Goal: Task Accomplishment & Management: Use online tool/utility

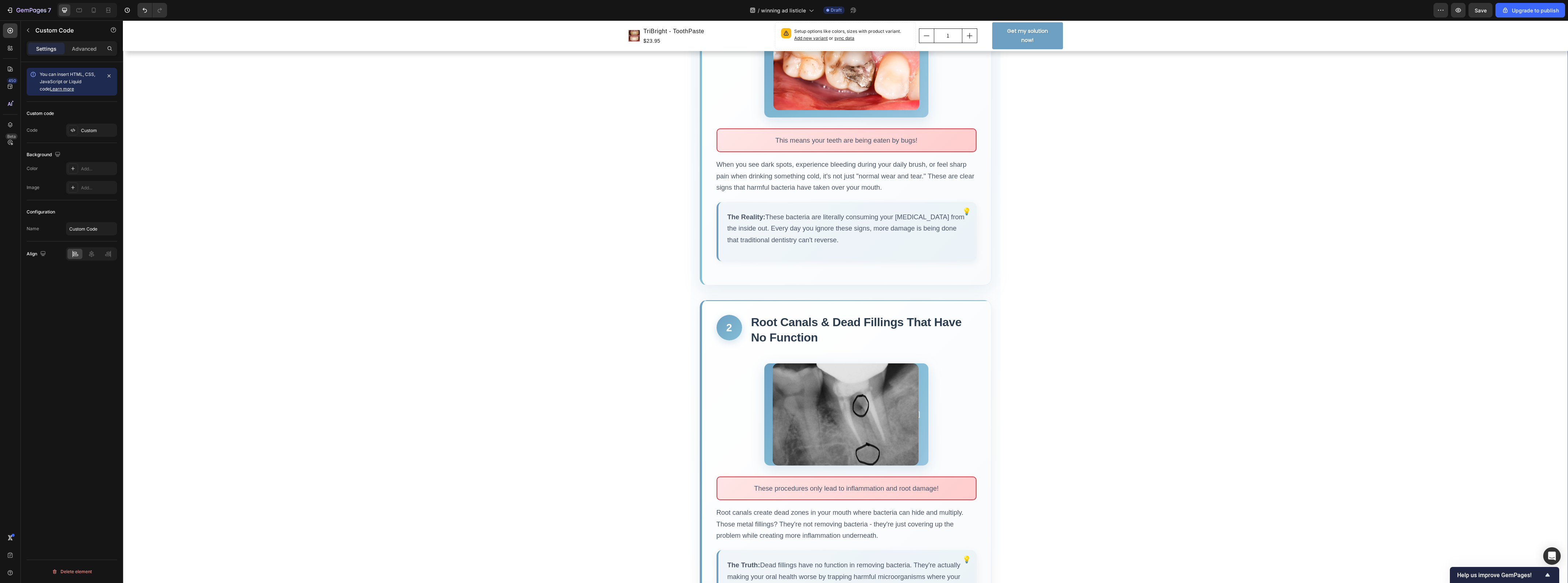
scroll to position [287, 0]
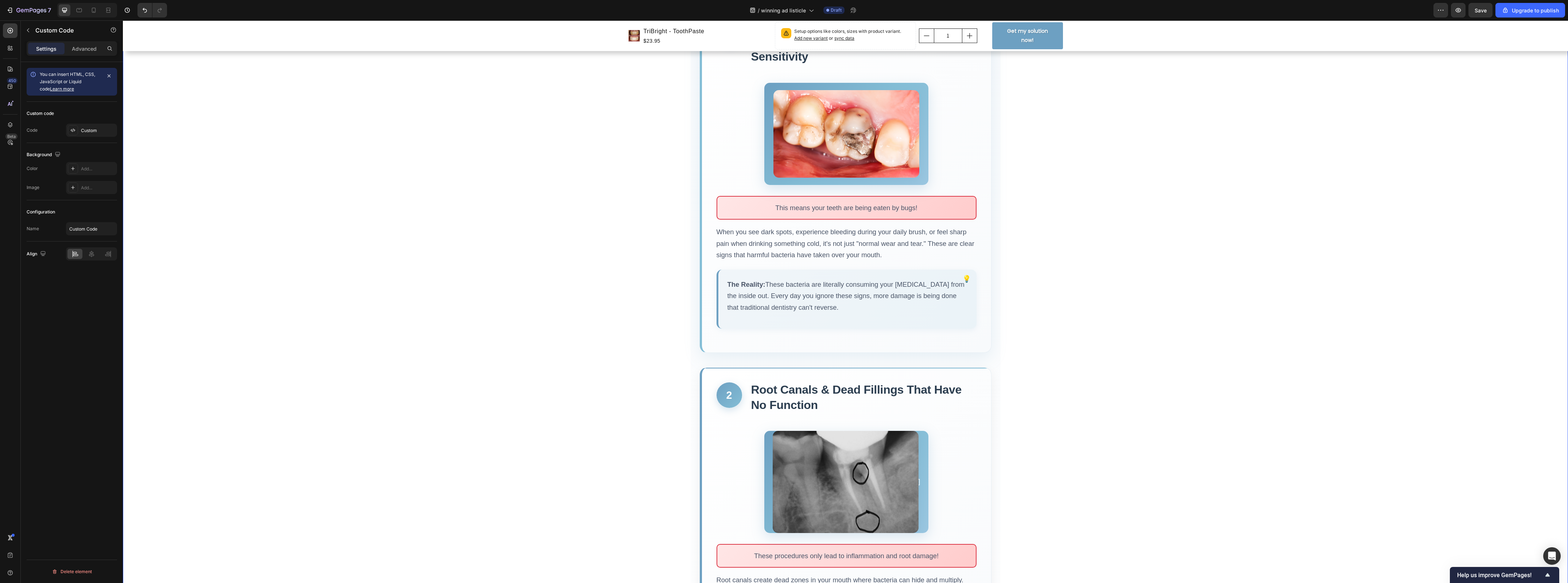
click at [848, 149] on img at bounding box center [847, 134] width 146 height 88
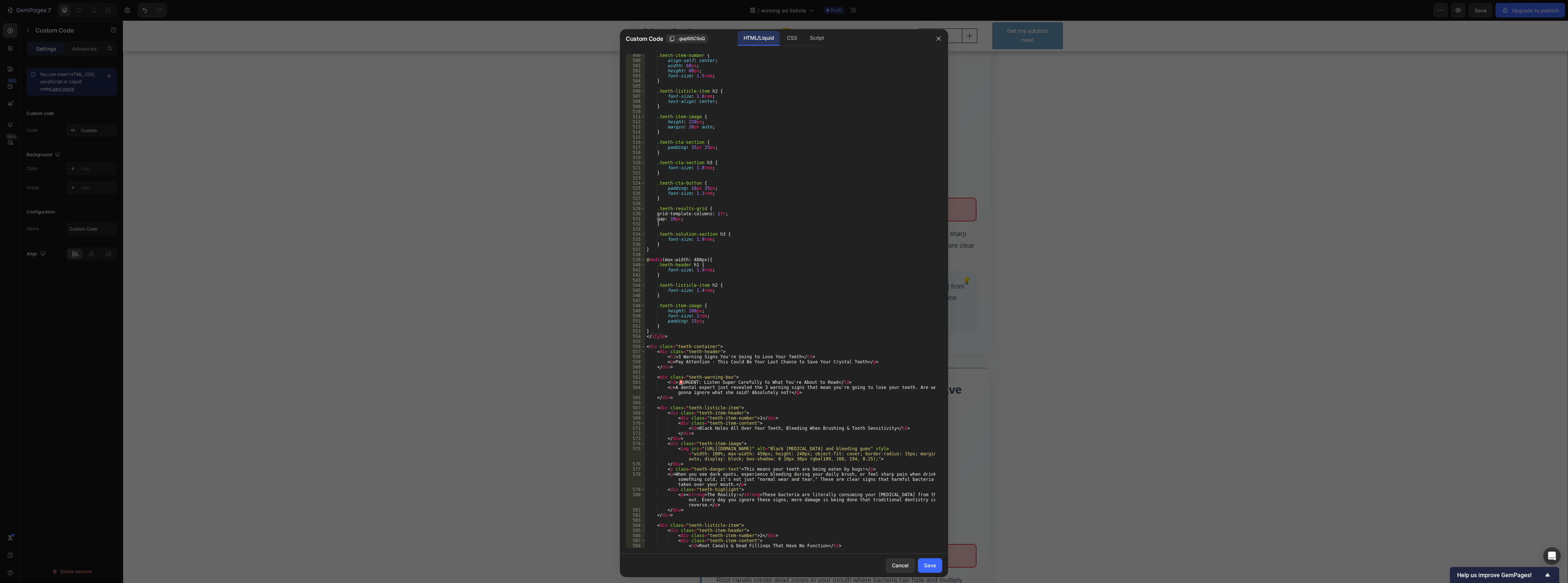
scroll to position [2573, 0]
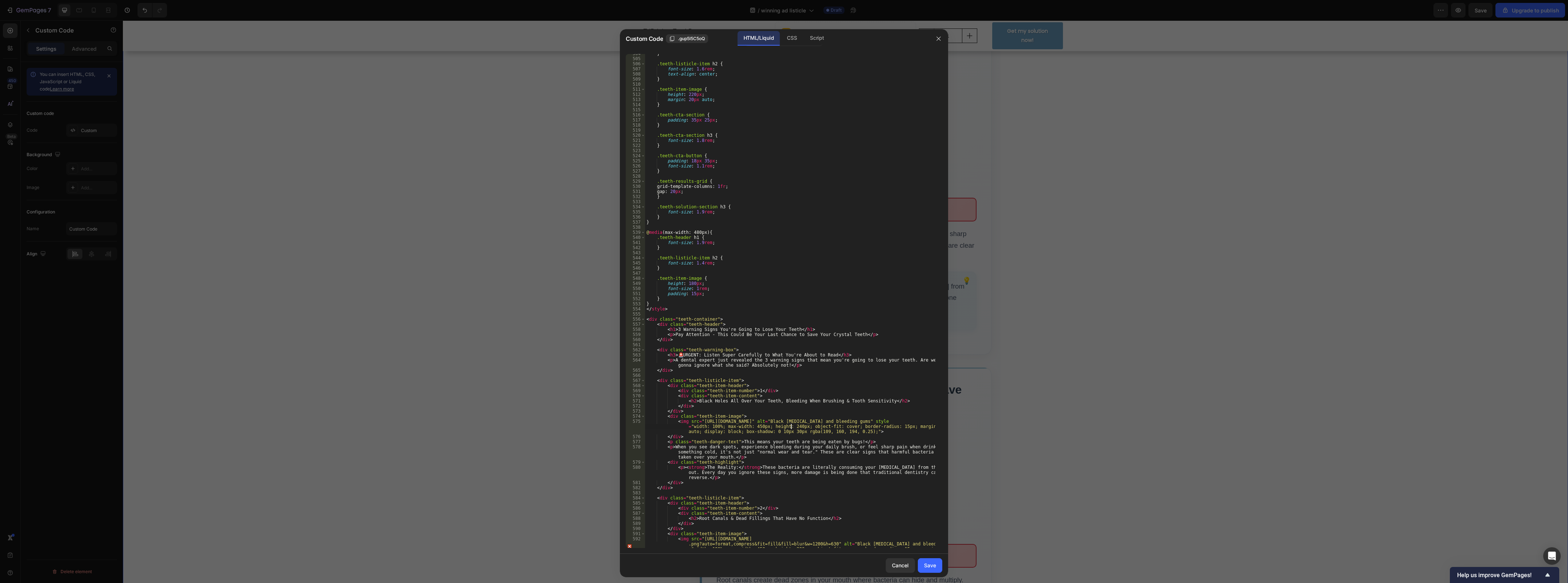
click at [790, 428] on div "} .teeth-listicle-item h2 { font-size : 1.6 rem ; text-align : center ; } .teet…" at bounding box center [790, 311] width 290 height 520
click at [821, 432] on div "teeth-tartar-calculus-deep-cleaning-600nw-2 260 000367 local" at bounding box center [836, 439] width 109 height 19
type textarea "<img src="https://www.nuffielddental.com.sg/hubfs/filling.png" alt="Black cavit…"
click at [929, 570] on button "Save" at bounding box center [930, 566] width 24 height 15
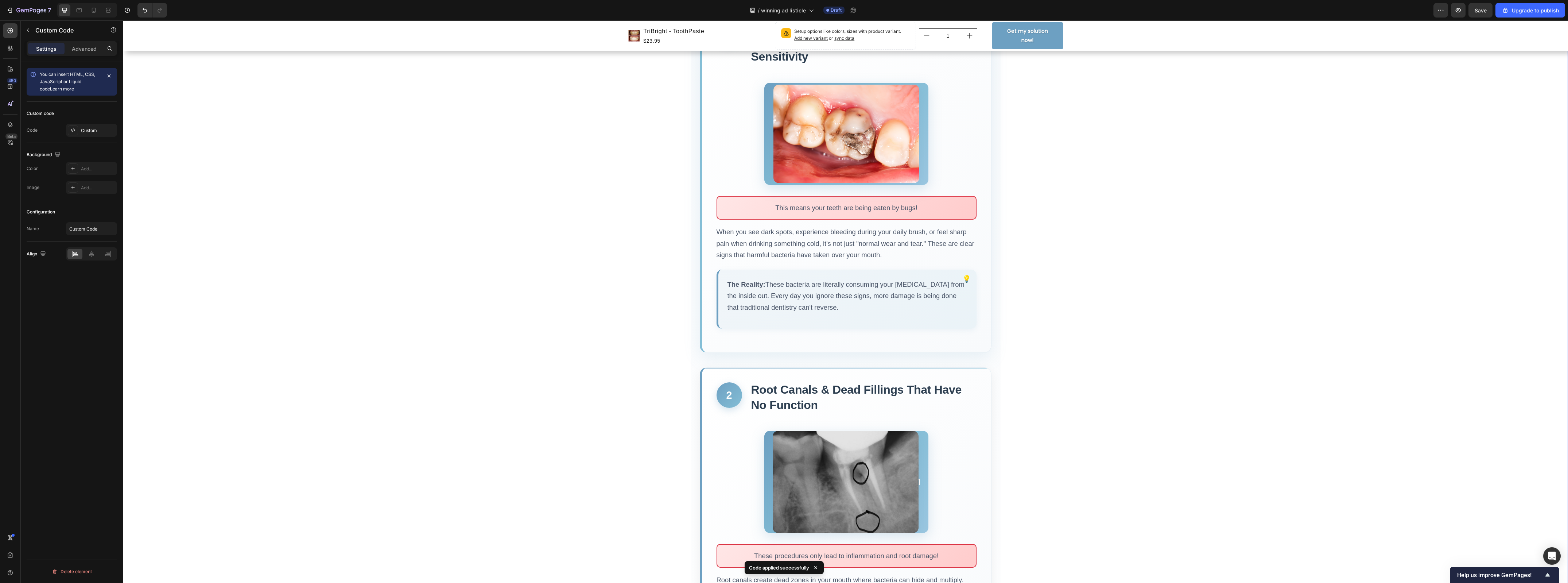
click at [869, 161] on img at bounding box center [847, 134] width 146 height 99
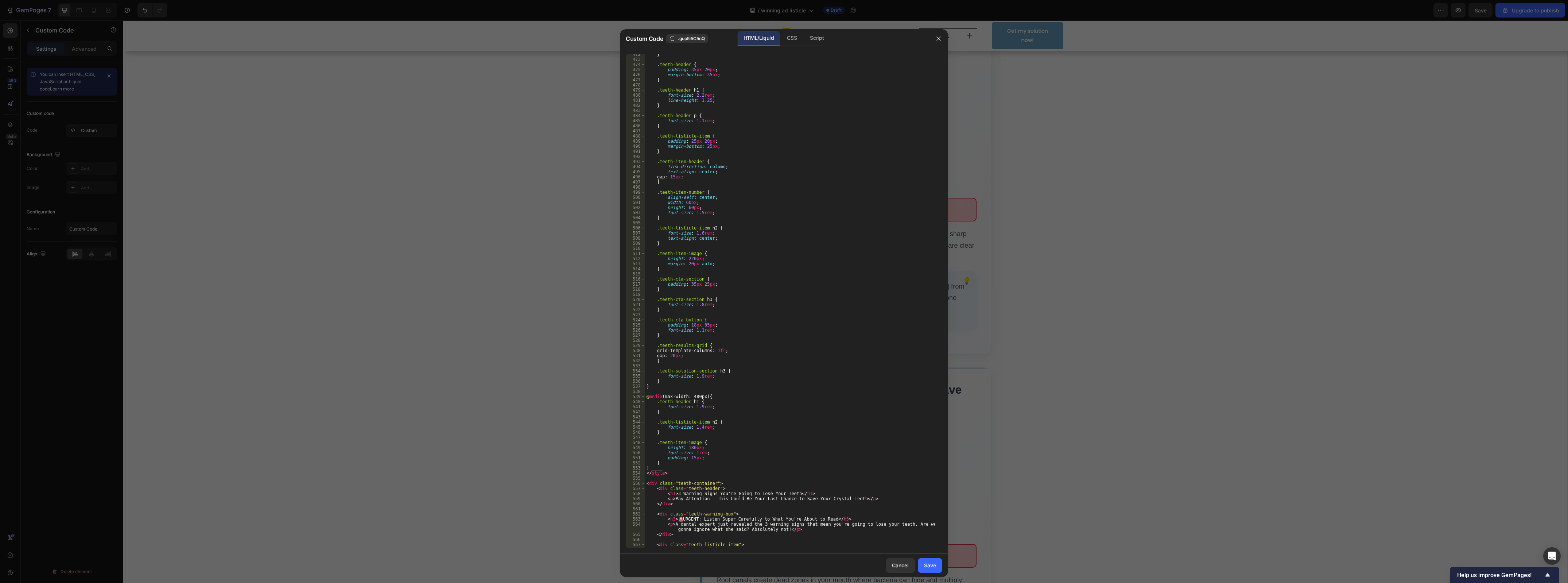
scroll to position [2600, 0]
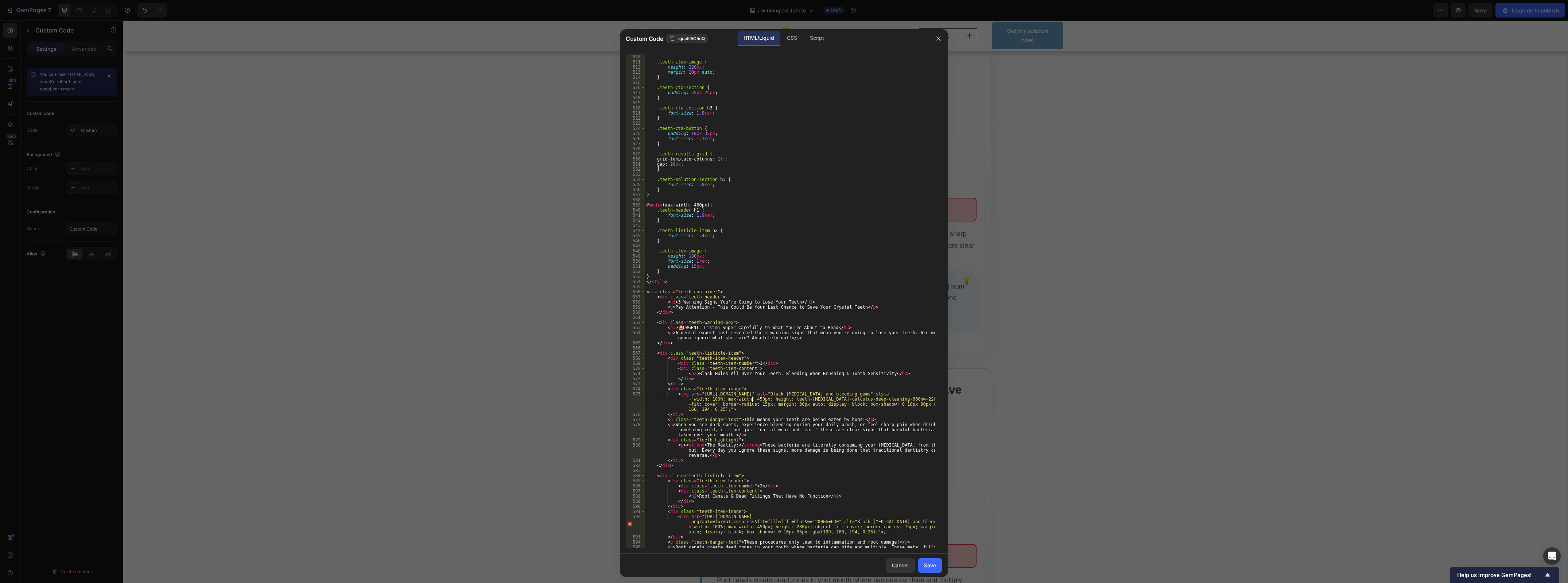
drag, startPoint x: 753, startPoint y: 399, endPoint x: 749, endPoint y: 398, distance: 4.1
click at [749, 398] on div "} .teeth-item-image { height : 220 px ; margin : 20 px auto ; } .teeth-cta-sect…" at bounding box center [790, 306] width 290 height 515
click at [753, 398] on div "} .teeth-item-image { height : 220 px ; margin : 20 px auto ; } .teeth-cta-sect…" at bounding box center [790, 301] width 290 height 494
type textarea "<img src="https://www.nuffielddental.com.sg/hubfs/filling.png" alt="Black cavit…"
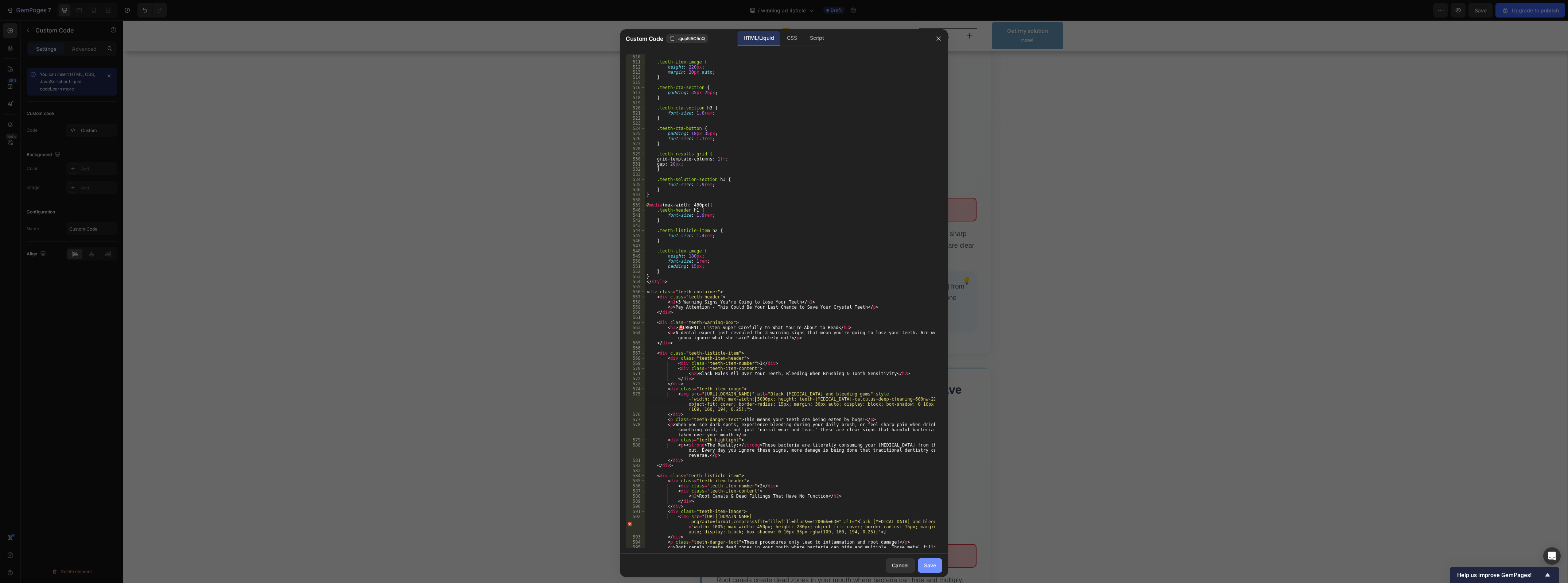
click at [923, 562] on button "Save" at bounding box center [930, 566] width 24 height 15
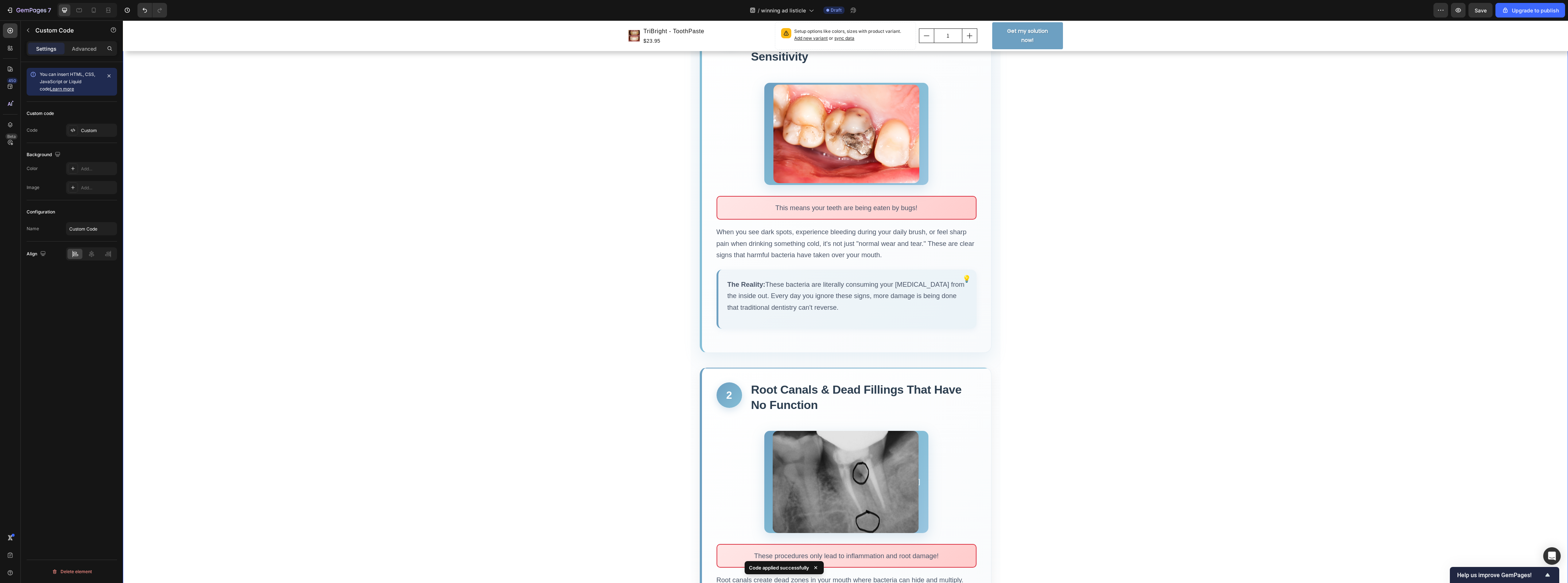
click at [852, 137] on img at bounding box center [847, 134] width 146 height 99
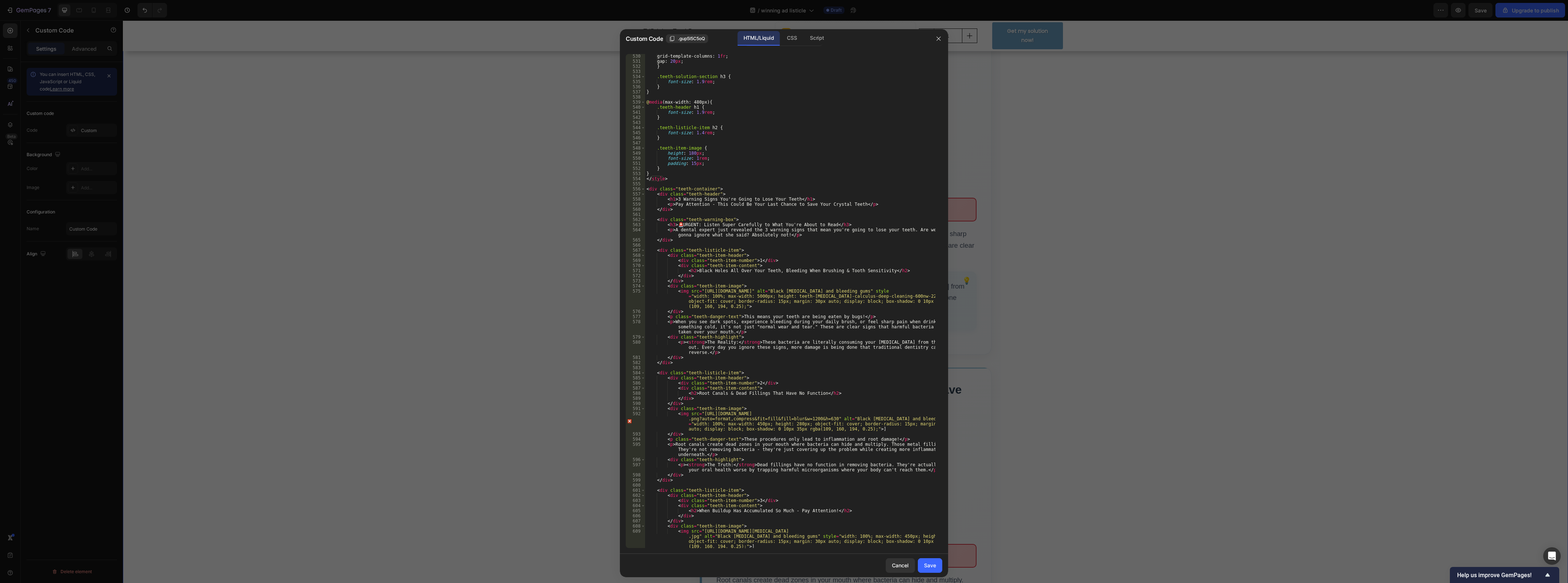
scroll to position [2703, 0]
click at [756, 296] on div "grid-template-columns : 1 fr ; gap : 20 px ; } .teeth-solution-section h3 { fon…" at bounding box center [790, 306] width 290 height 505
type textarea "<img src="https://www.nuffielddental.com.sg/hubfs/filling.png" alt="Black cavit…"
click at [927, 566] on div "Save" at bounding box center [930, 565] width 12 height 8
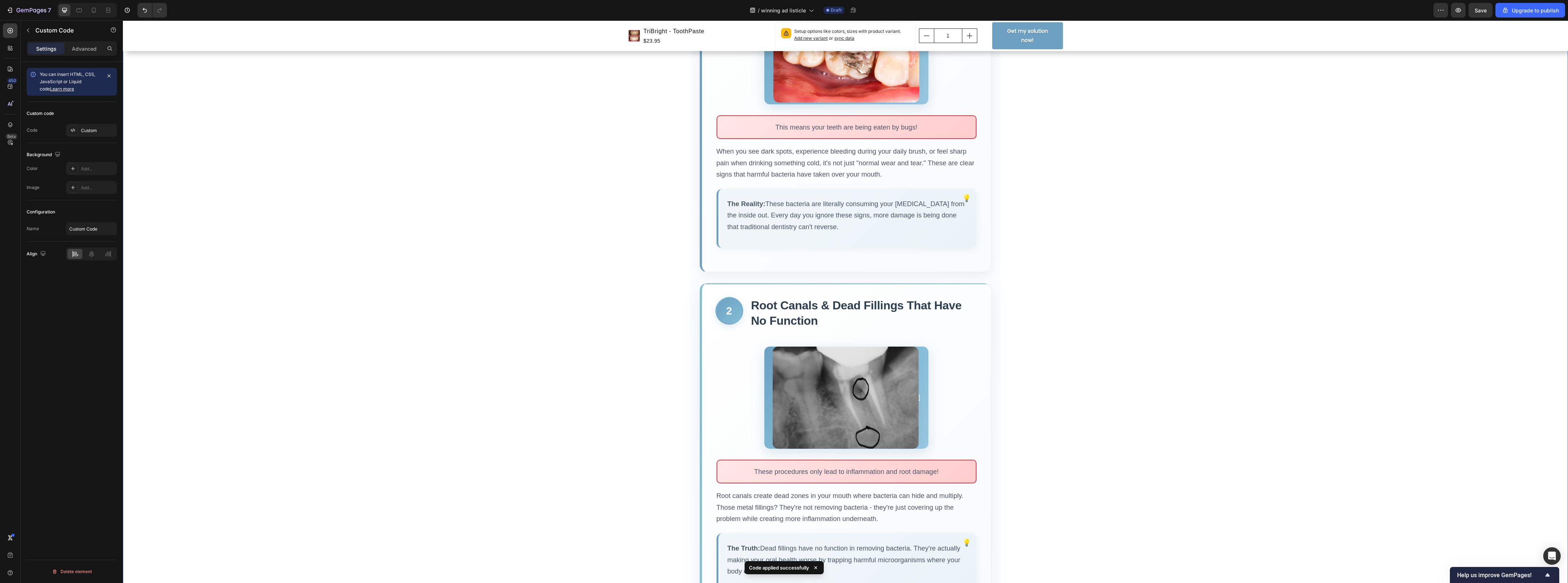
scroll to position [378, 0]
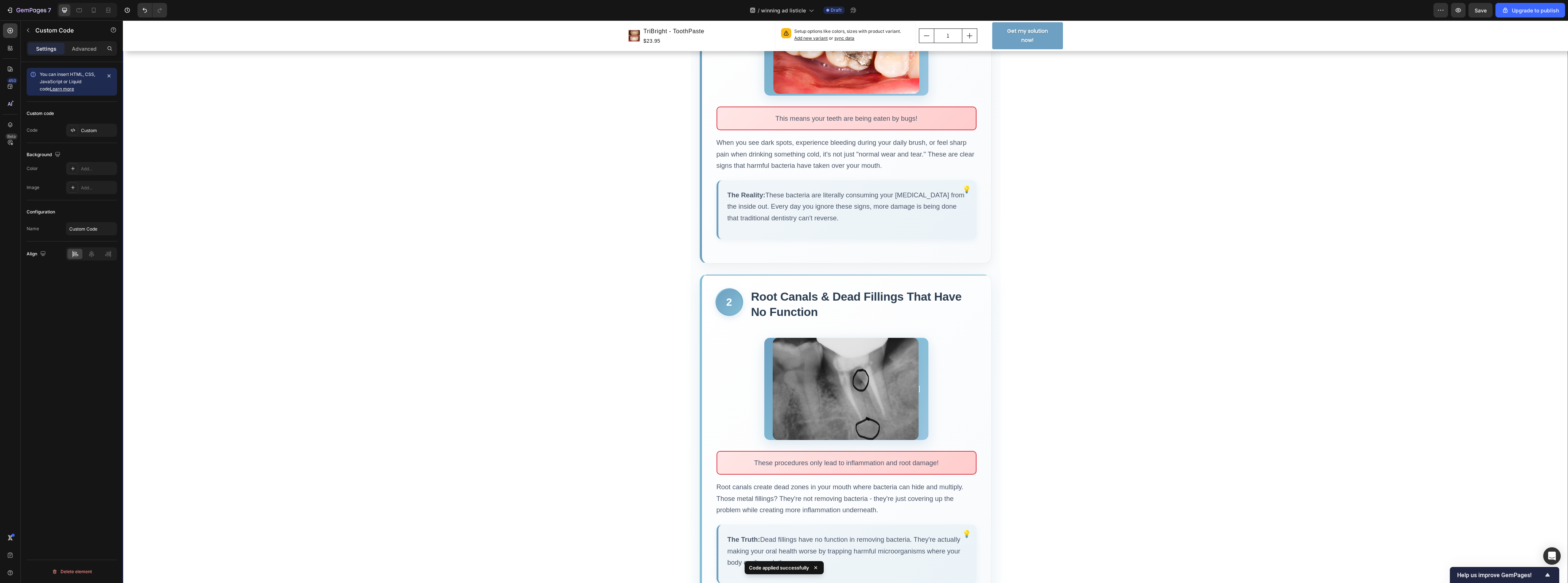
click at [843, 403] on img at bounding box center [845, 389] width 146 height 102
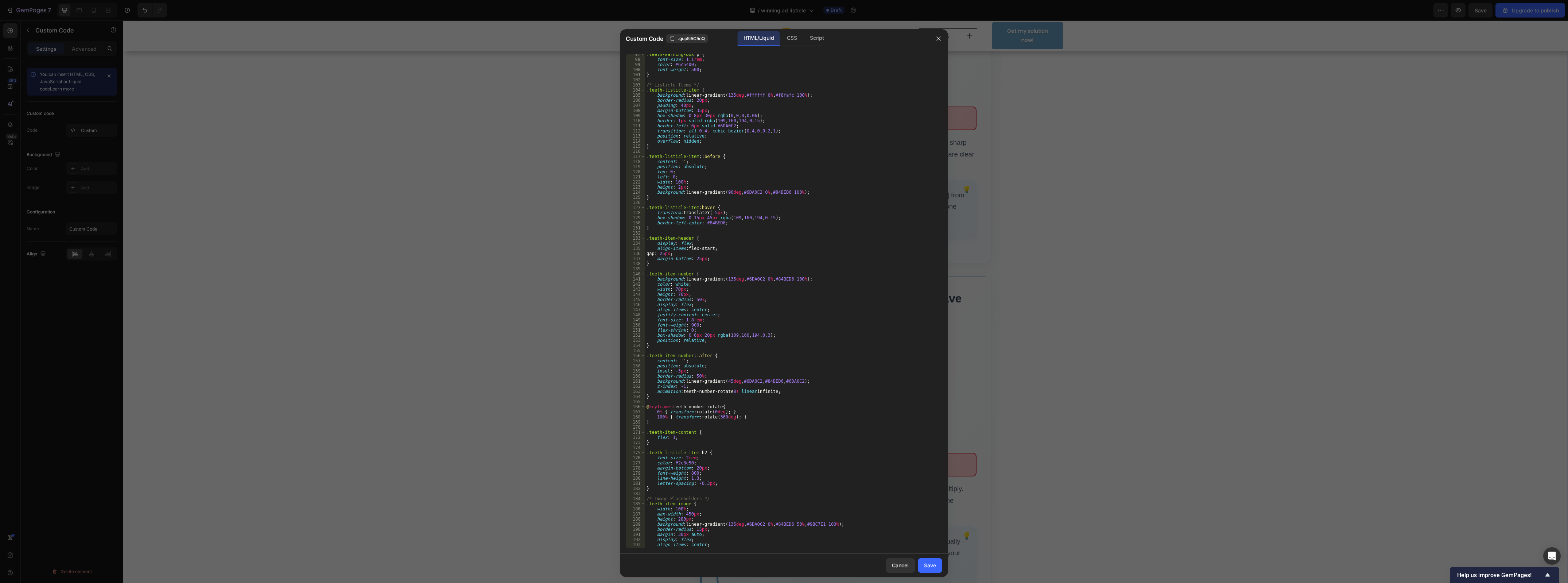
scroll to position [575, 0]
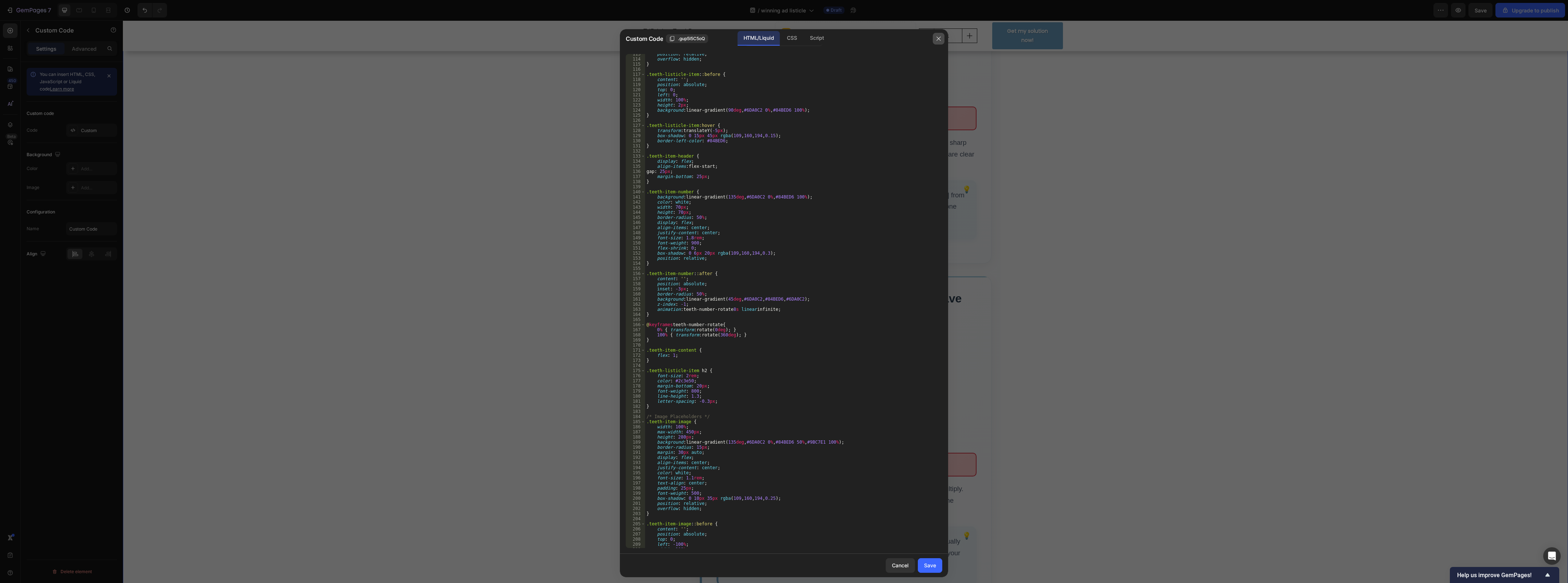
click at [938, 42] on button "button" at bounding box center [938, 38] width 12 height 12
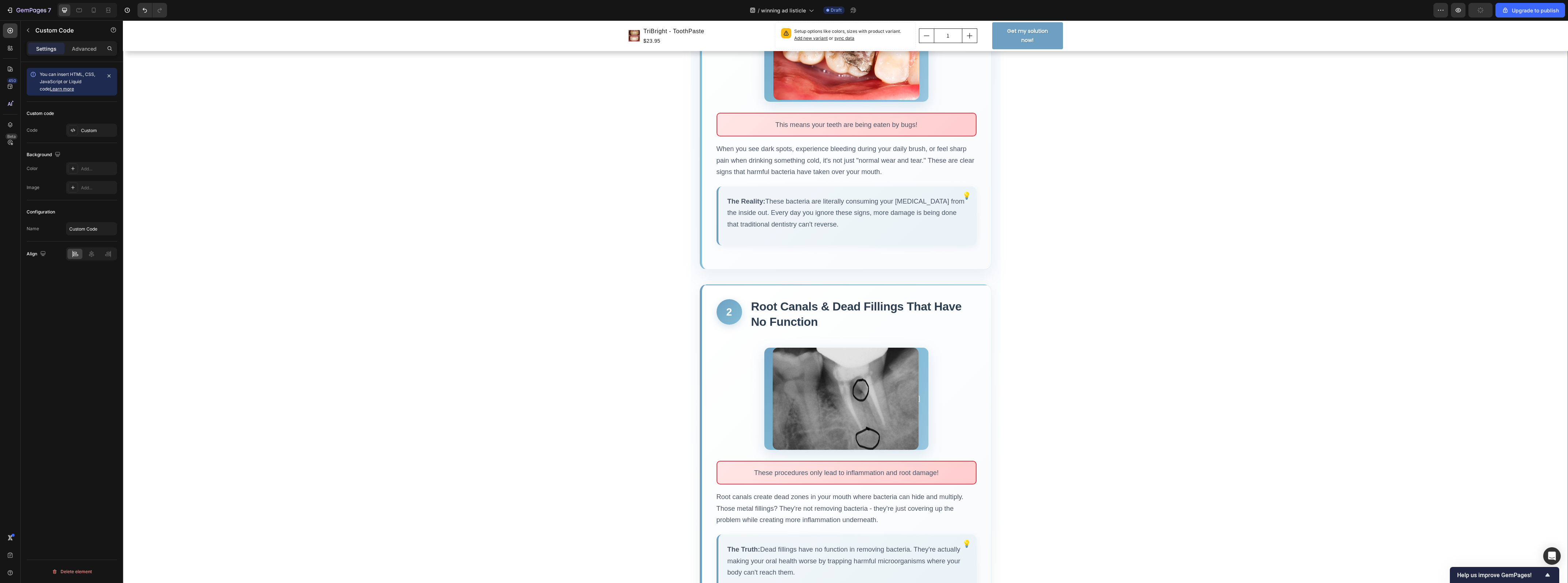
scroll to position [378, 0]
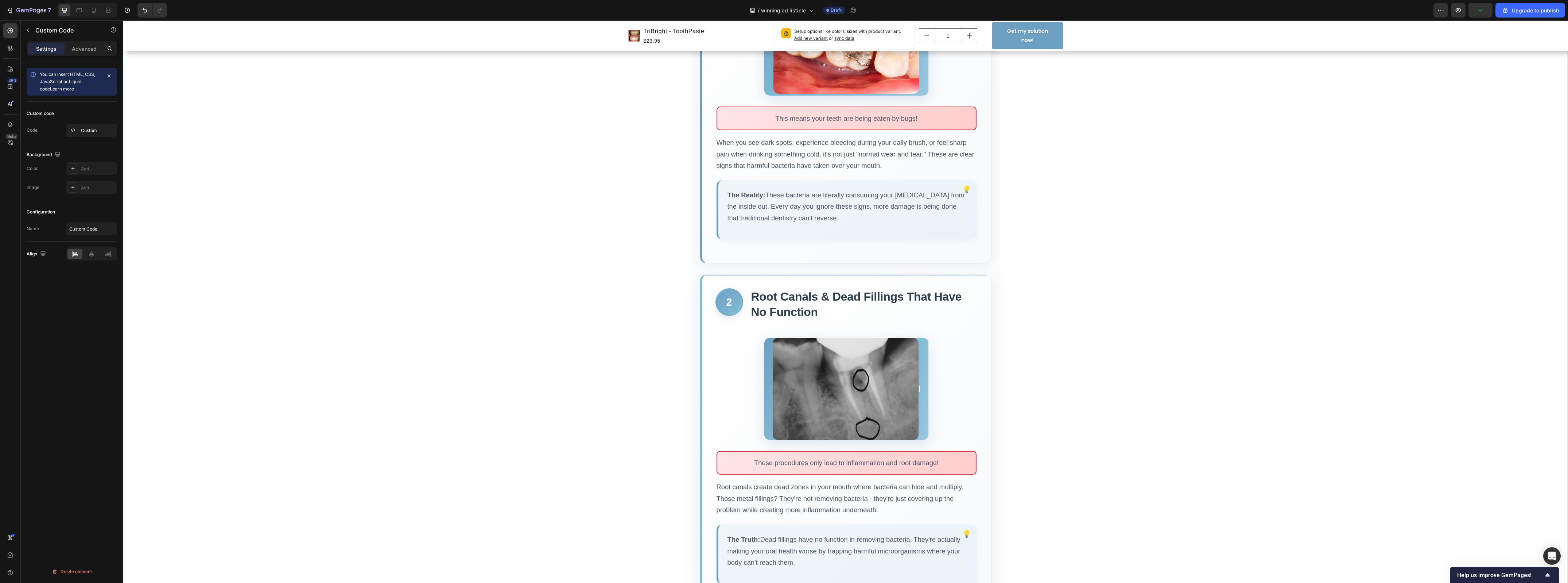
click at [912, 393] on img at bounding box center [845, 389] width 146 height 102
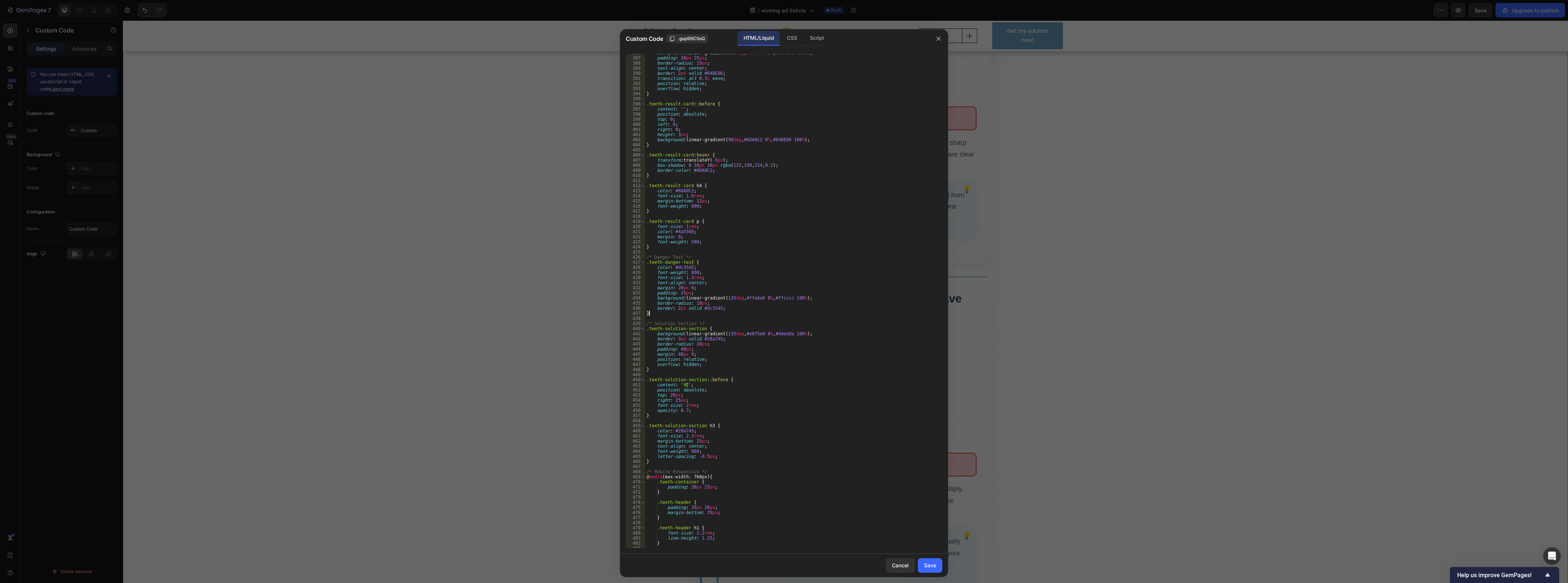
drag, startPoint x: 781, startPoint y: 338, endPoint x: 751, endPoint y: 333, distance: 30.4
click at [751, 333] on div "background : linear-gradient( 135 deg , #ffffff 0 % , #f8fafc 100 % ) ; padding…" at bounding box center [790, 303] width 290 height 505
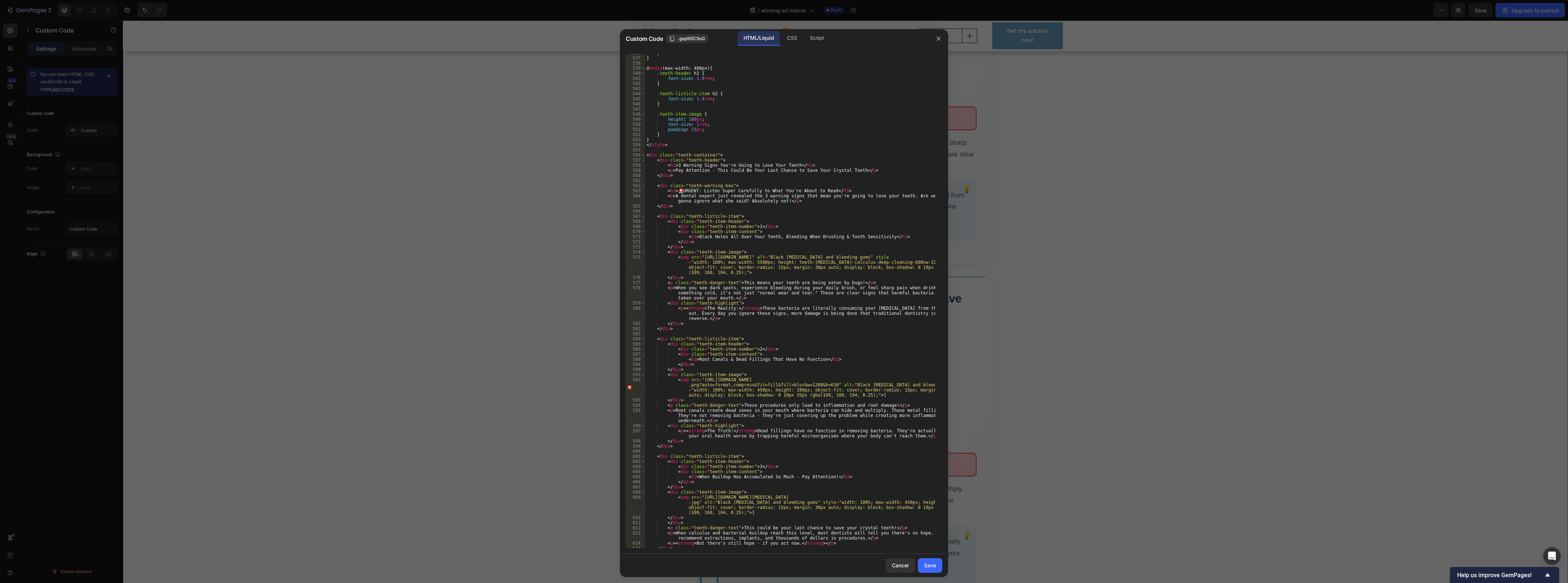
scroll to position [2765, 0]
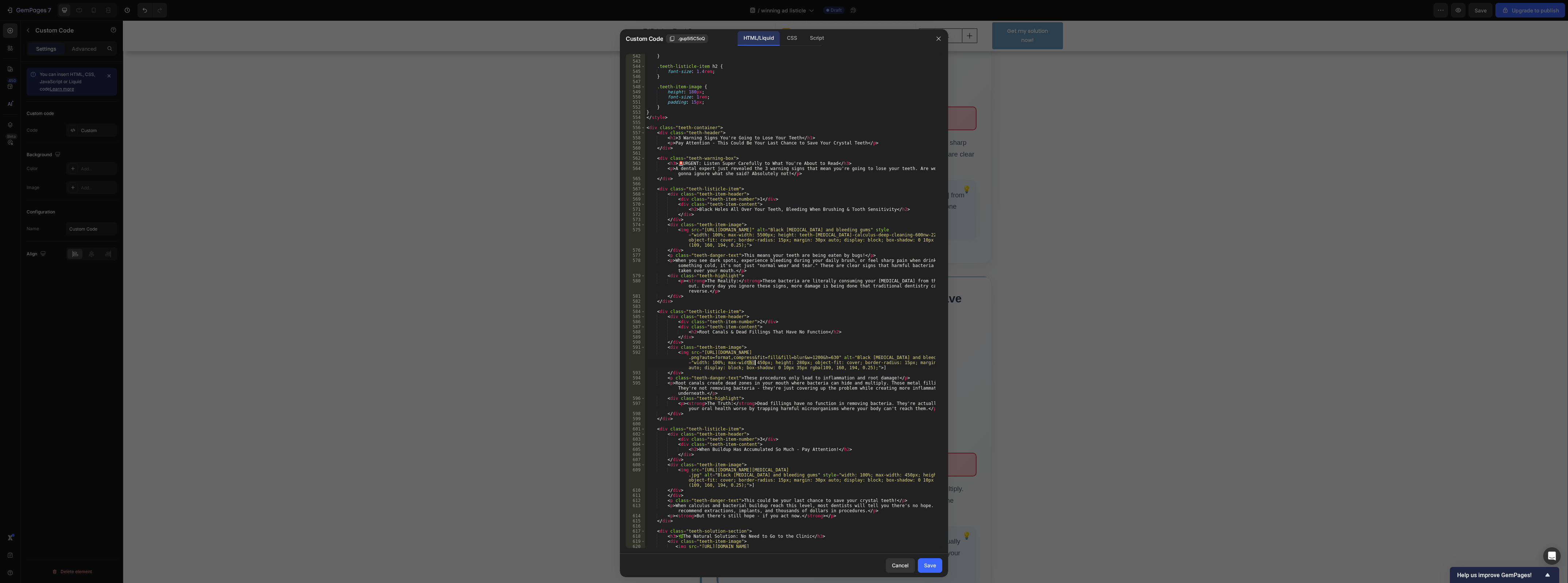
drag, startPoint x: 746, startPoint y: 364, endPoint x: 755, endPoint y: 363, distance: 9.1
click at [755, 363] on div "} .teeth-listicle-item h2 { font-size : 1.4 rem ; } .teeth-item-image { height …" at bounding box center [790, 314] width 290 height 520
click at [803, 359] on div "} .teeth-listicle-item h2 { font-size : 1.4 rem ; } .teeth-item-image { height …" at bounding box center [790, 314] width 290 height 520
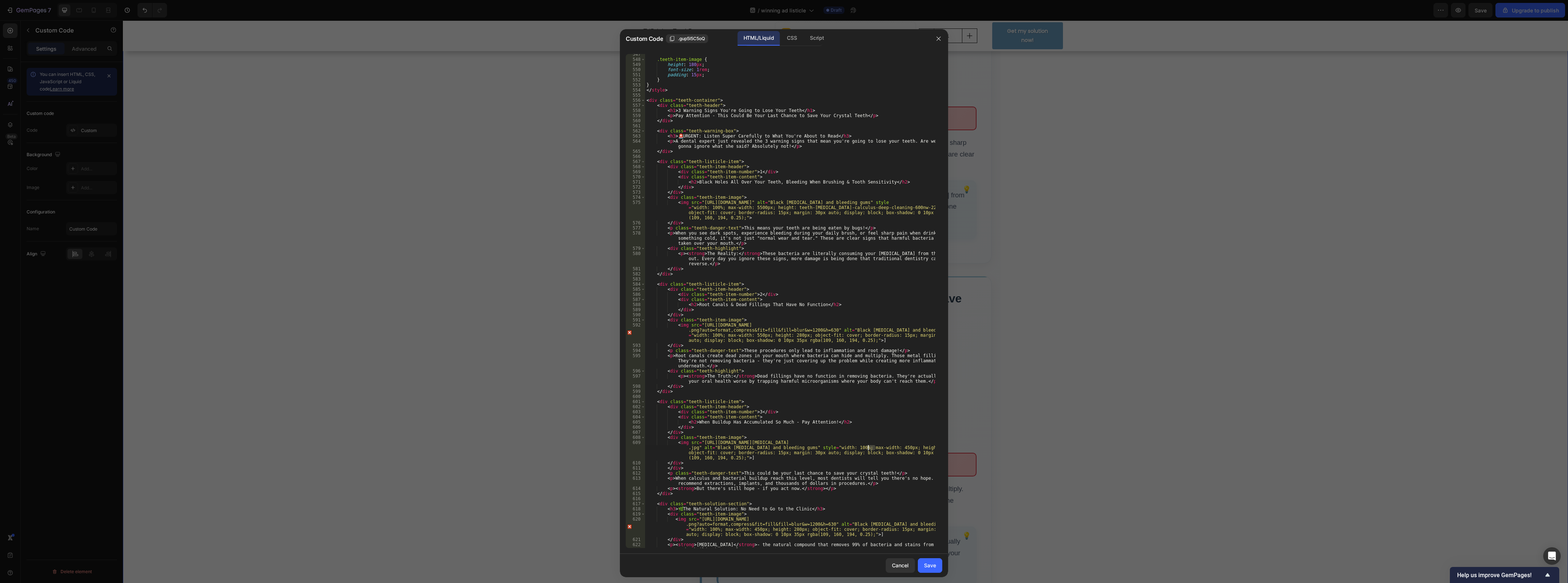
drag, startPoint x: 875, startPoint y: 449, endPoint x: 870, endPoint y: 447, distance: 5.4
click at [870, 447] on div ".teeth-item-image { height : 180 px ; font-size : 1 rem ; padding : 15 px ; } }…" at bounding box center [790, 306] width 290 height 510
drag, startPoint x: 905, startPoint y: 449, endPoint x: 914, endPoint y: 449, distance: 9.0
click at [914, 449] on div ".teeth-item-image { height : 180 px ; font-size : 1 rem ; padding : 15 px ; } }…" at bounding box center [790, 306] width 290 height 510
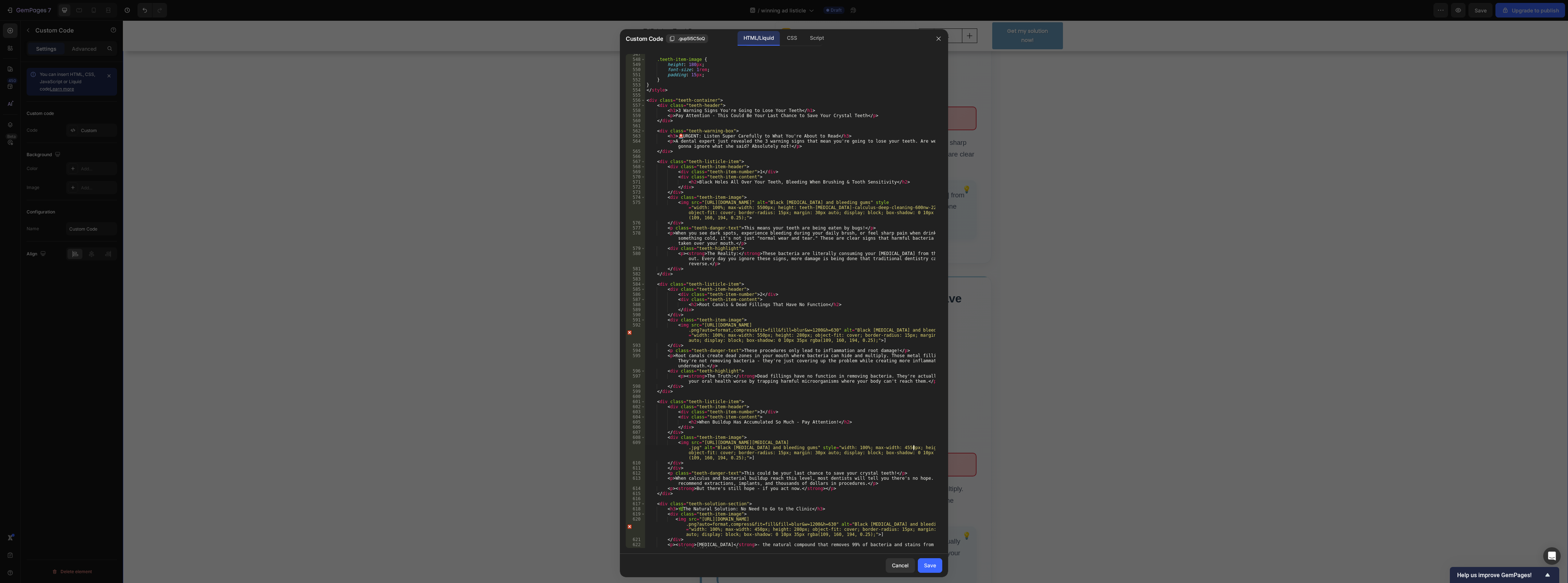
scroll to position [0, 42]
type textarea "<img src="https://www.shutterstock.com/image-photo/teeth-tartar-calculus-deep-c…"
click at [933, 562] on div "Save" at bounding box center [930, 565] width 12 height 8
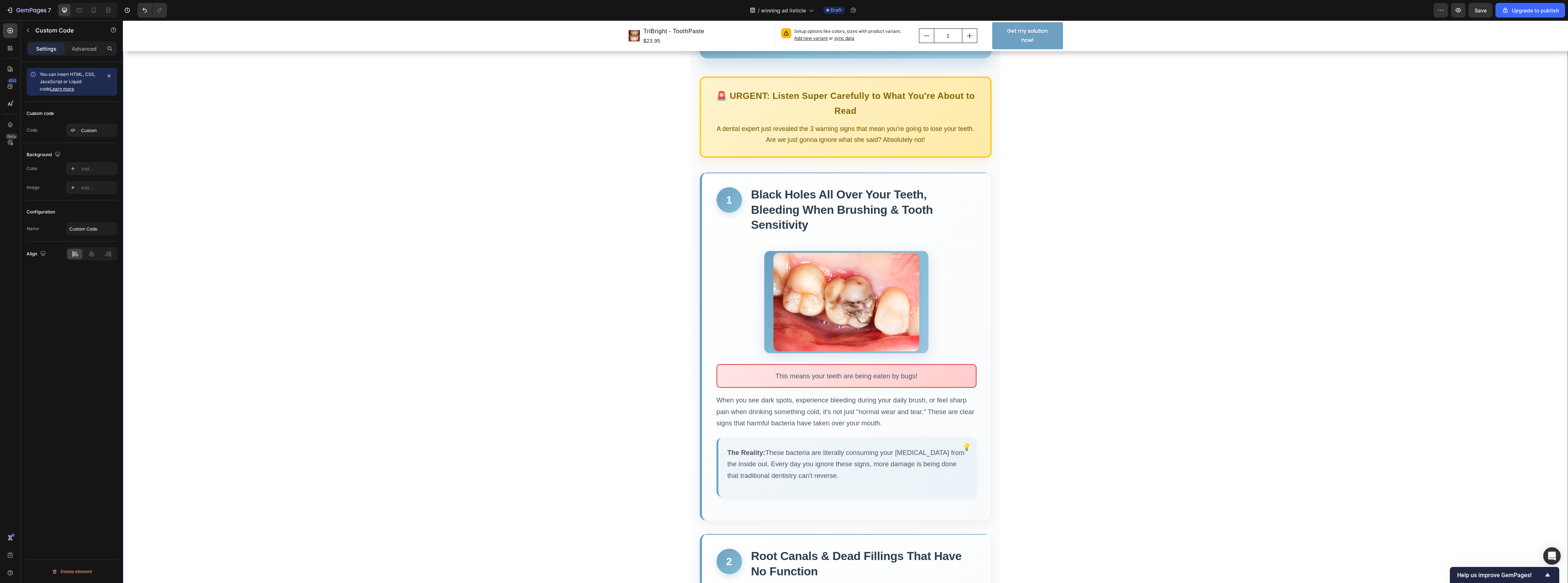
scroll to position [0, 0]
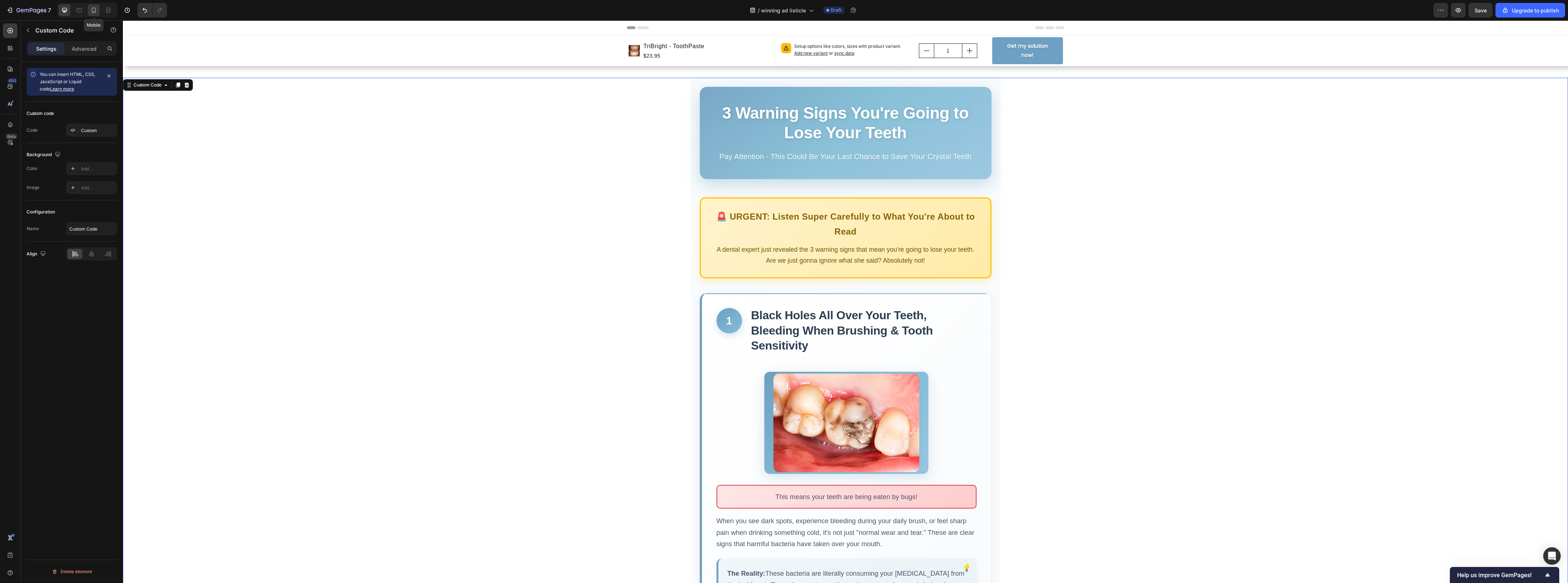
click at [94, 13] on icon at bounding box center [94, 10] width 7 height 7
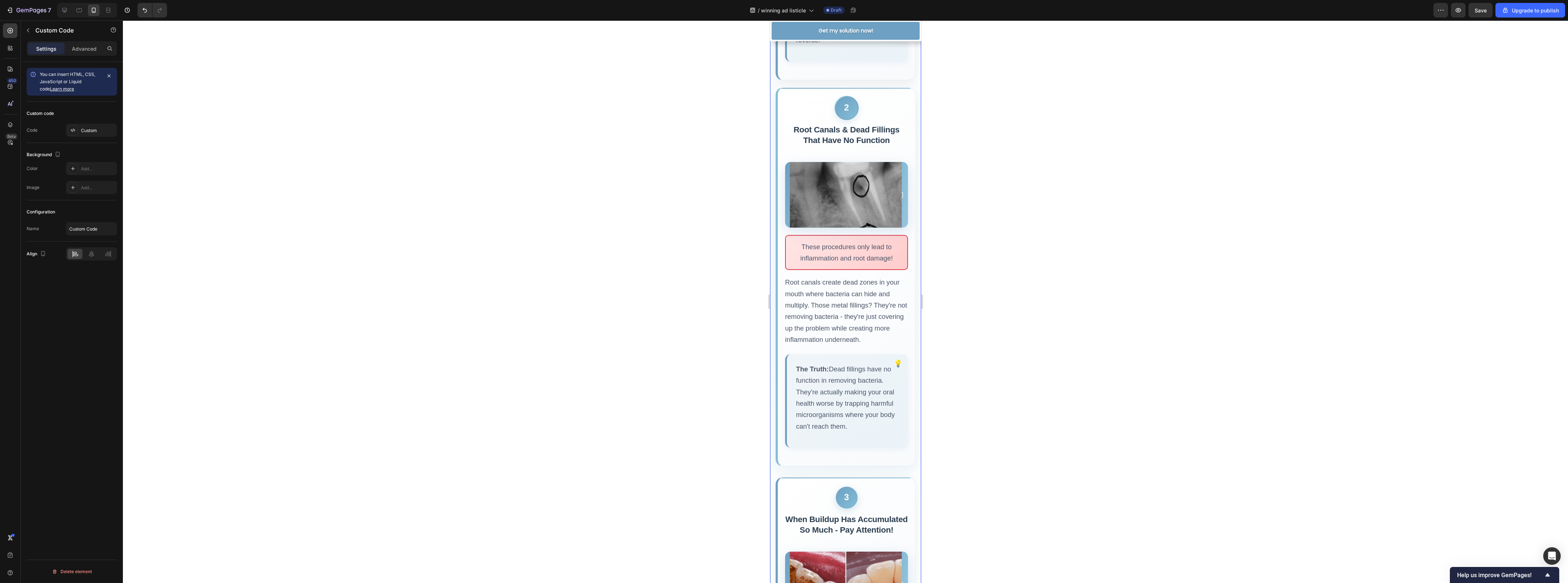
scroll to position [660, 0]
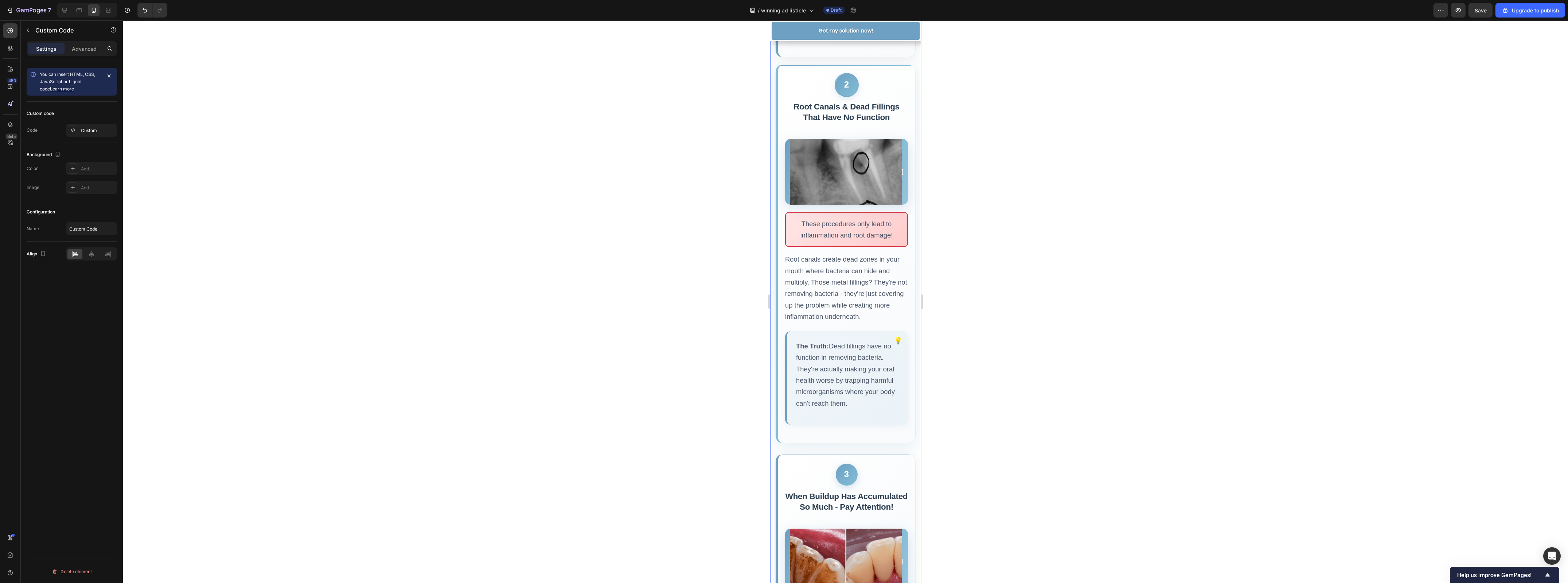
click at [889, 200] on div "]" at bounding box center [846, 172] width 123 height 66
click at [888, 200] on img at bounding box center [845, 172] width 112 height 102
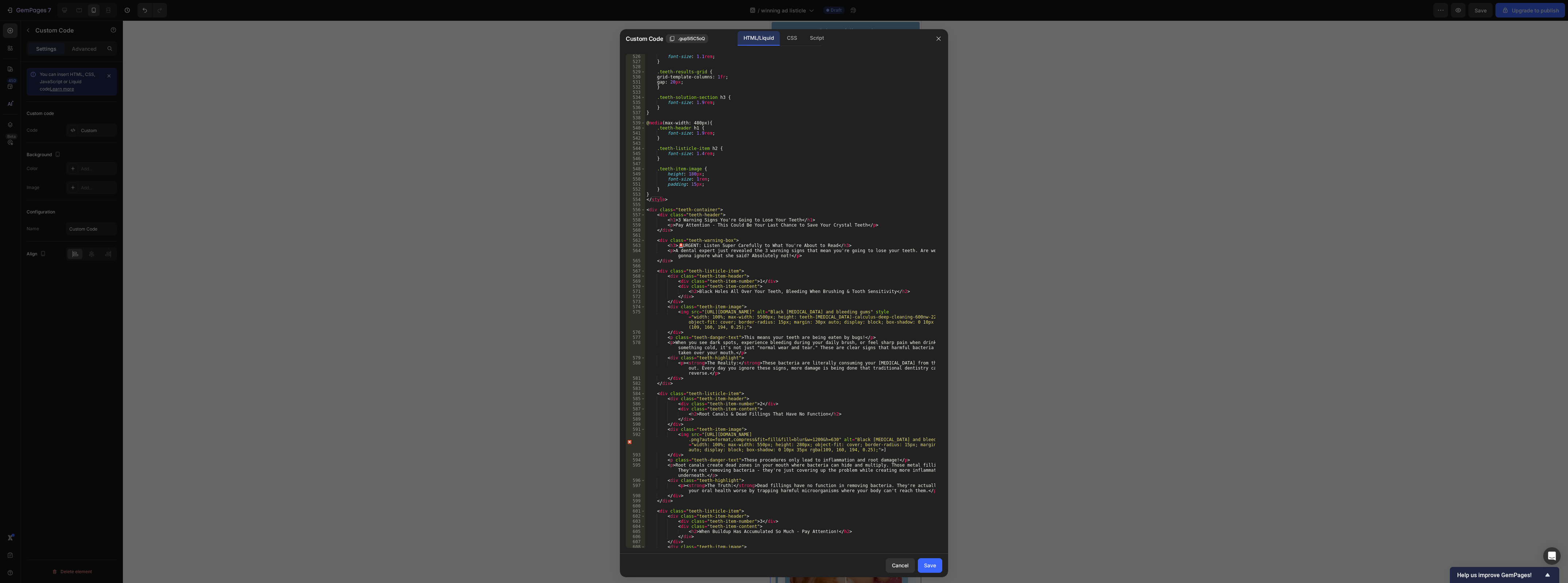
scroll to position [2710, 0]
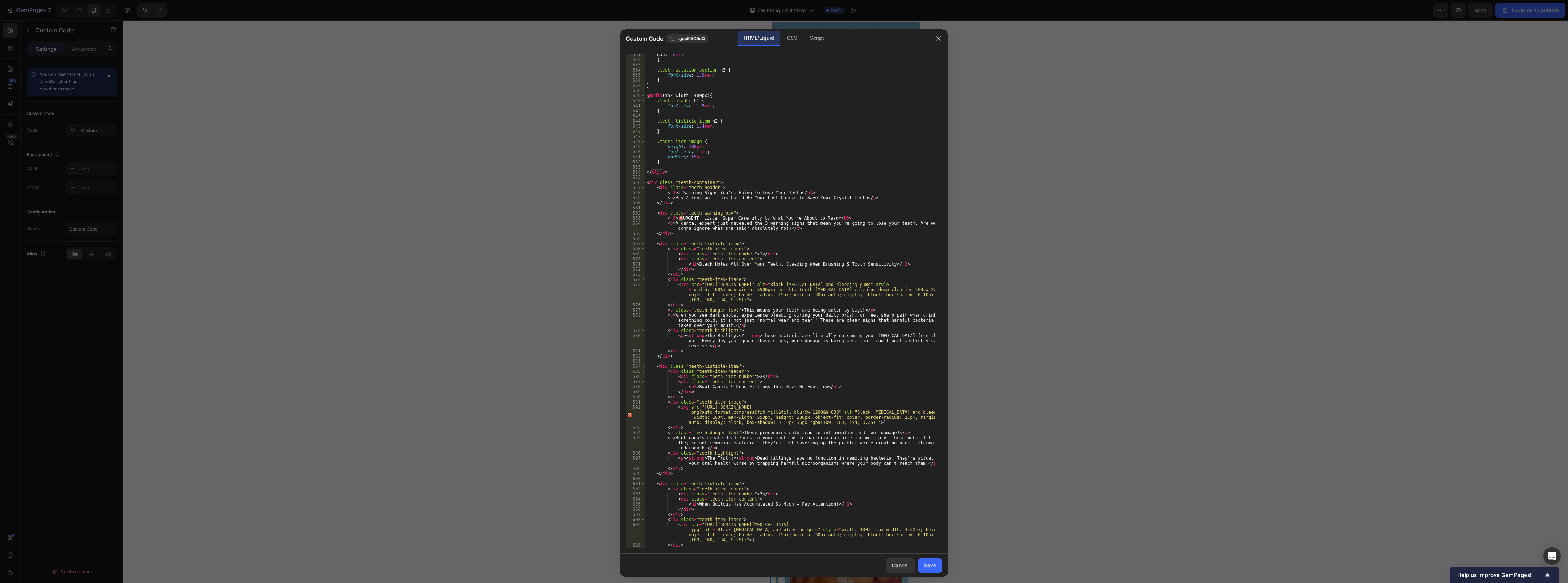
click at [868, 422] on div "gap : 20 px ; } .teeth-solution-section h3 { font-size : 1.9 rem ; } } @ media …" at bounding box center [790, 305] width 290 height 505
type textarea "<img src="https://img.perioimplantadvisory.com/files/base/ebm/pia/image/2021/10…"
click at [926, 566] on div "Save" at bounding box center [930, 565] width 12 height 8
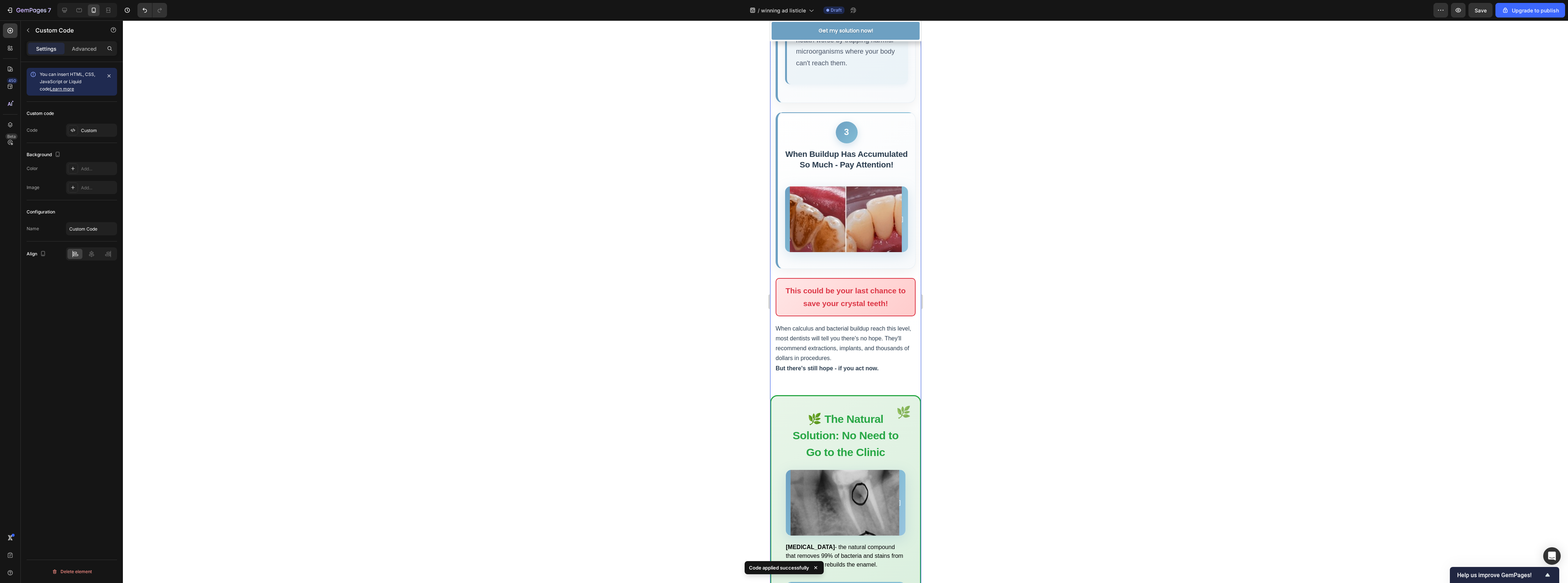
scroll to position [1025, 0]
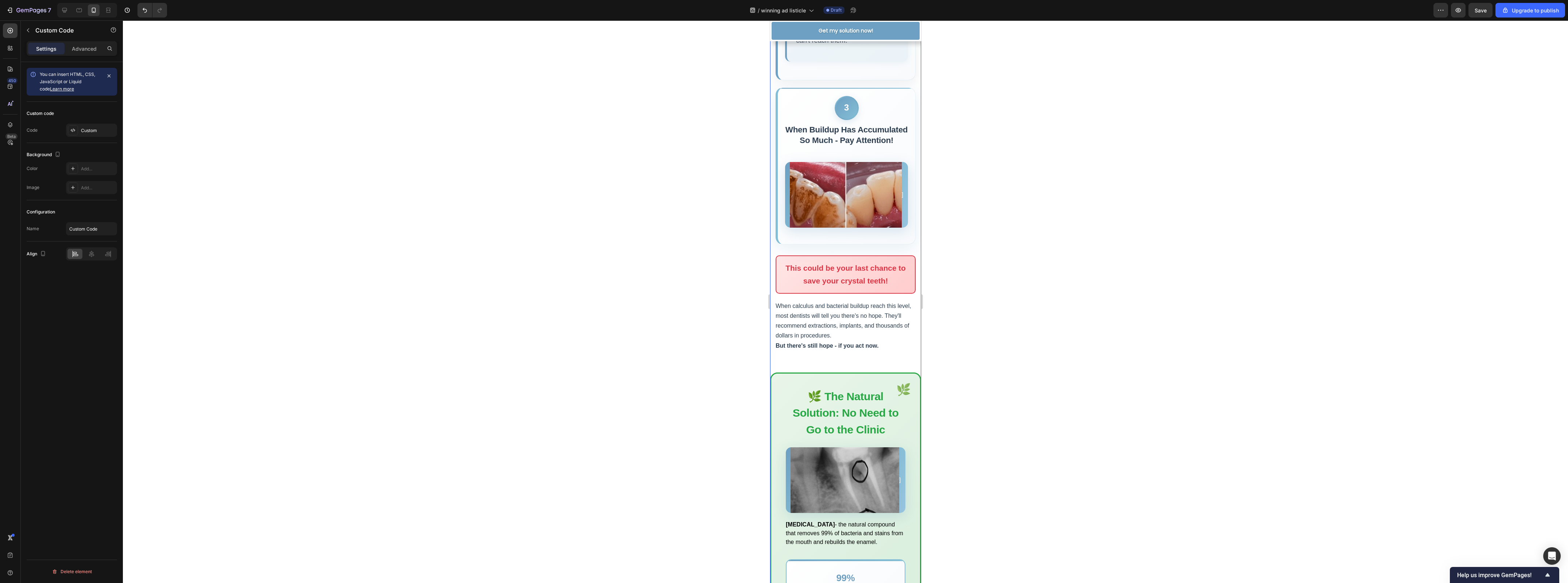
click at [896, 228] on div "]" at bounding box center [846, 195] width 123 height 66
click at [895, 228] on div "]" at bounding box center [846, 195] width 123 height 66
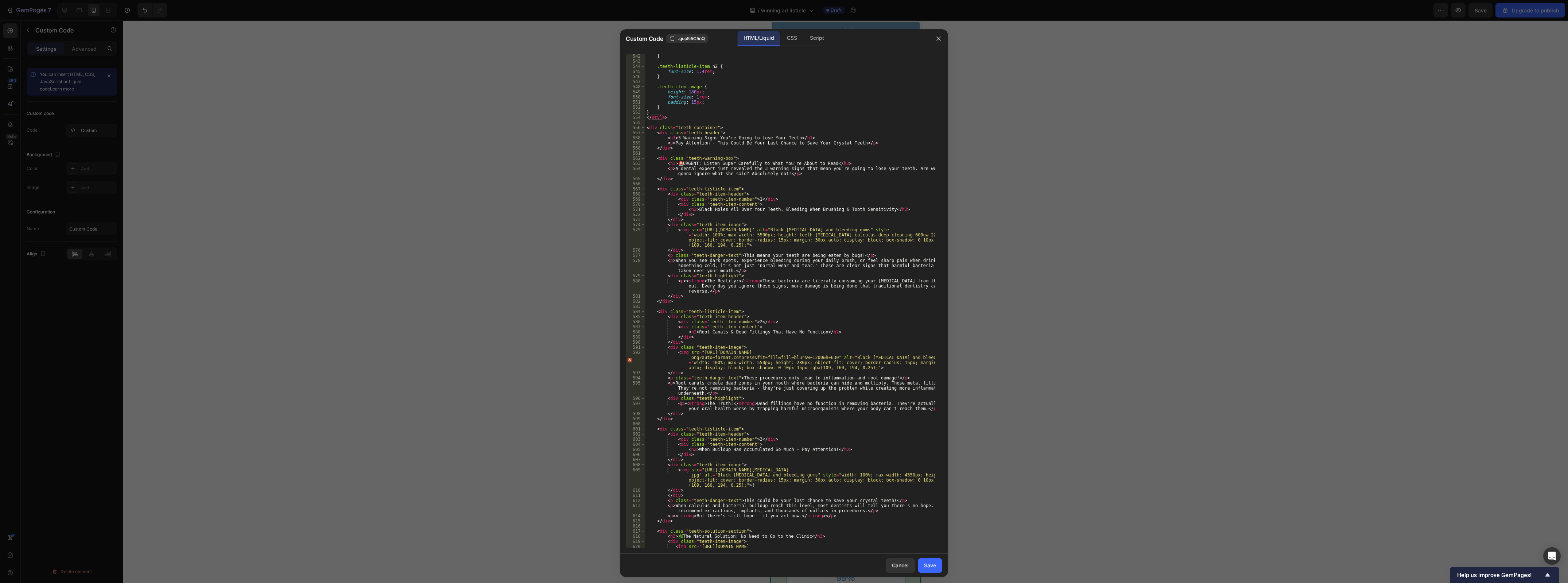
scroll to position [2765, 0]
click at [763, 486] on div "} .teeth-listicle-item h2 { font-size : 1.4 rem ; } .teeth-item-image { height …" at bounding box center [790, 314] width 290 height 520
type textarea "<img src="https://www.shutterstock.com/image-photo/teeth-tartar-calculus-deep-c…"
click at [934, 565] on div "Save" at bounding box center [930, 565] width 12 height 8
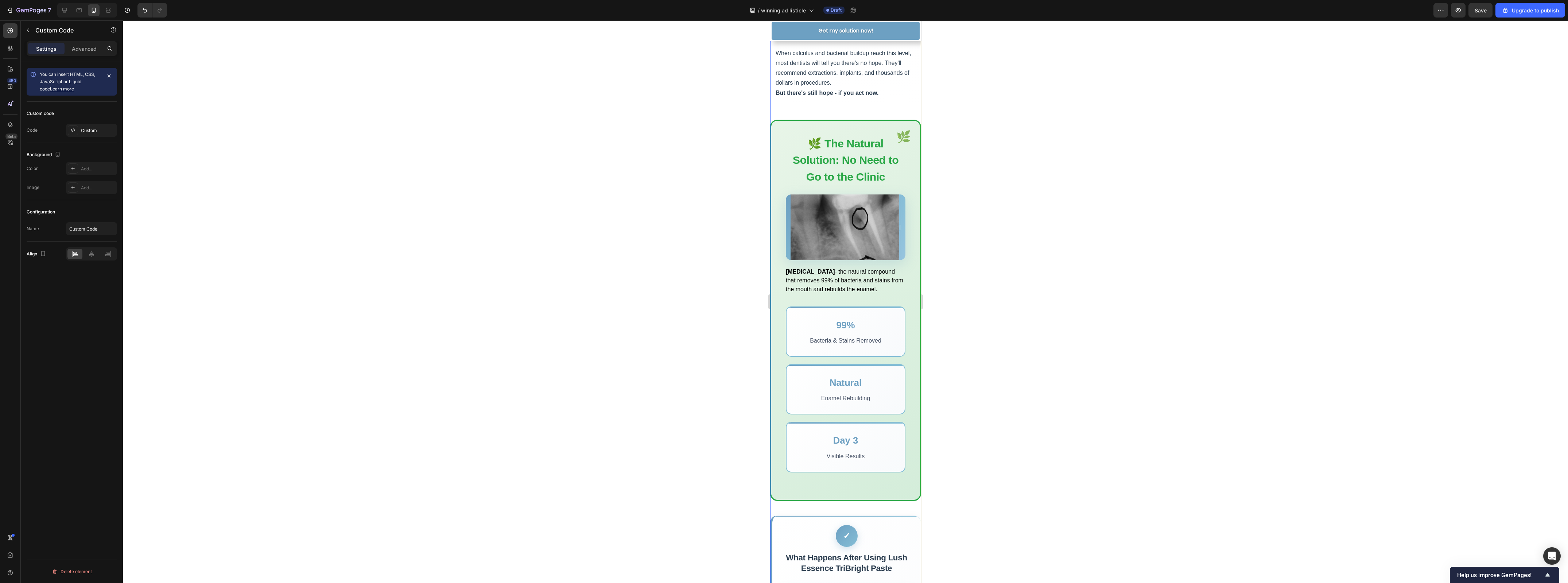
scroll to position [1277, 0]
click at [28, 27] on icon "button" at bounding box center [28, 30] width 6 height 6
click at [855, 261] on div "]" at bounding box center [845, 228] width 119 height 66
click at [27, 29] on icon "button" at bounding box center [28, 30] width 6 height 6
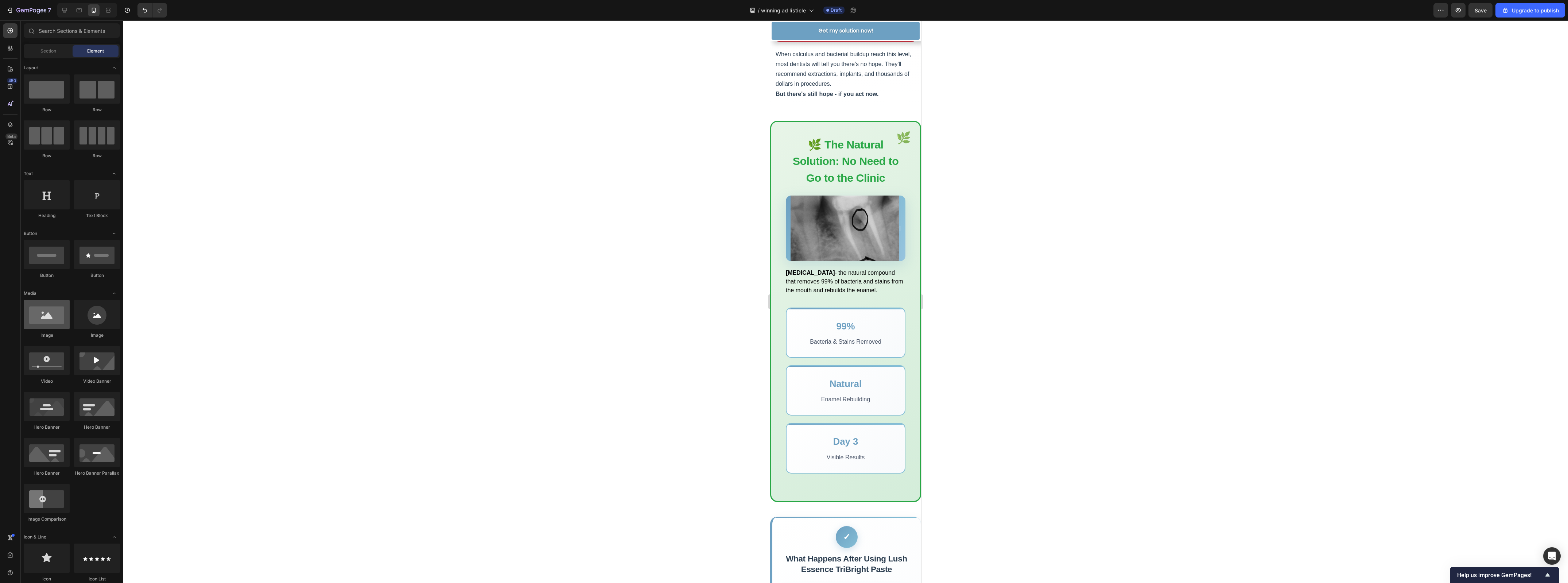
click at [34, 325] on div at bounding box center [46, 314] width 46 height 29
click at [48, 325] on div at bounding box center [46, 314] width 46 height 29
click at [82, 320] on div at bounding box center [97, 314] width 46 height 29
click at [15, 47] on div at bounding box center [10, 48] width 15 height 15
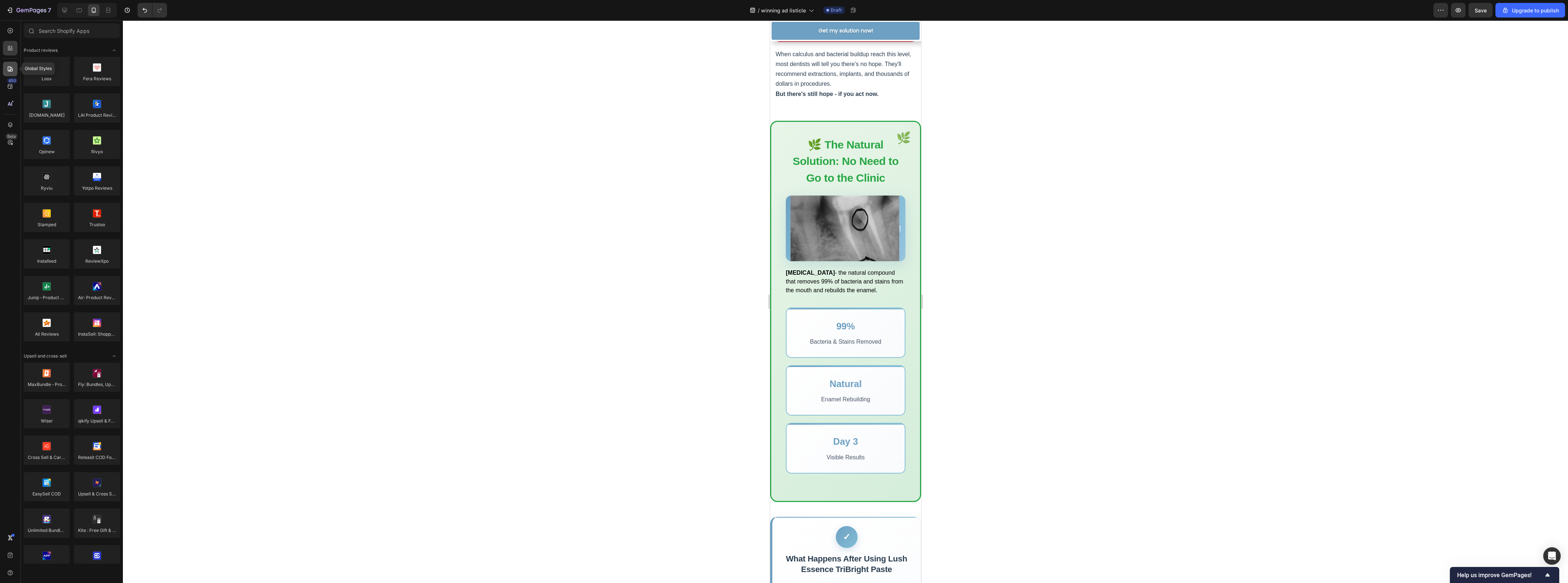
click at [13, 74] on div at bounding box center [10, 69] width 15 height 15
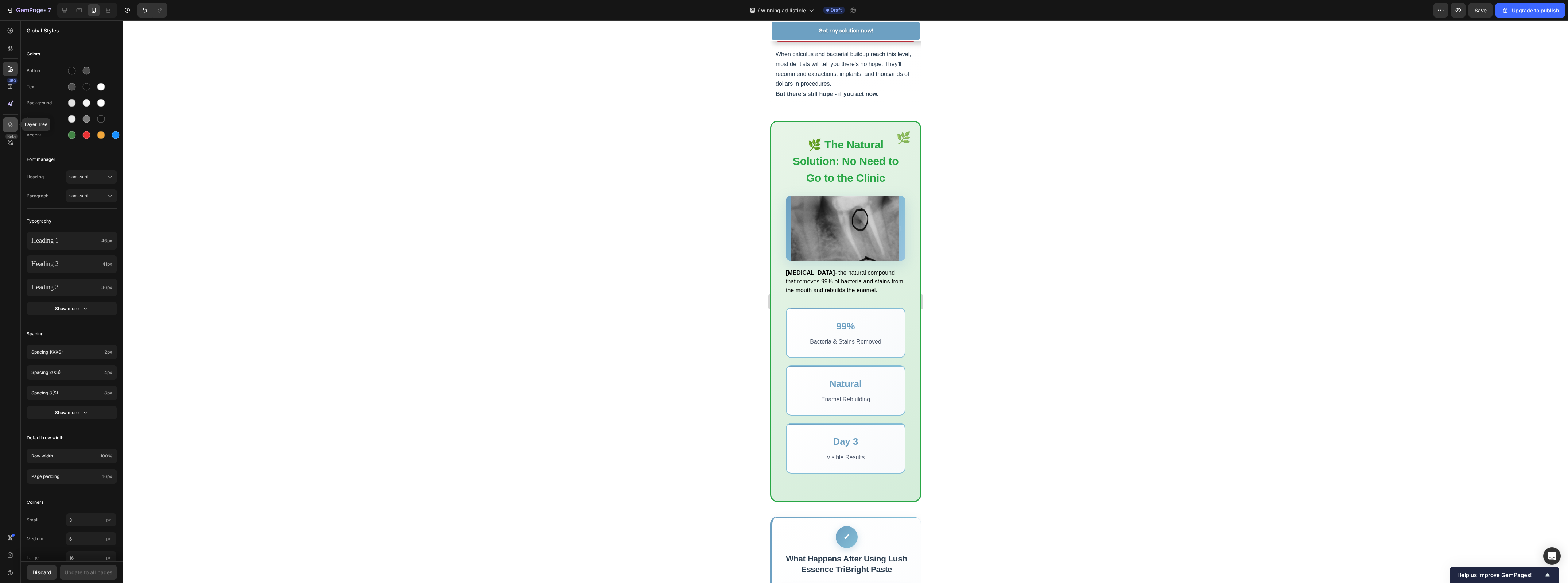
click at [12, 123] on icon at bounding box center [10, 125] width 7 height 7
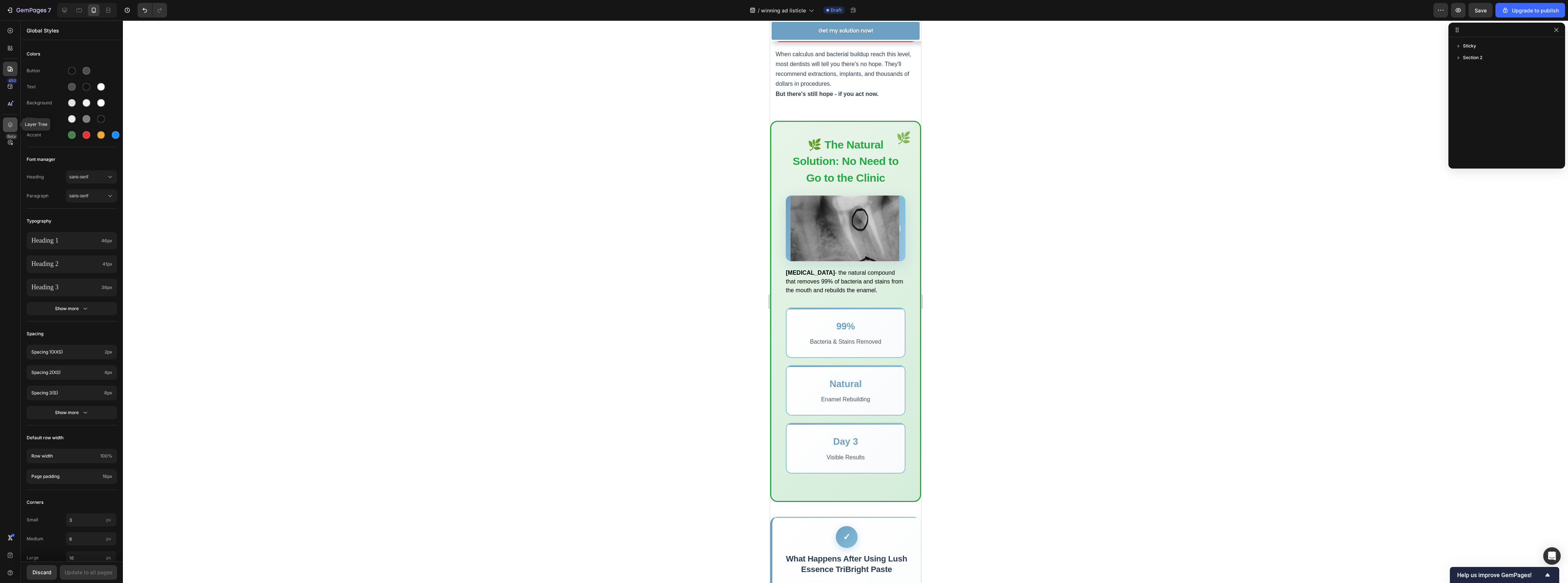
click at [12, 127] on icon at bounding box center [10, 125] width 7 height 7
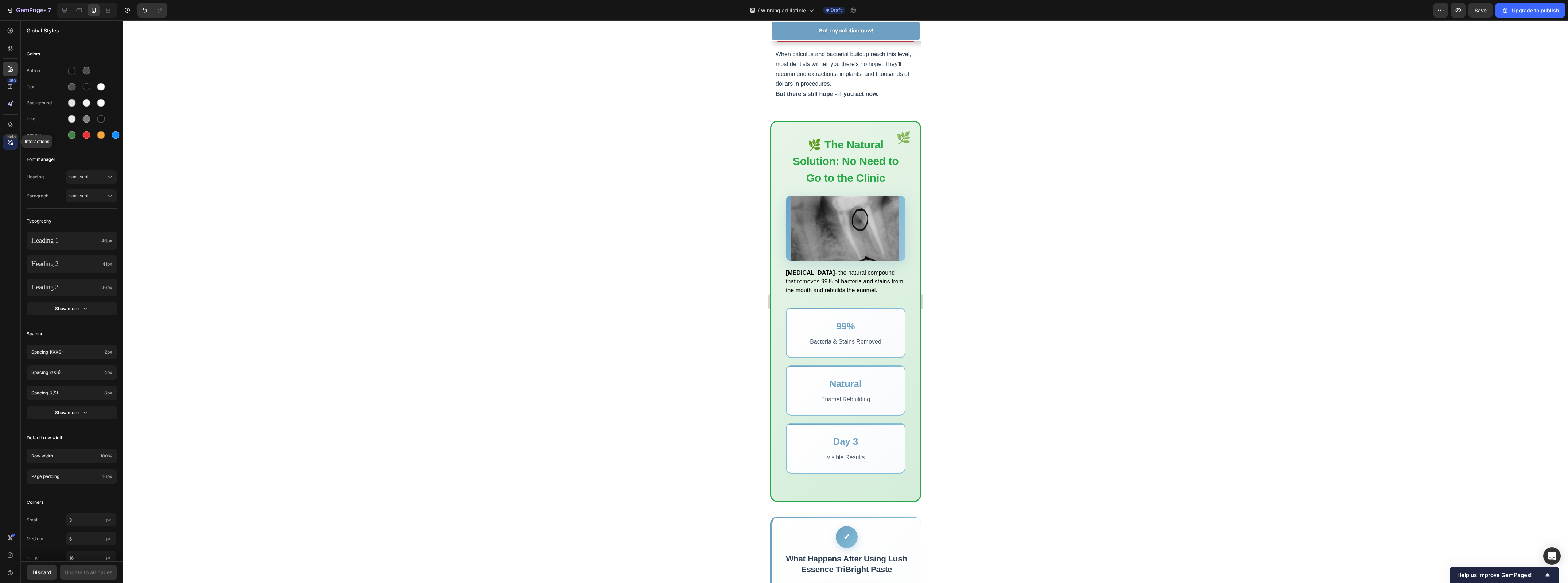
click at [11, 141] on icon at bounding box center [10, 143] width 2 height 2
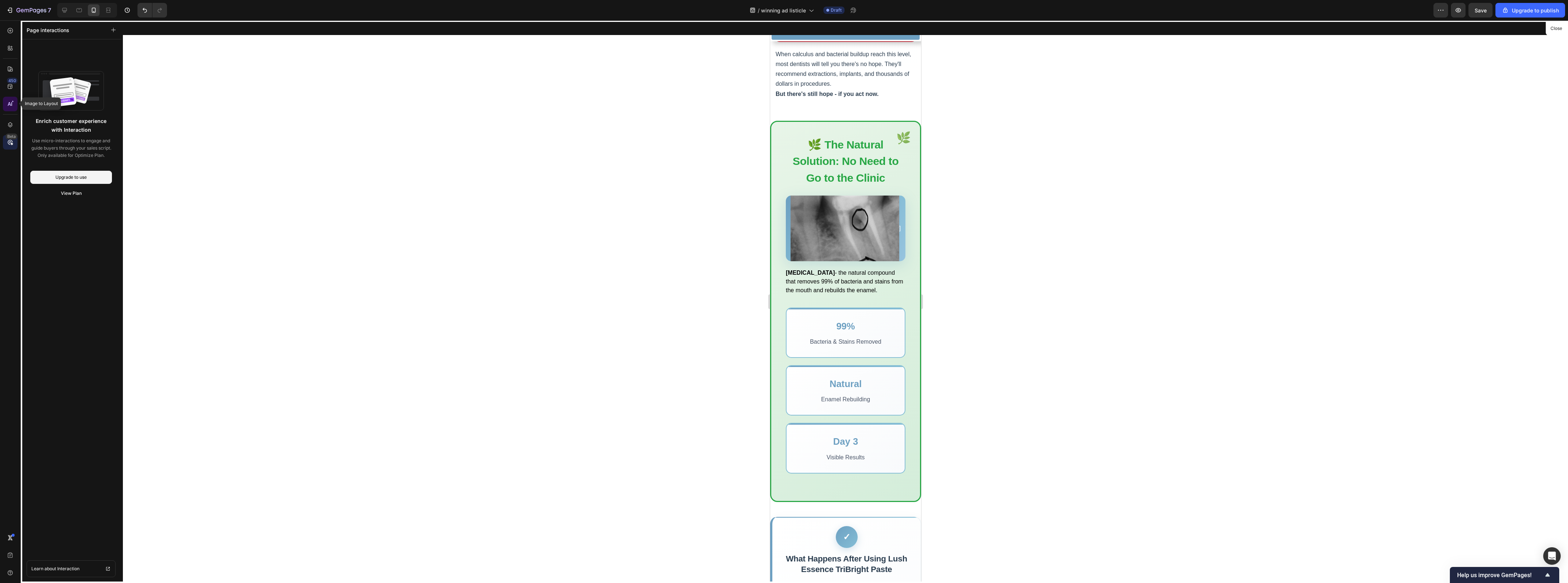
click at [10, 107] on icon at bounding box center [10, 104] width 7 height 7
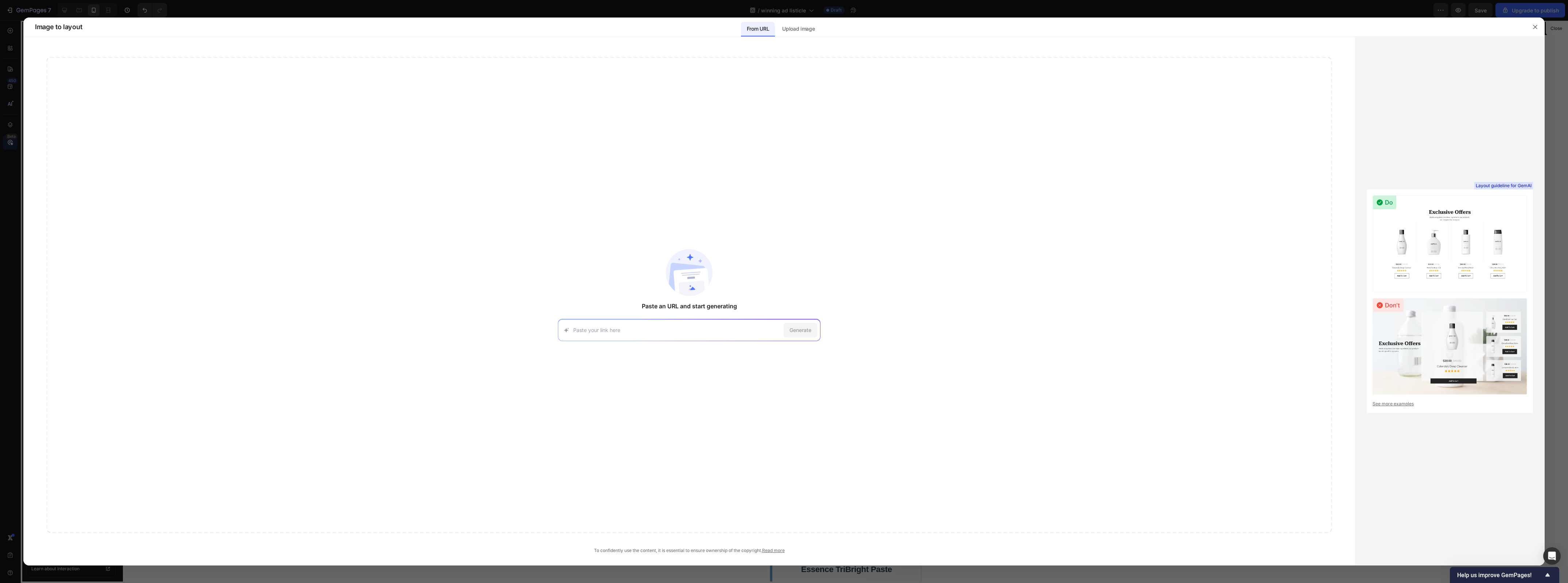
click at [12, 82] on div at bounding box center [784, 291] width 1568 height 583
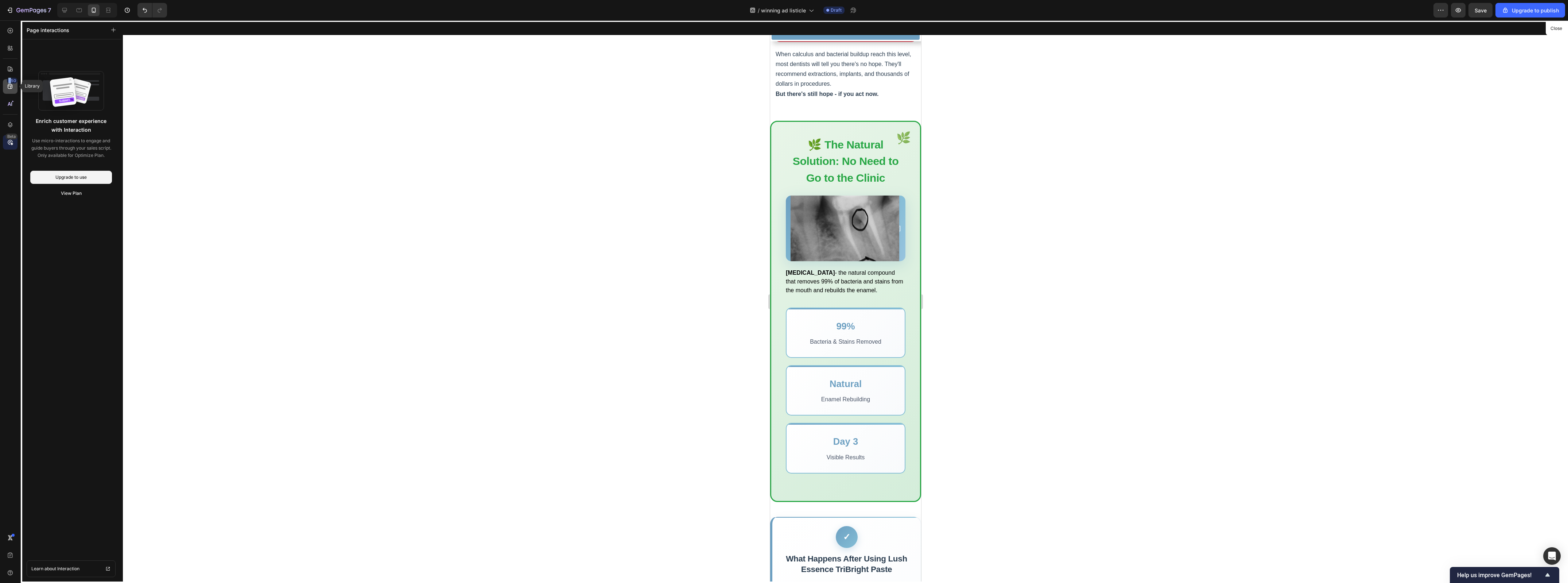
click at [10, 84] on div "450" at bounding box center [10, 87] width 15 height 15
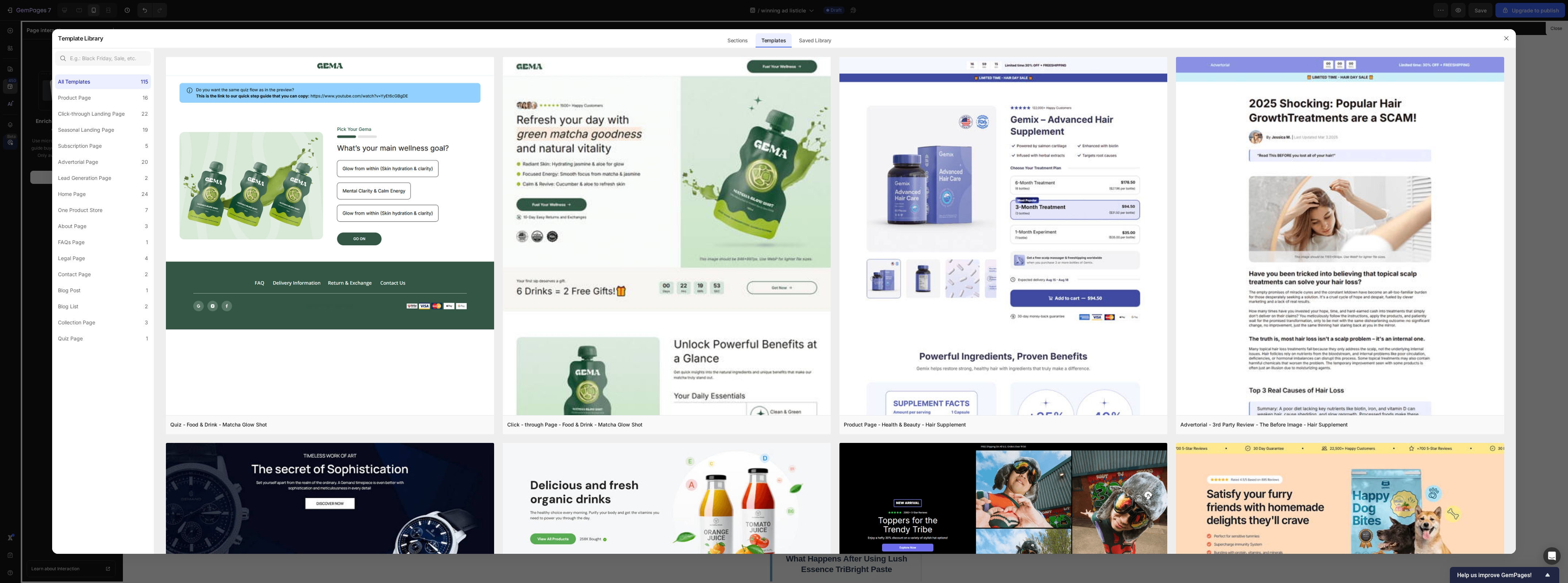
click at [10, 68] on div at bounding box center [784, 291] width 1568 height 583
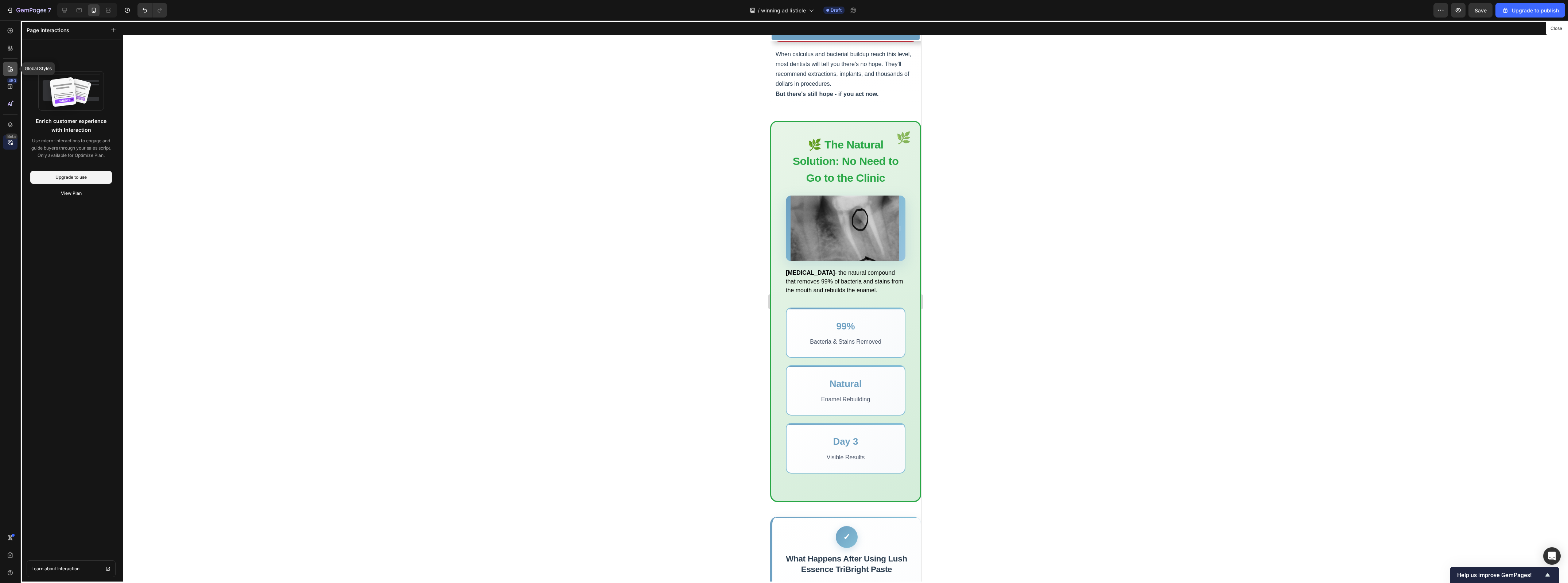
click at [13, 69] on icon at bounding box center [10, 69] width 7 height 7
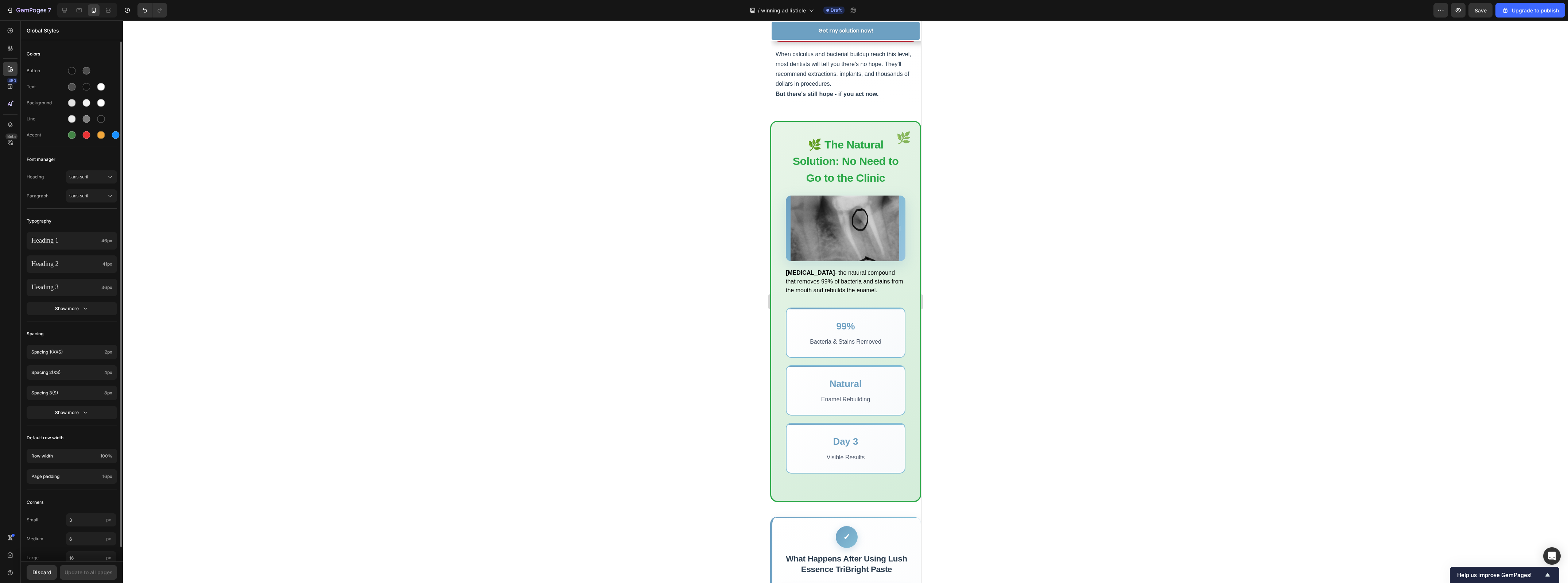
scroll to position [15, 0]
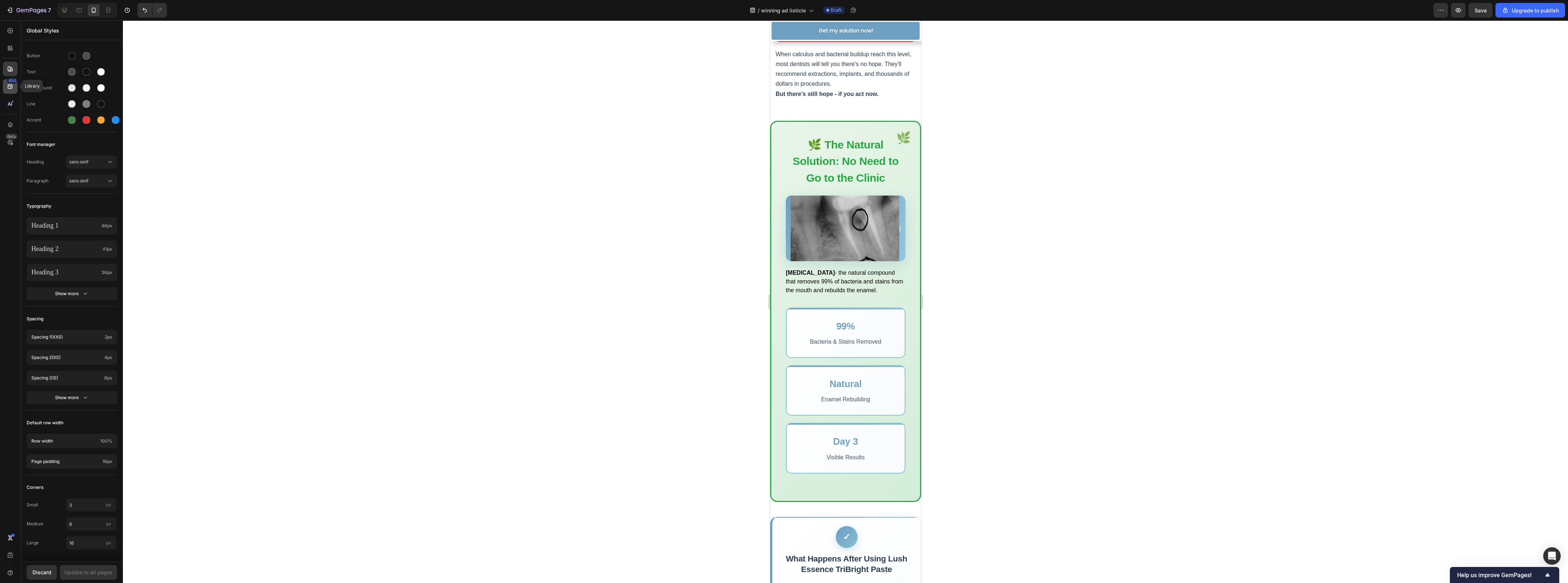
click at [7, 83] on icon at bounding box center [10, 87] width 7 height 7
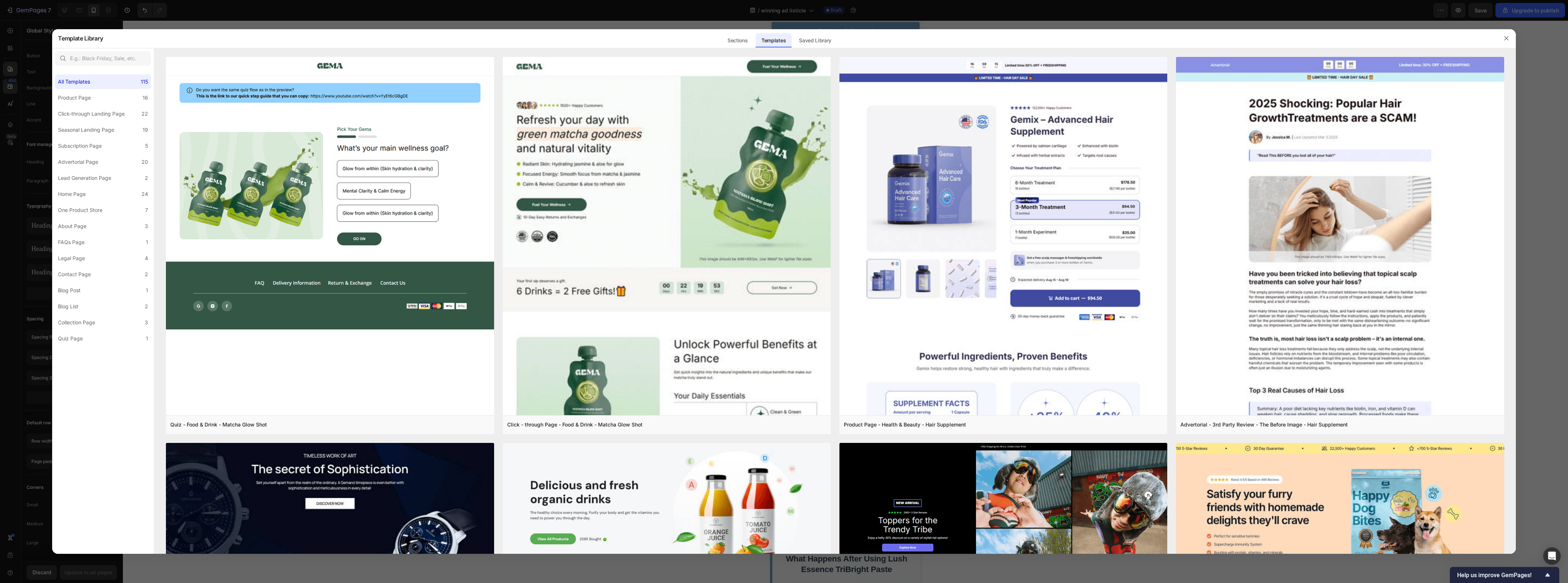
click at [23, 41] on div at bounding box center [784, 291] width 1568 height 583
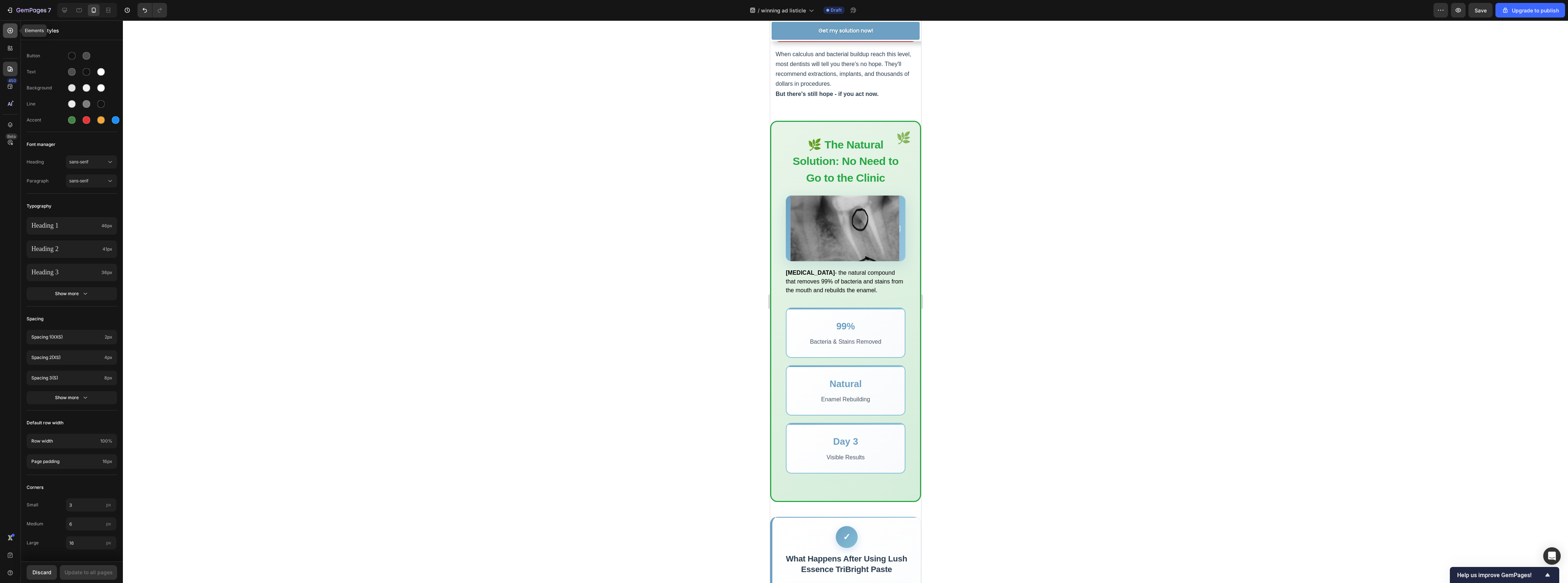
click at [12, 35] on div at bounding box center [10, 30] width 15 height 15
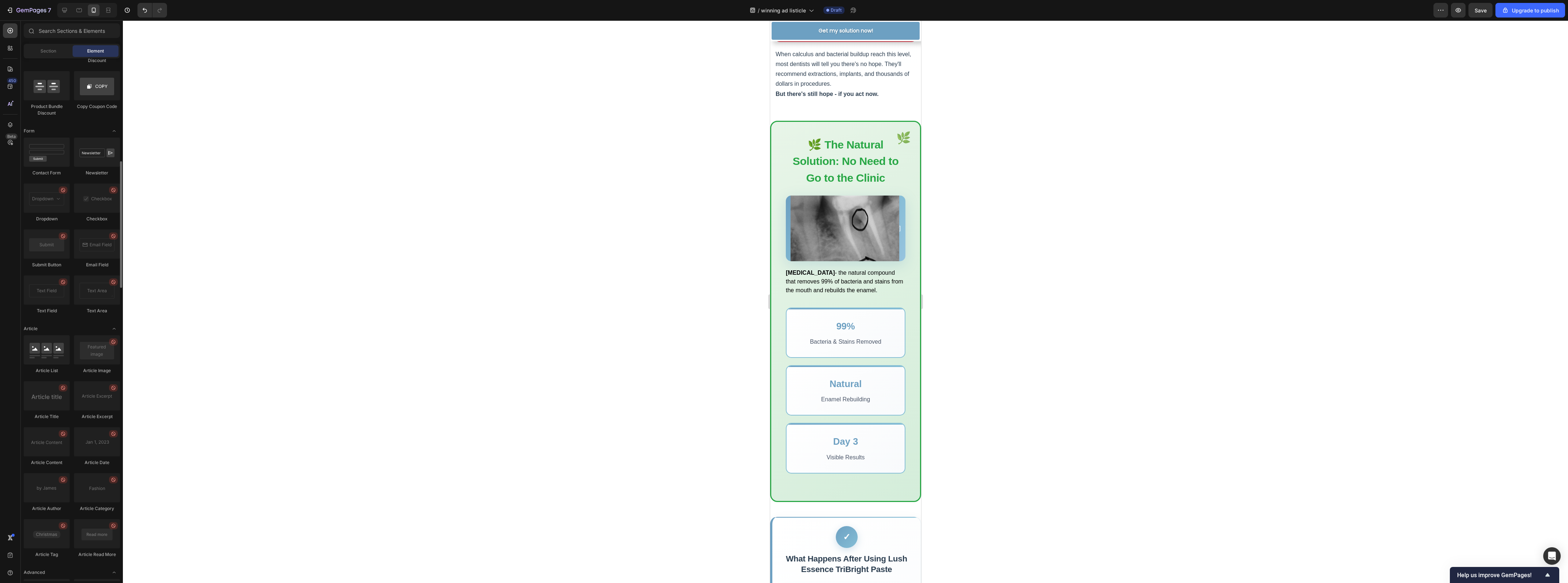
scroll to position [1639, 0]
click at [10, 69] on icon at bounding box center [10, 69] width 7 height 7
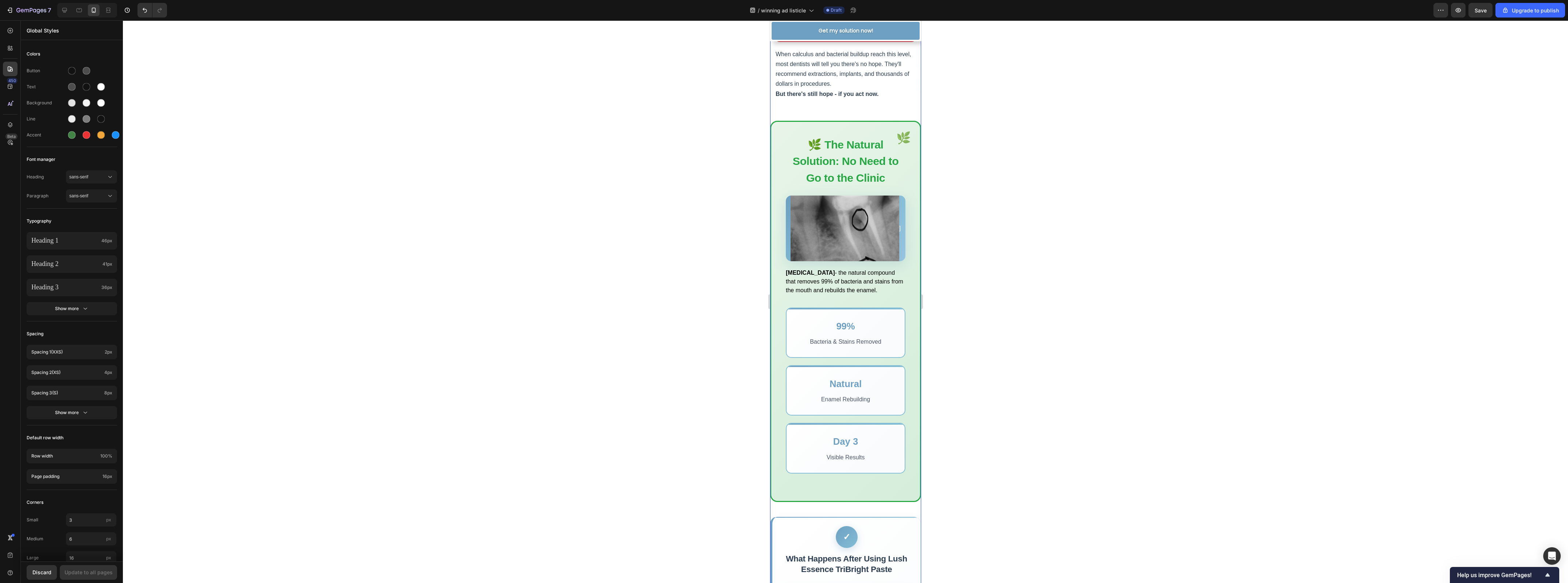
click at [823, 280] on img at bounding box center [844, 228] width 109 height 102
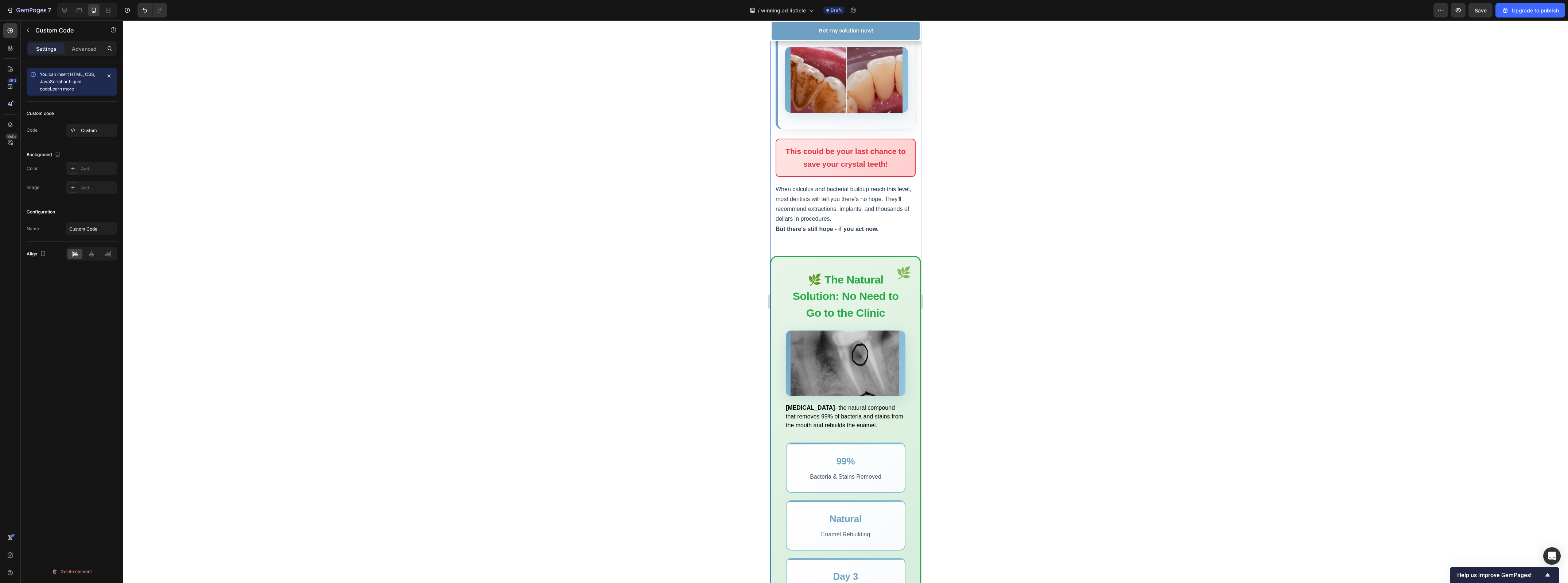
scroll to position [1232, 0]
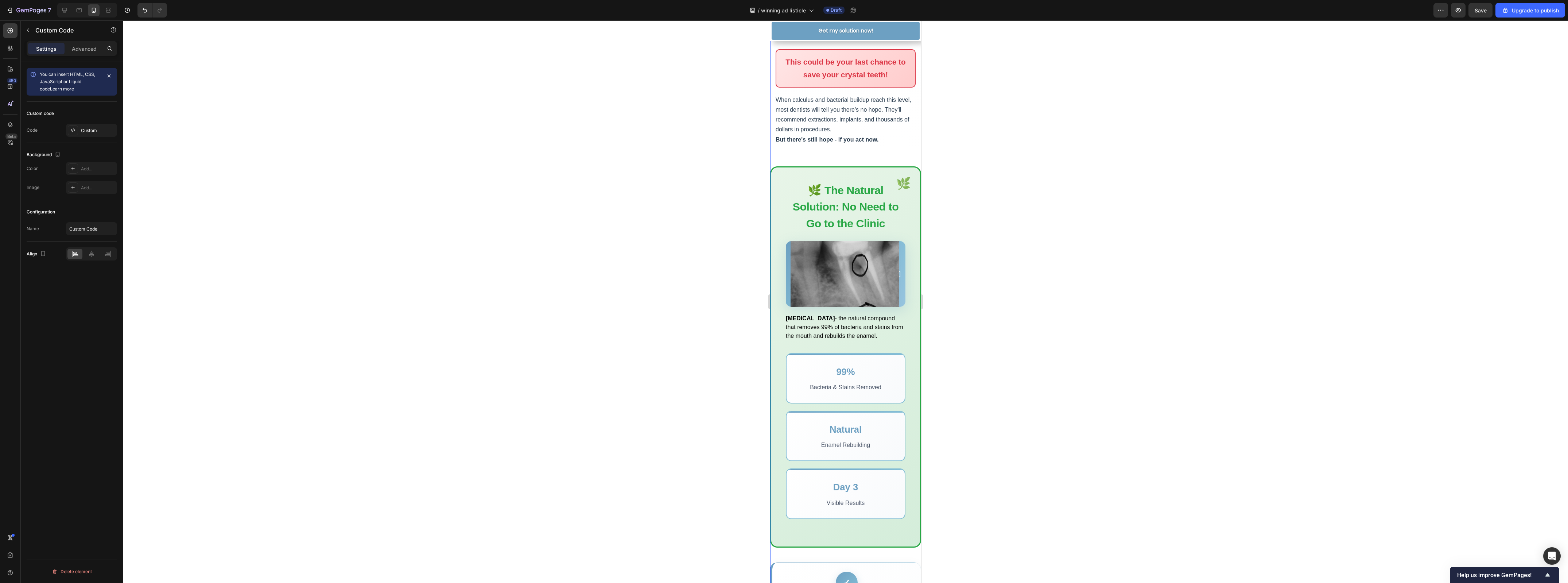
click at [867, 307] on div "]" at bounding box center [845, 274] width 119 height 66
click at [867, 325] on img at bounding box center [844, 274] width 109 height 102
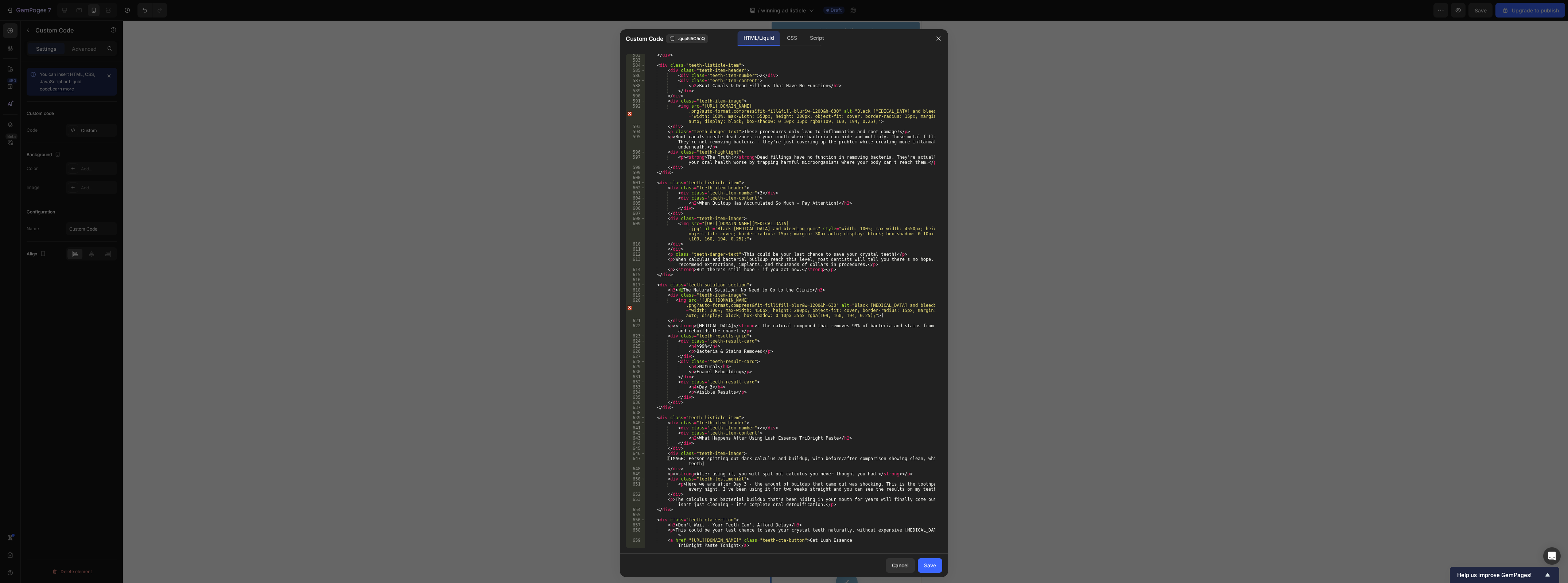
scroll to position [3011, 0]
click at [865, 315] on div "</ div > < div class = "teeth-listicle-item" > < div class = "teeth-item-header…" at bounding box center [790, 305] width 290 height 505
drag, startPoint x: 872, startPoint y: 122, endPoint x: 697, endPoint y: 107, distance: 175.6
click at [697, 107] on div "</ div > < div class = "teeth-listicle-item" > < div class = "teeth-item-header…" at bounding box center [790, 305] width 290 height 505
drag, startPoint x: 674, startPoint y: 105, endPoint x: 879, endPoint y: 123, distance: 205.8
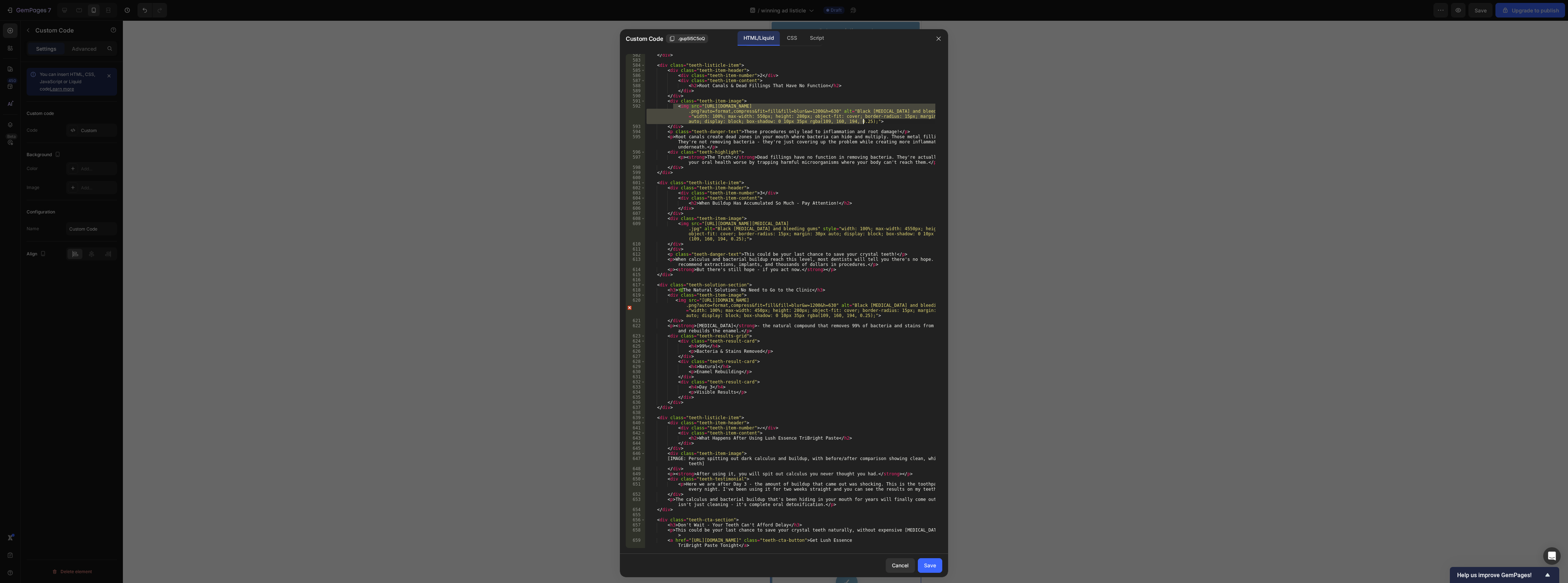
click at [879, 123] on div "</ div > < div class = "teeth-listicle-item" > < div class = "teeth-item-header…" at bounding box center [790, 305] width 290 height 505
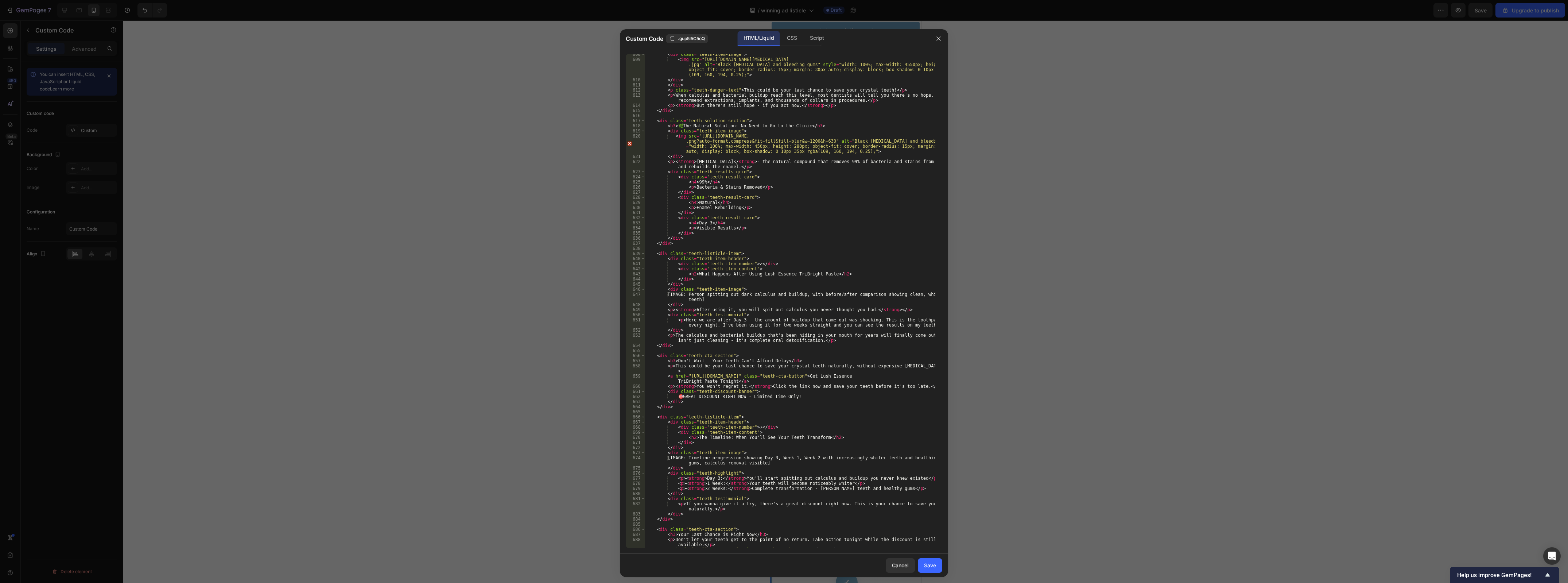
scroll to position [3148, 0]
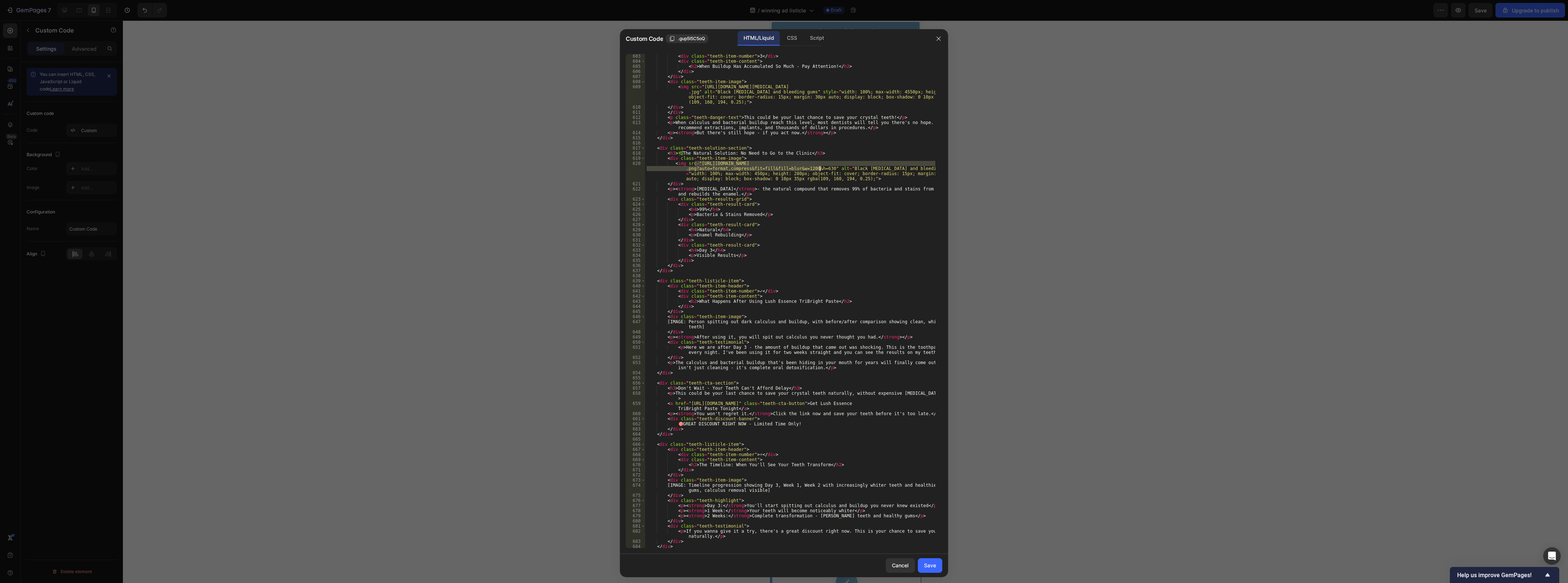
drag, startPoint x: 696, startPoint y: 163, endPoint x: 821, endPoint y: 167, distance: 125.1
click at [821, 167] on div "< div class = "teeth-item-number" > 3 </ div > < div class = "teeth-item-conten…" at bounding box center [790, 306] width 290 height 505
type textarea "<img src="https://img.perioimplantadvisory.com/files/base/ebm/pia/image/2021/10…"
paste textarea
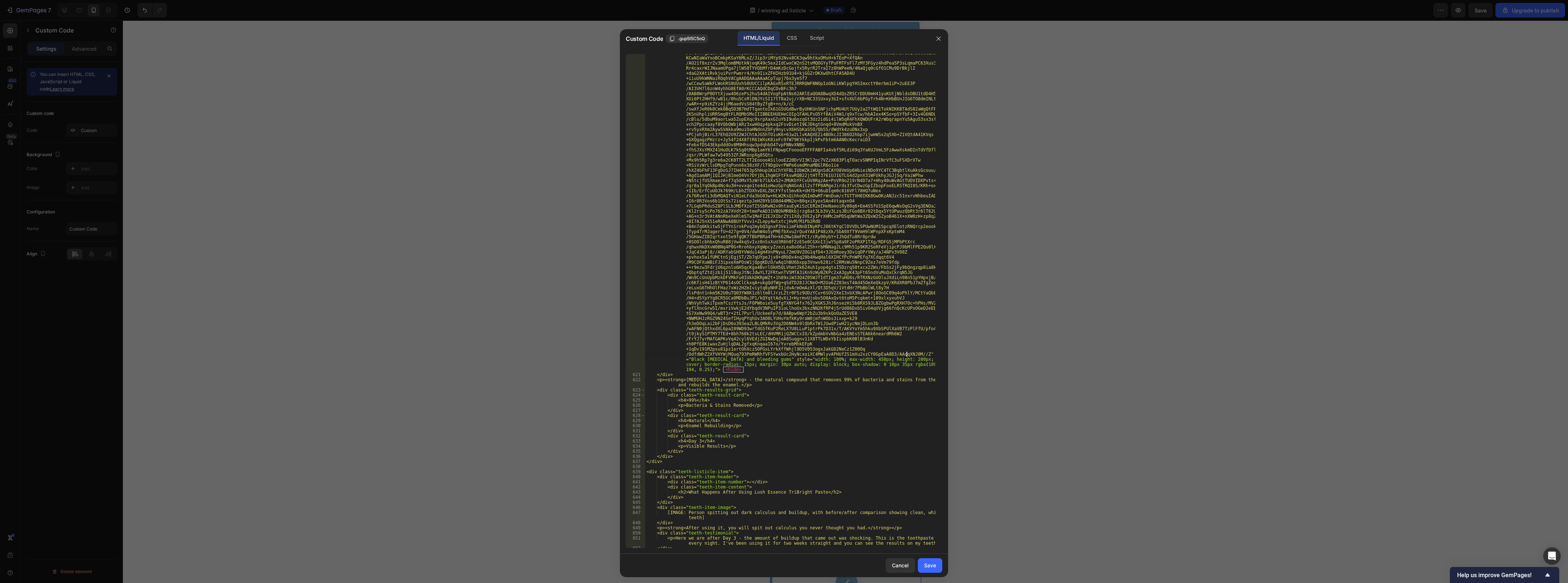
scroll to position [3793, 0]
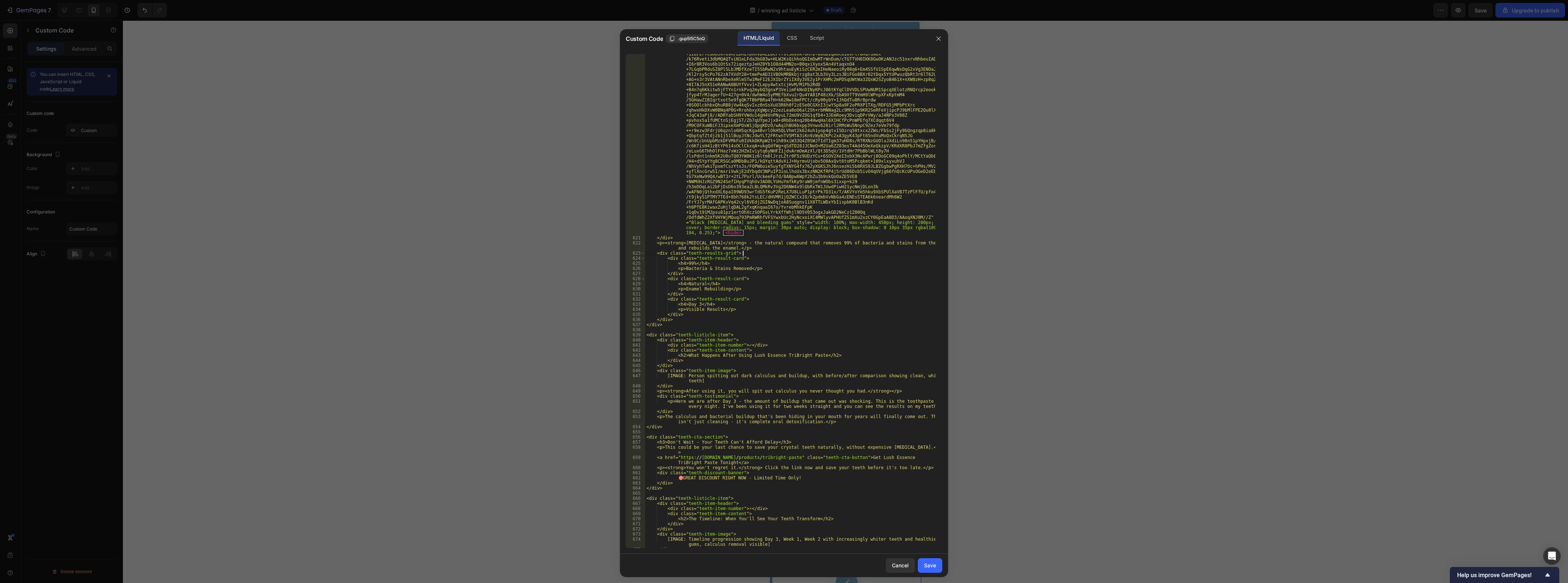
click at [872, 251] on div "< img src = data:image/jpeg;base64,/9j/4AAQSkZJRgABAQAAAQABAAD /2wCEAAkGBxISEhU…" at bounding box center [790, 125] width 290 height 1220
type textarea "<div class="teeth-results-grid">"
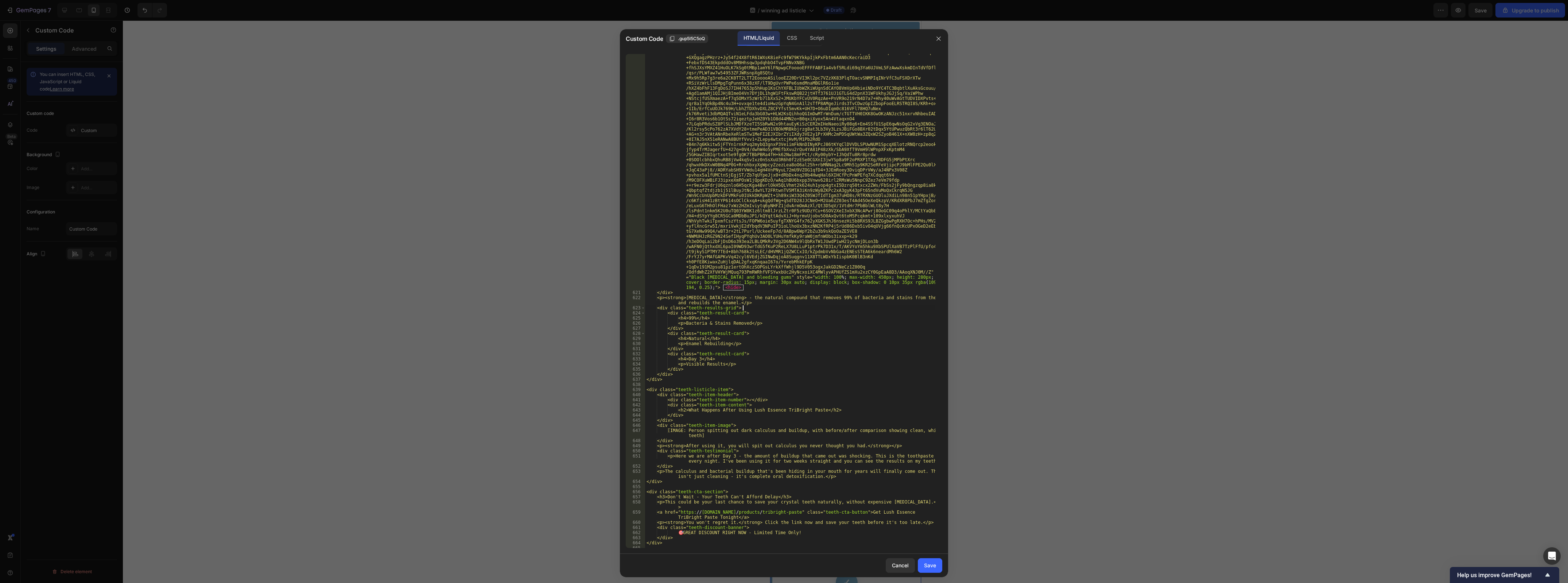
scroll to position [3602, 0]
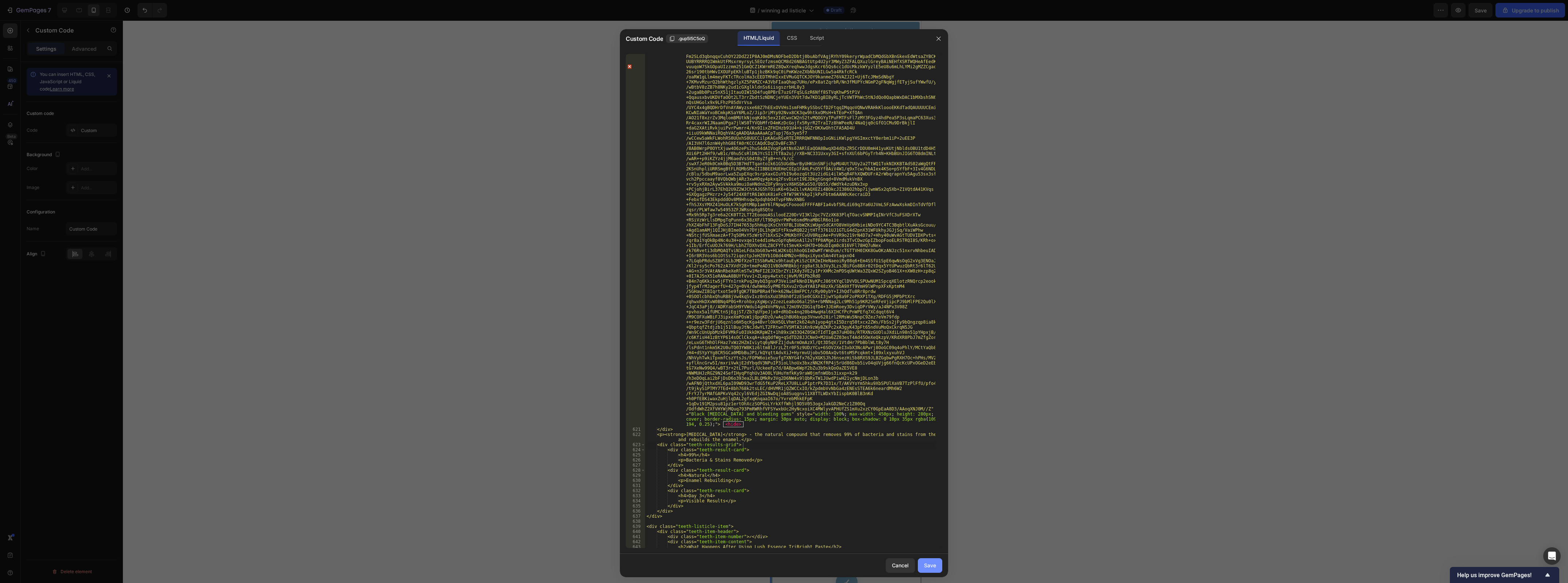
click at [933, 570] on div "Save" at bounding box center [930, 565] width 12 height 8
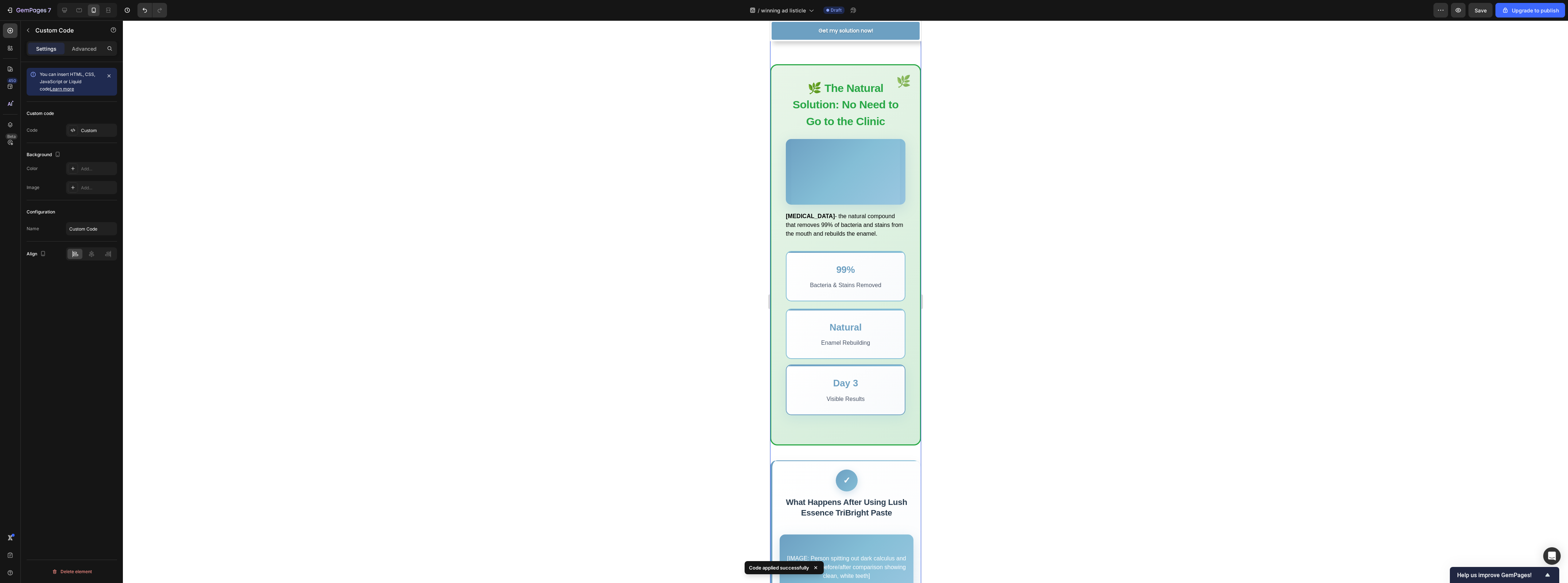
scroll to position [1323, 0]
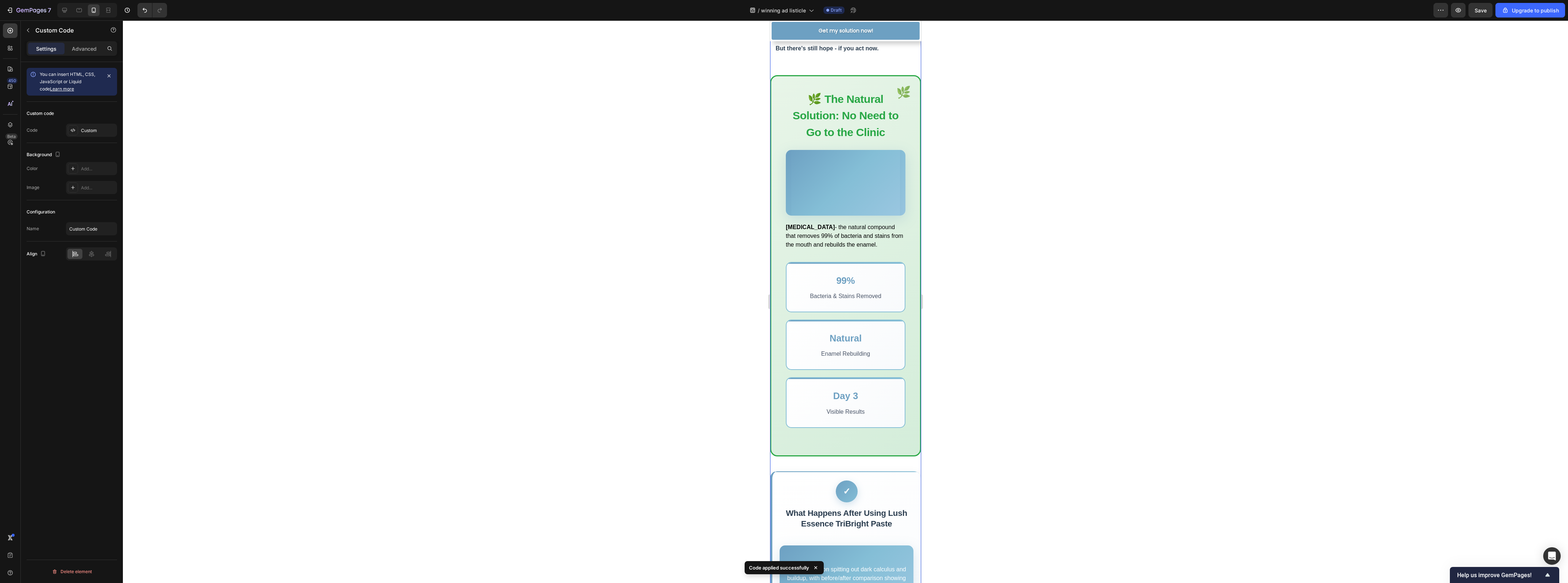
click at [825, 216] on div at bounding box center [845, 183] width 119 height 66
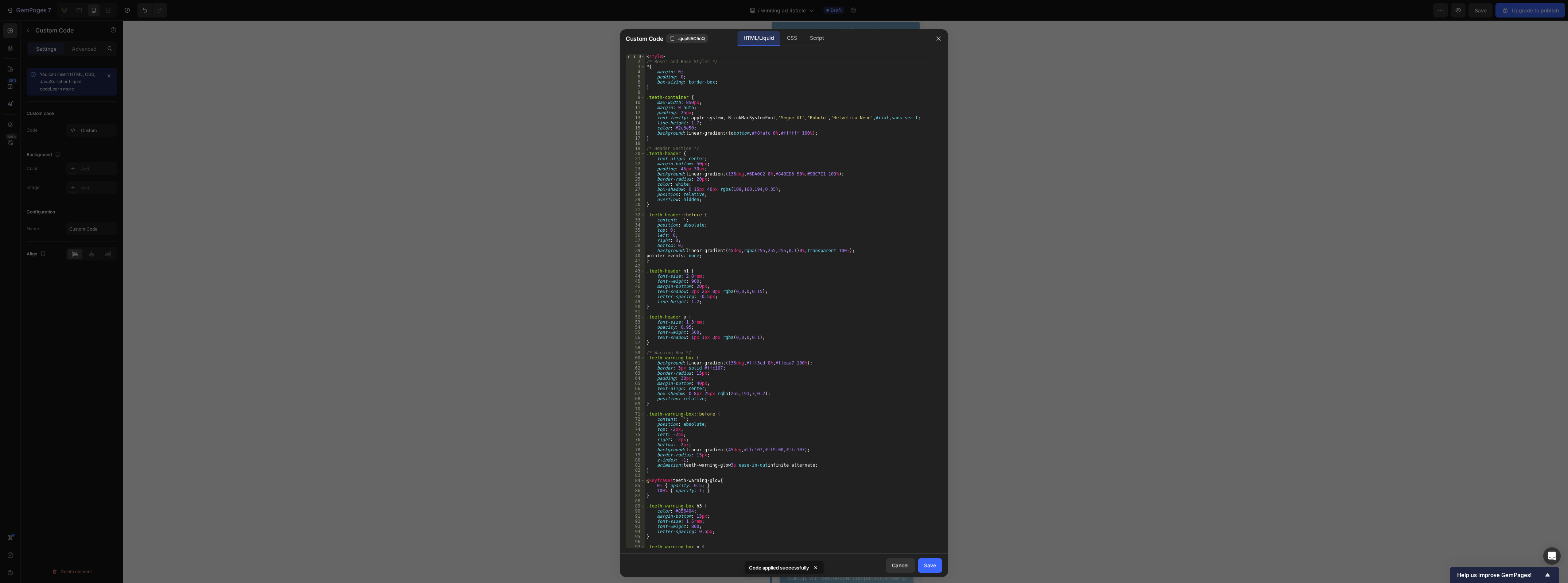
click at [979, 269] on div at bounding box center [784, 291] width 1568 height 583
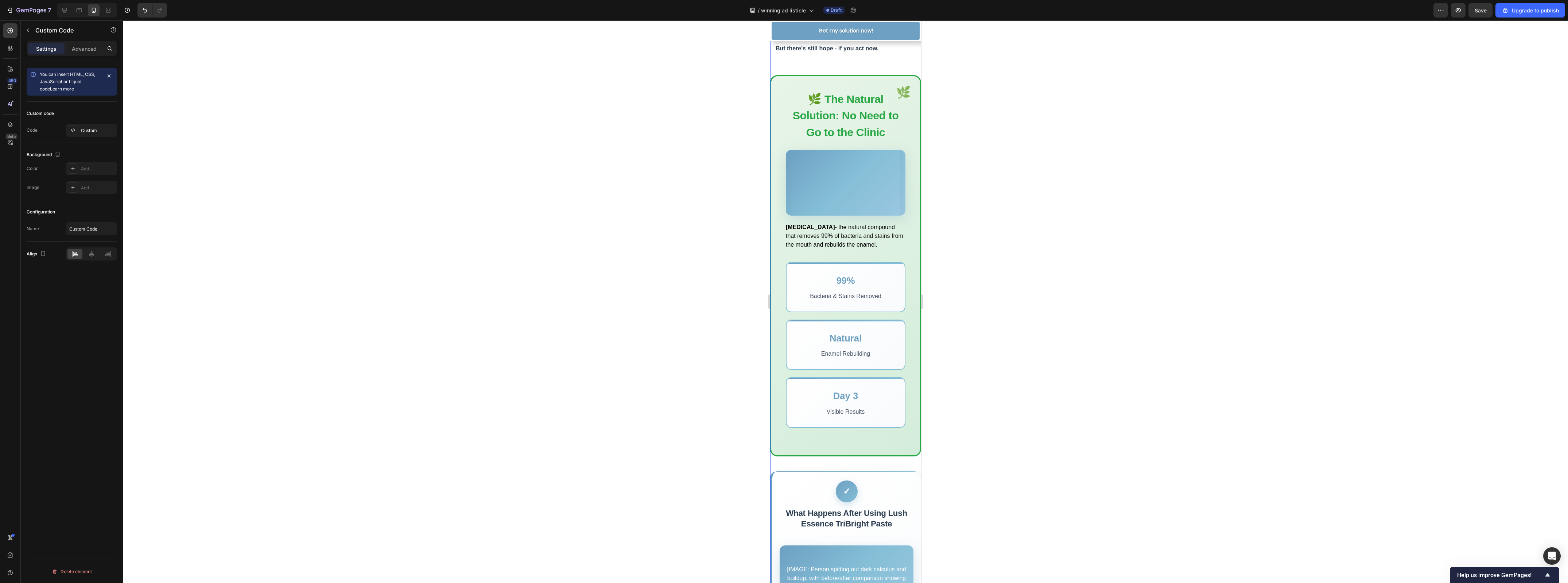
click at [851, 234] on img at bounding box center [845, 183] width 109 height 102
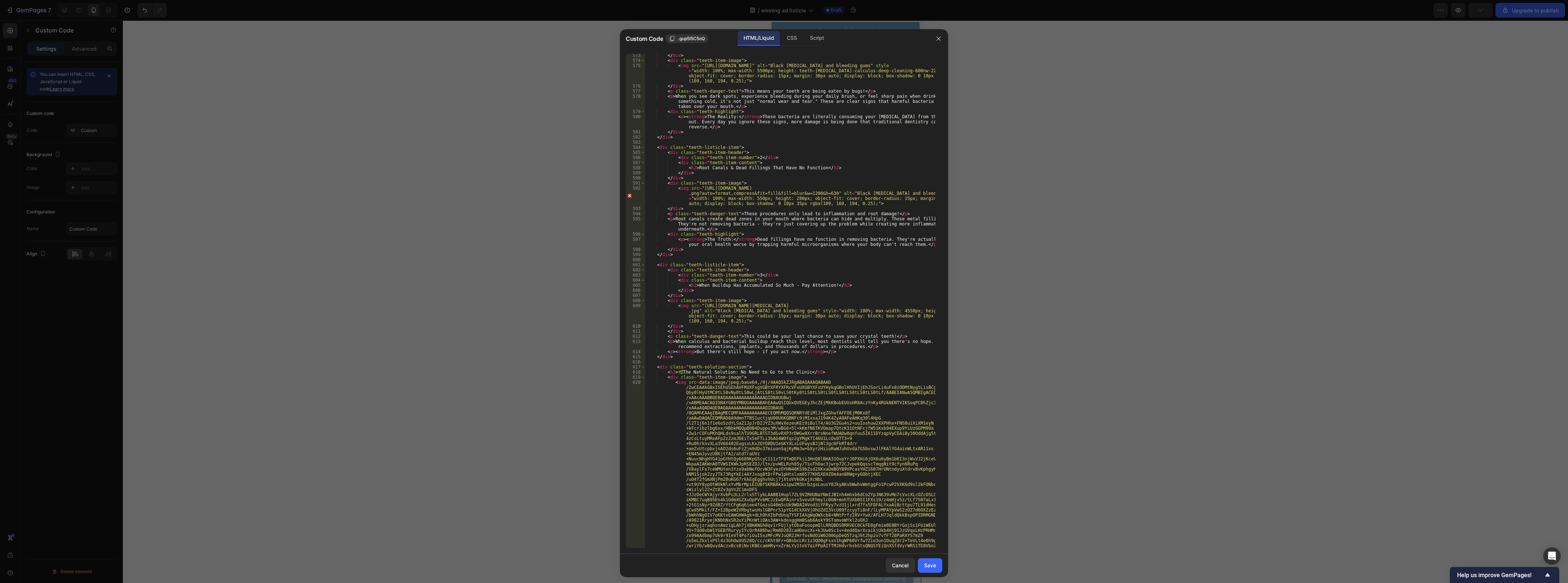
scroll to position [3065, 0]
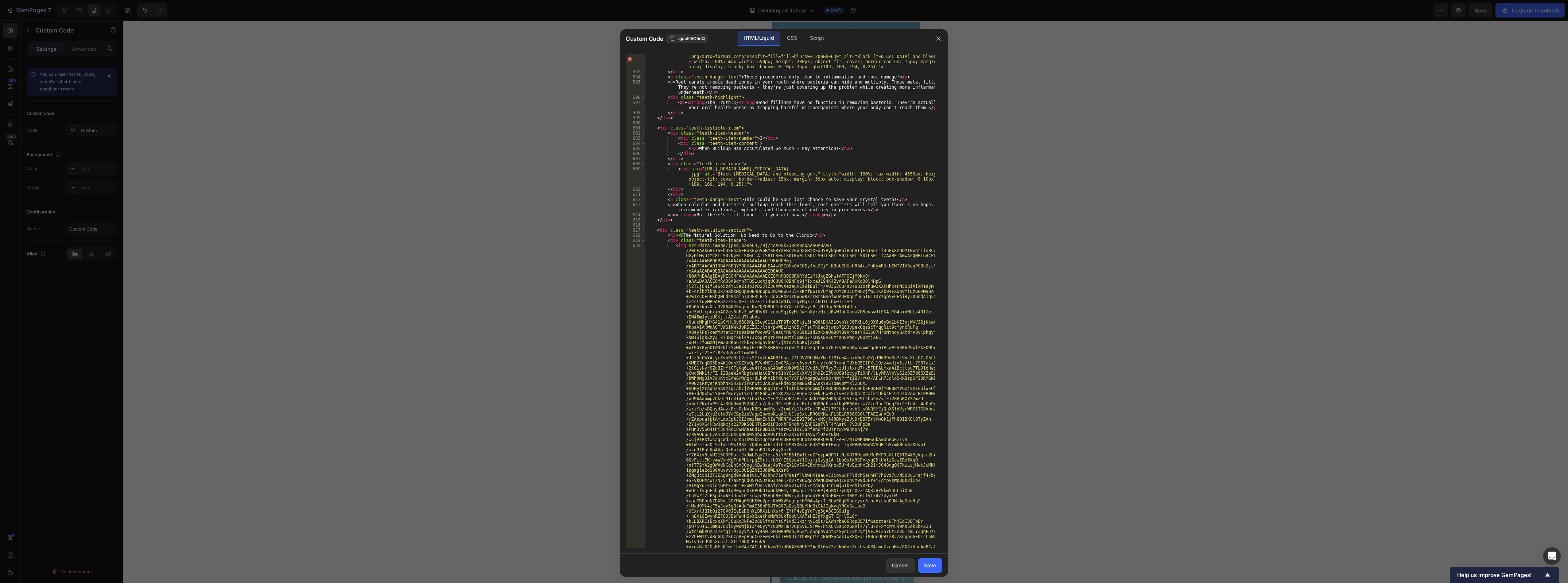
type textarea "<img src=data:image/jpeg;base64,/9j/4AAQSkZJRgABAQAAAQABAAD/2wCEAAkGBxISEhUSEhA…"
click at [693, 245] on div "< img src = "https://img.perioimplantadvisory.com/files/base/ebm/pia/image/2021…" at bounding box center [790, 301] width 290 height 494
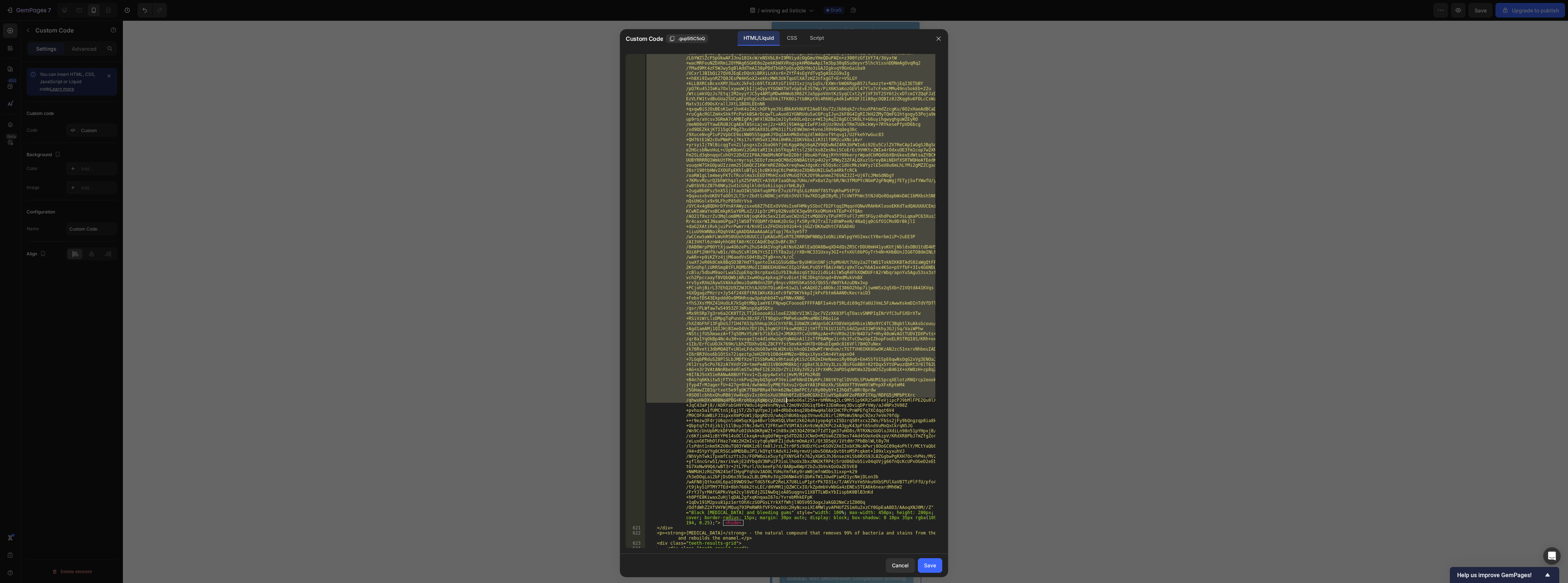
scroll to position [3586, 0]
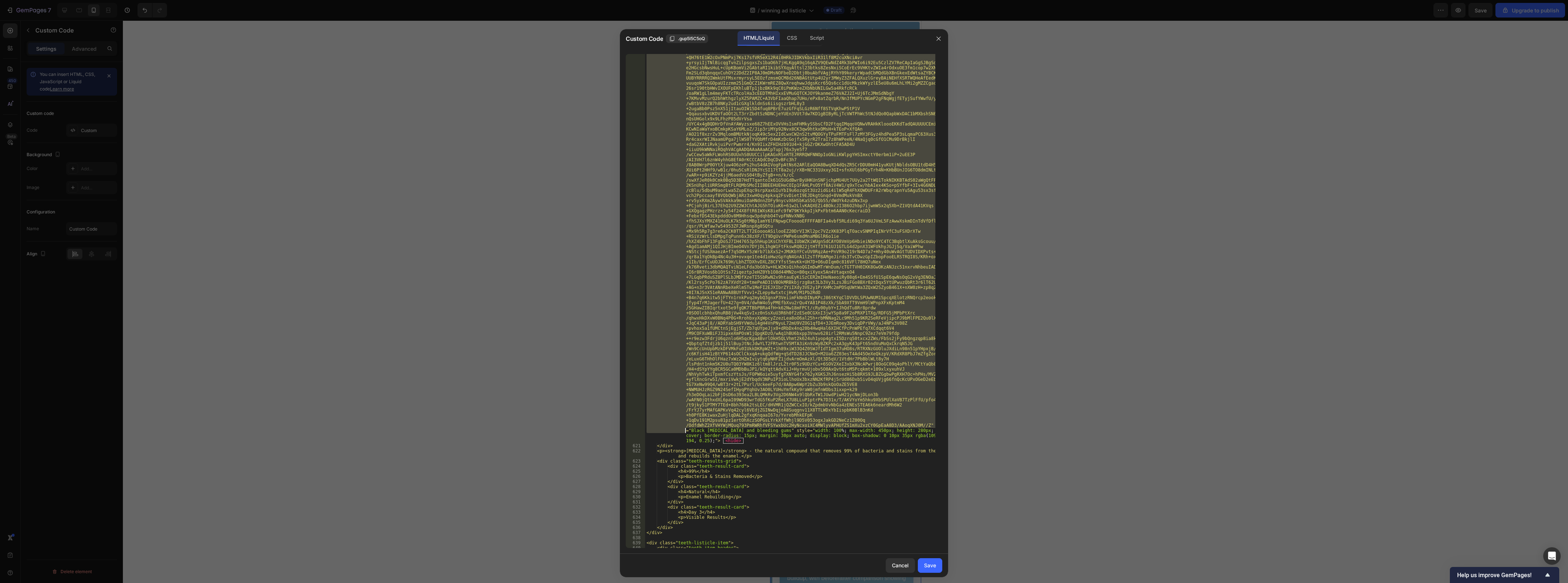
drag, startPoint x: 694, startPoint y: 247, endPoint x: 685, endPoint y: 431, distance: 184.2
click at [685, 431] on div "< img src = data:image/jpeg;base64,/9j/4AAQSkZJRgABAQAAAQABAAD /2wCEAAkGBxISEhU…" at bounding box center [790, 333] width 290 height 1220
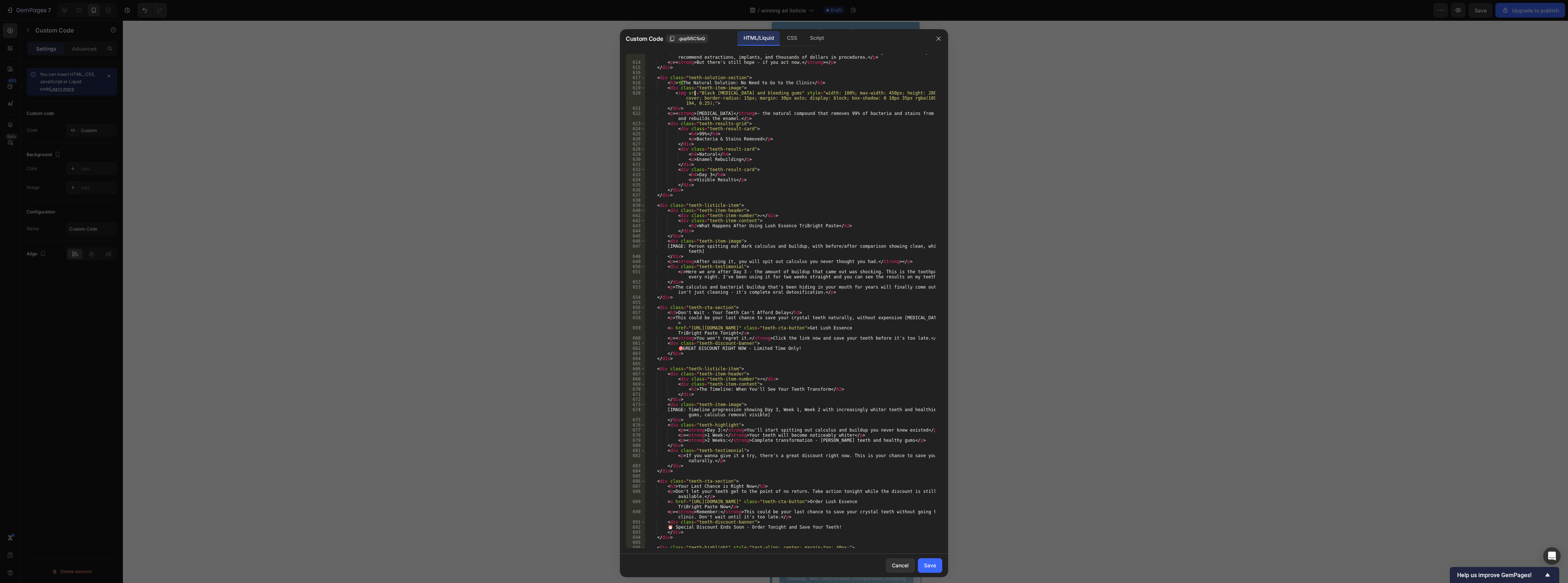
scroll to position [3190, 0]
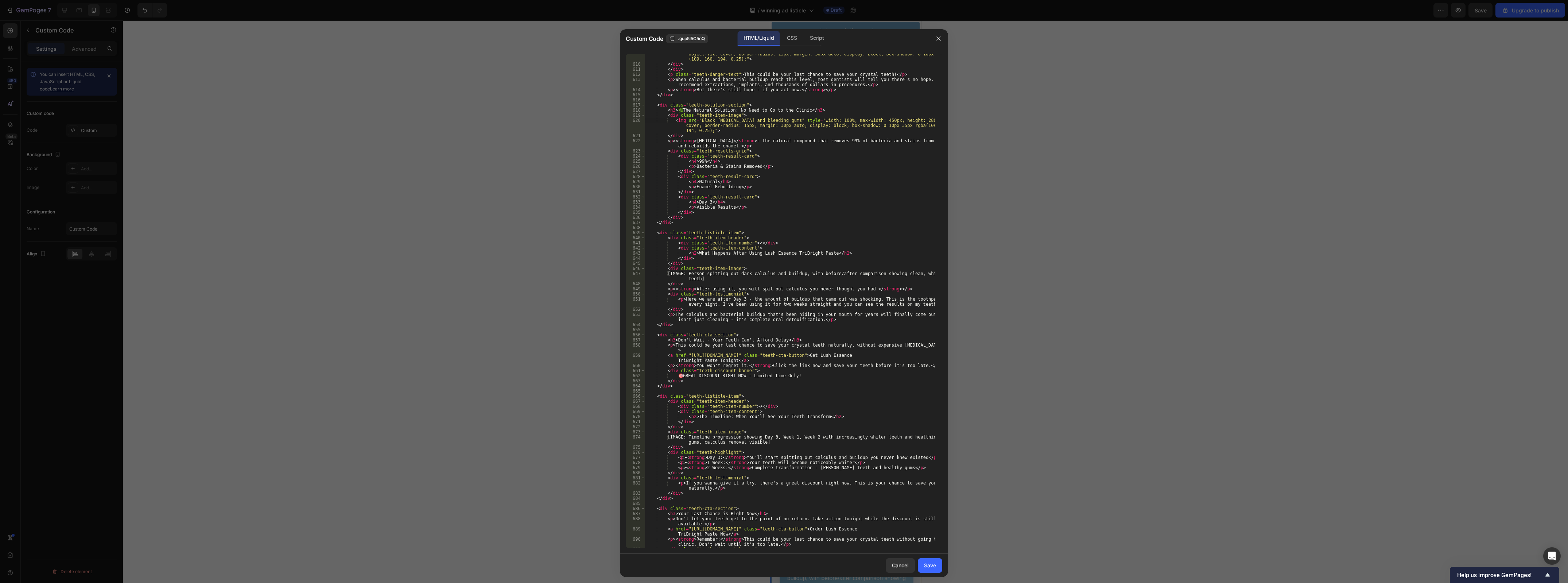
paste textarea "https://upload.wikimedia.org/wikipedia/commons/d/db/06-10-06smile.jpg"
type textarea "<img src=https://upload.wikimedia.org/wikipedia/commons/d/db/06-10-06smile.jpg"…"
click at [927, 568] on div "Save" at bounding box center [930, 565] width 12 height 8
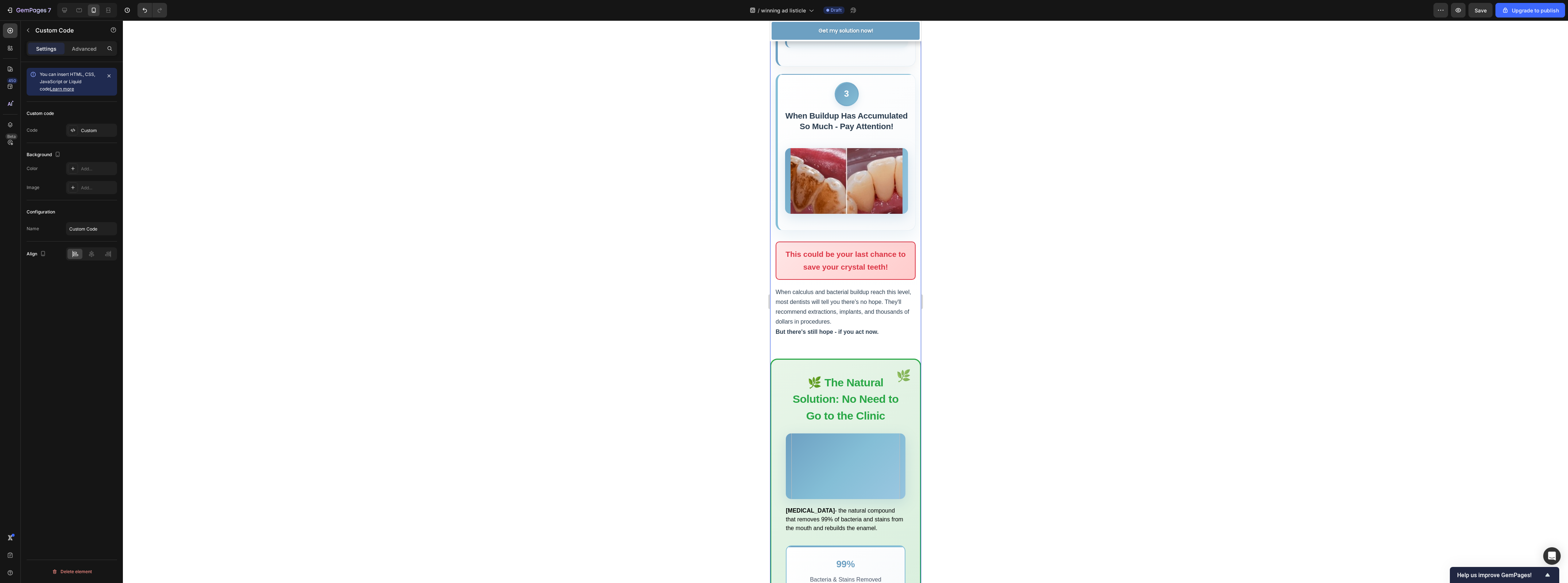
scroll to position [1003, 0]
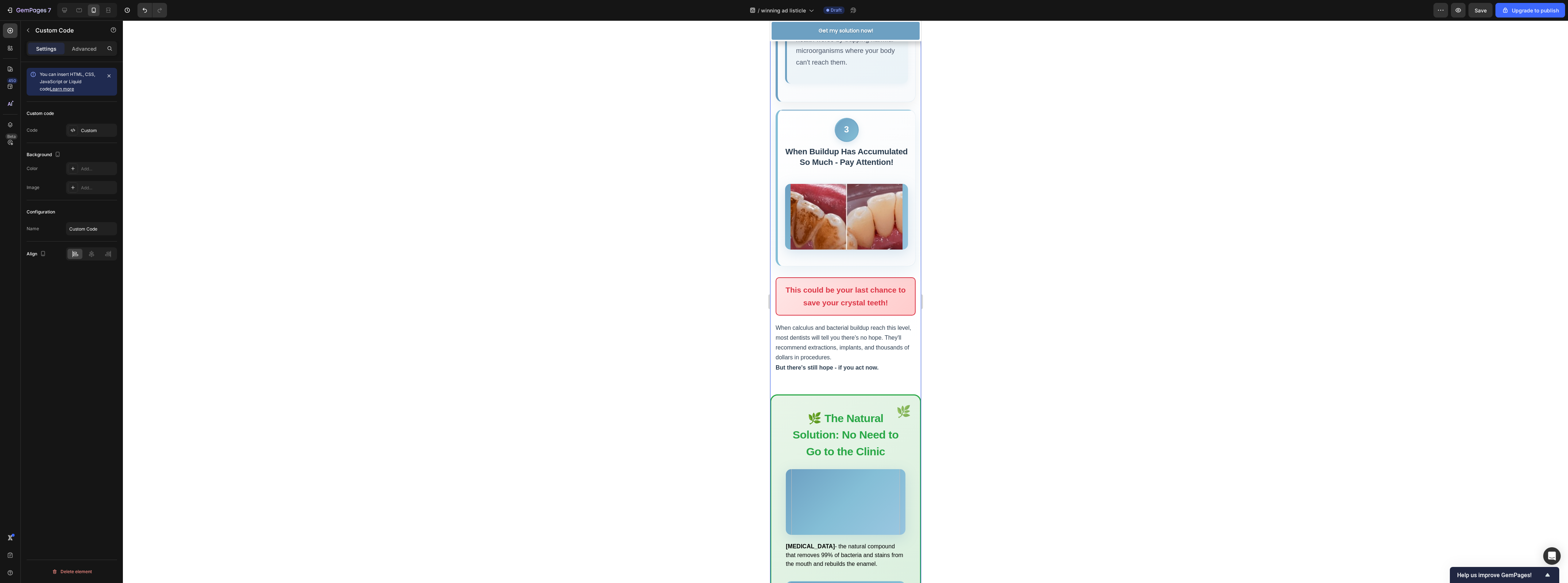
click at [839, 271] on img at bounding box center [846, 217] width 112 height 110
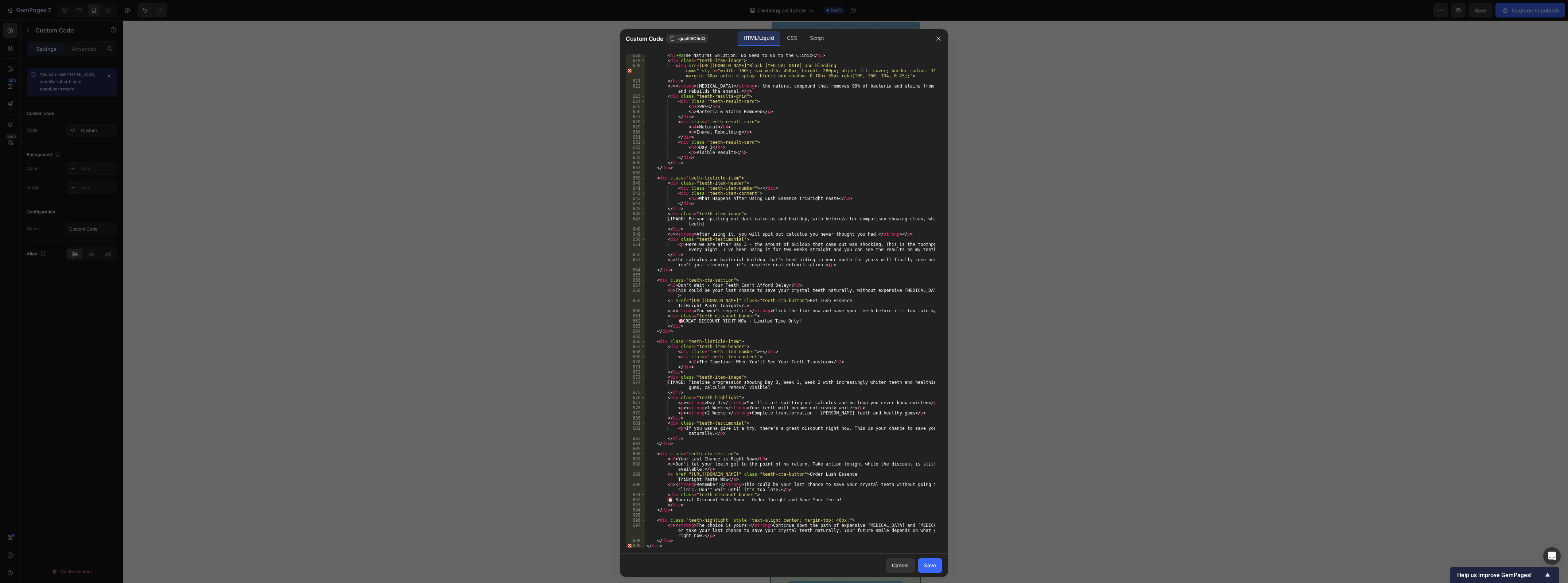
scroll to position [3081, 0]
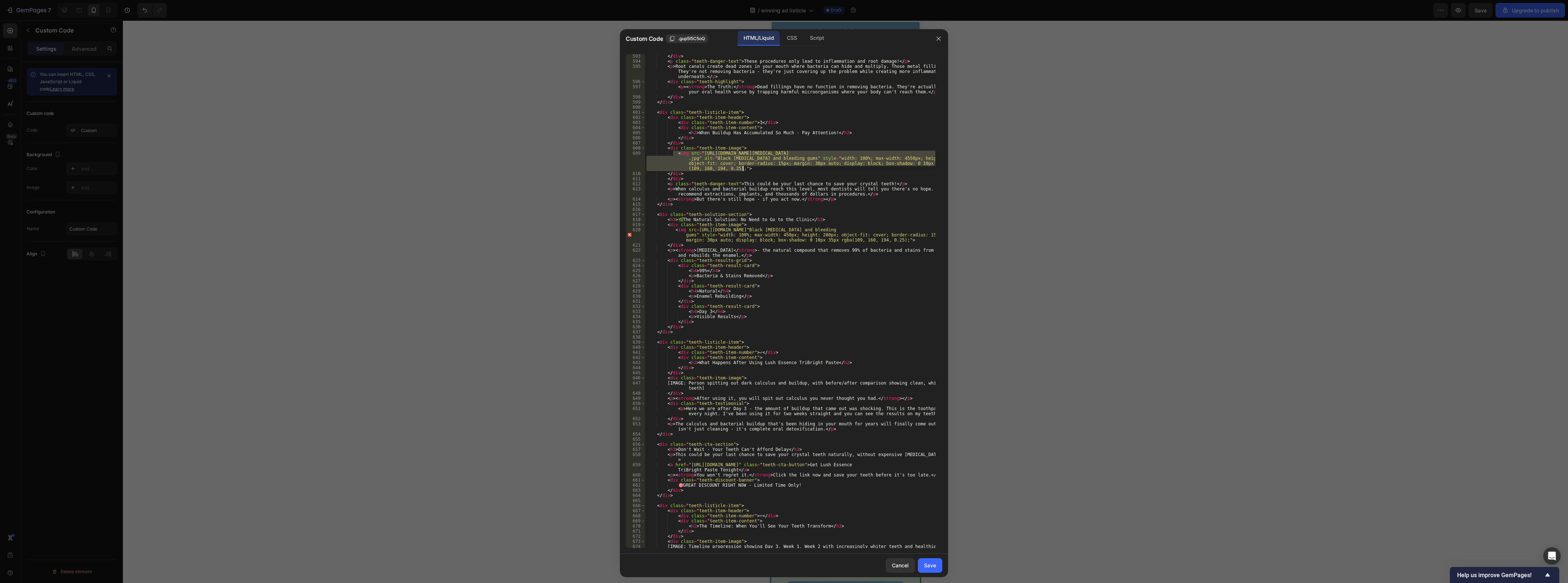
drag, startPoint x: 674, startPoint y: 154, endPoint x: 749, endPoint y: 167, distance: 76.1
click at [749, 167] on div "</ div > < p class = "teeth-danger-text" > These procedures only lead to inflam…" at bounding box center [790, 308] width 290 height 510
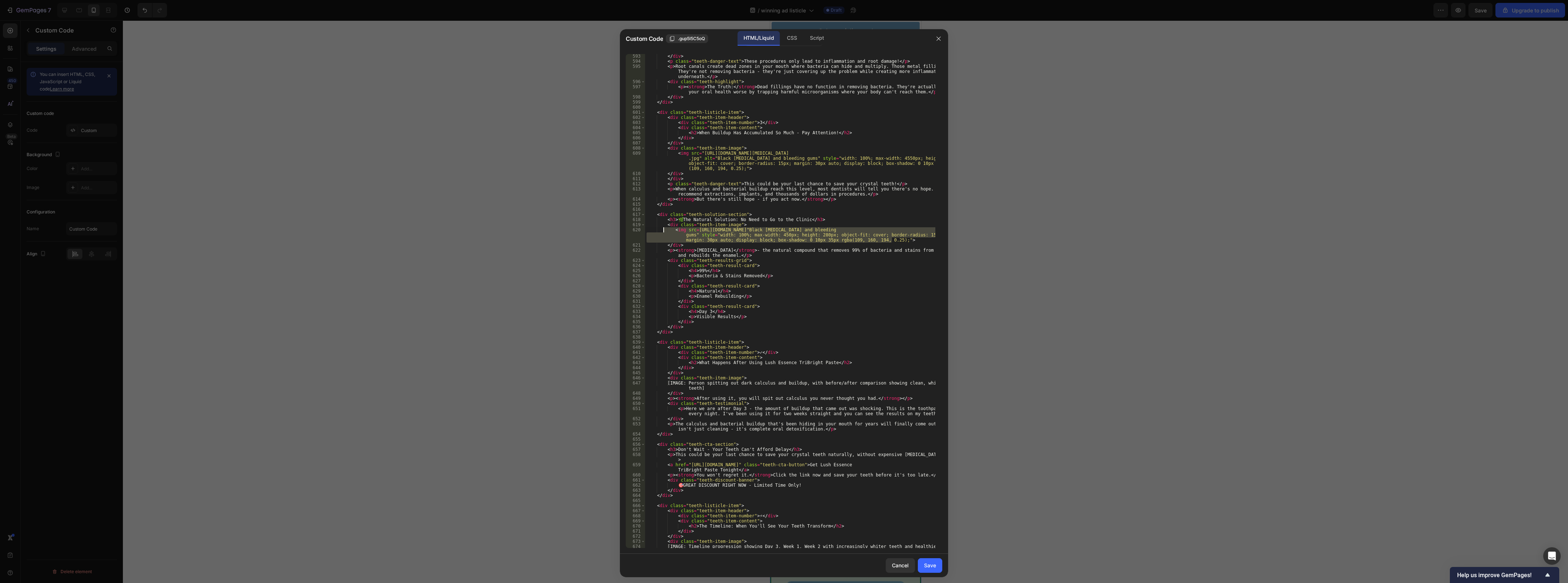
drag, startPoint x: 905, startPoint y: 241, endPoint x: 663, endPoint y: 228, distance: 242.3
click at [663, 228] on div "</ div > < p class = "teeth-danger-text" > These procedures only lead to inflam…" at bounding box center [790, 308] width 290 height 510
paste textarea "<img src="https://www.shutterstock.com/image-photo/teeth-tartar-calculus-deep-c…"
drag, startPoint x: 690, startPoint y: 230, endPoint x: 923, endPoint y: 231, distance: 233.0
click at [923, 231] on div "</ div > < p class = "teeth-danger-text" > These procedures only lead to inflam…" at bounding box center [790, 308] width 290 height 510
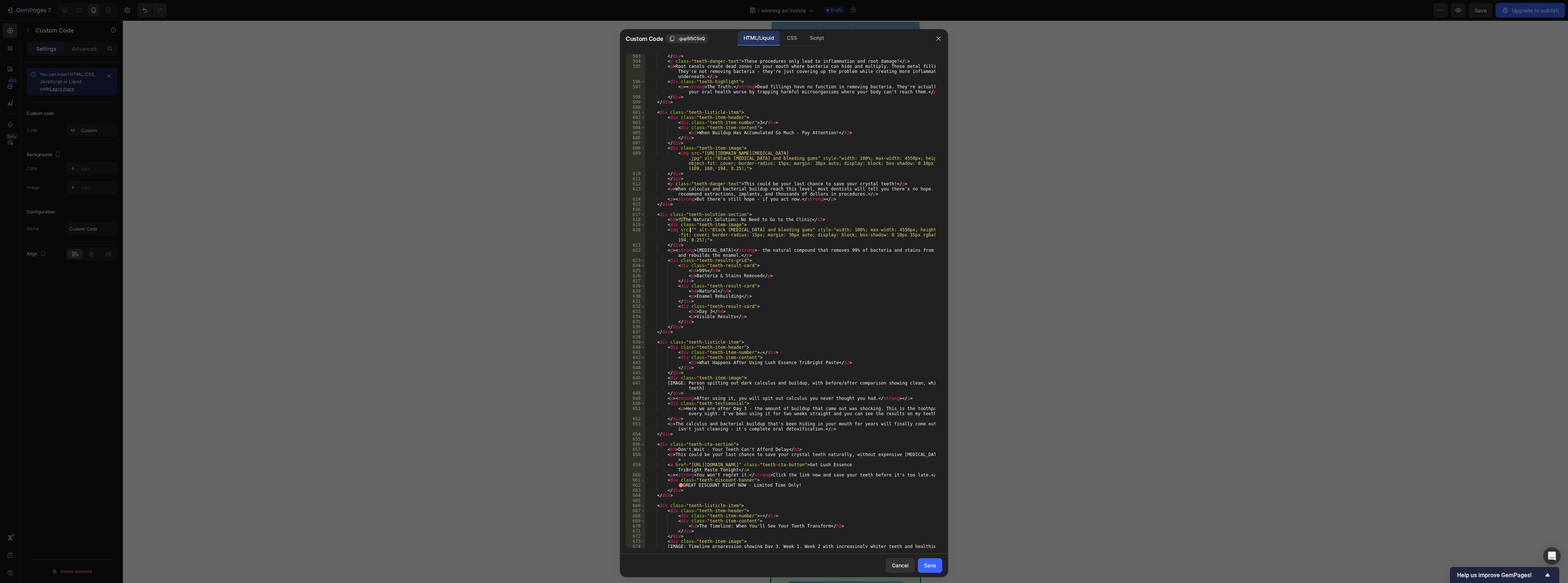
paste textarea "https://upload.wikimedia.org/wikipedia/commons/d/db/06-10-06smile.jpg"
type textarea "<img src="https://upload.wikimedia.org/wikipedia/commons/d/db/06-10-06smile.jpg…"
click at [930, 568] on div "Save" at bounding box center [930, 565] width 12 height 8
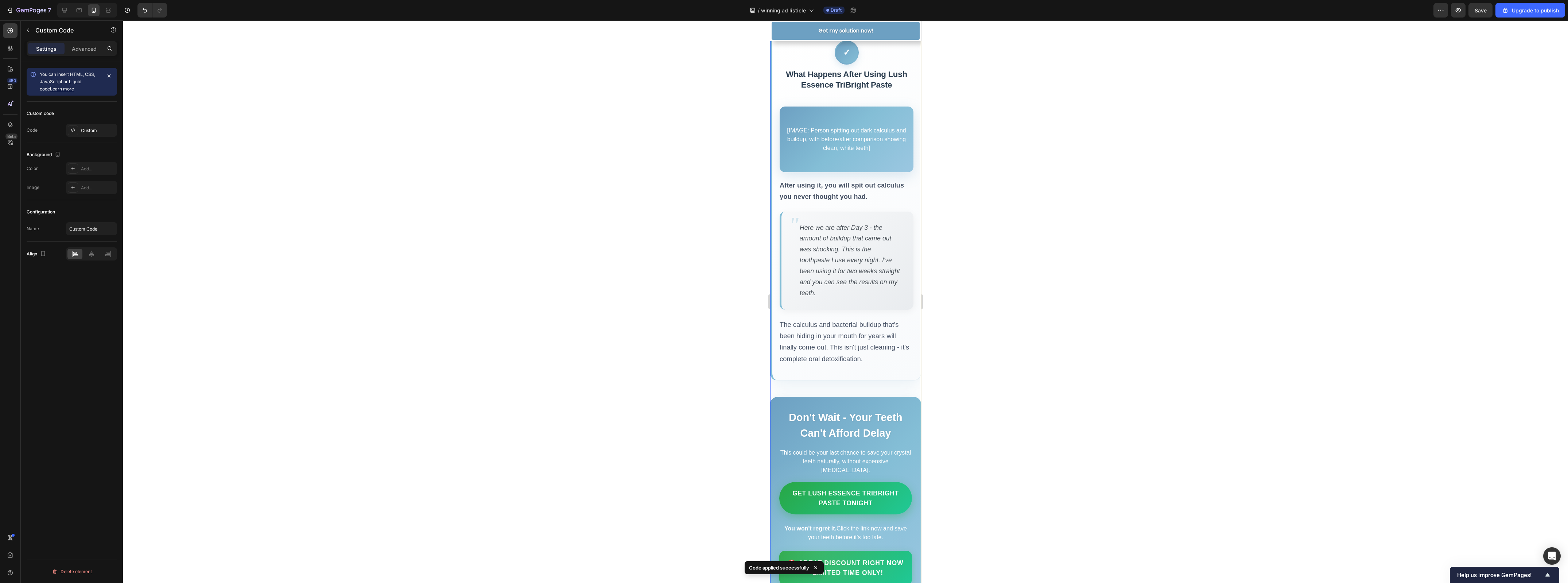
scroll to position [1779, 0]
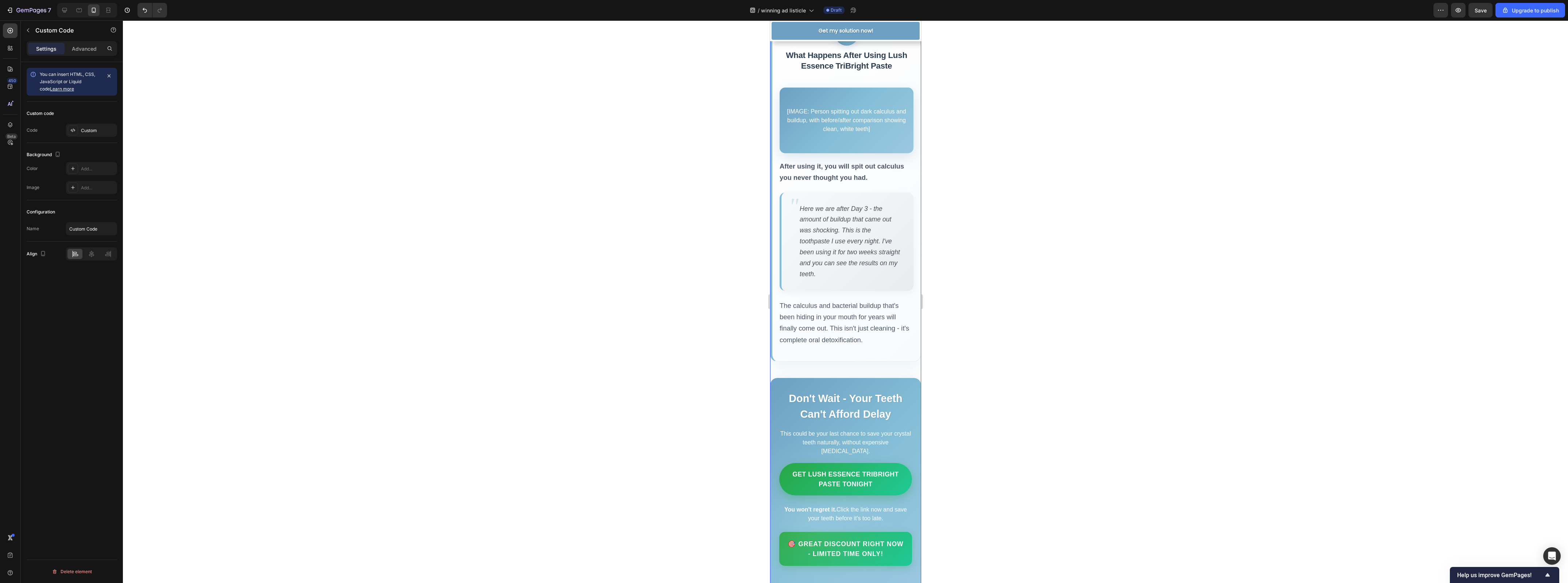
click at [825, 154] on div "[IMAGE: Person spitting out dark calculus and buildup, with before/after compar…" at bounding box center [846, 121] width 134 height 66
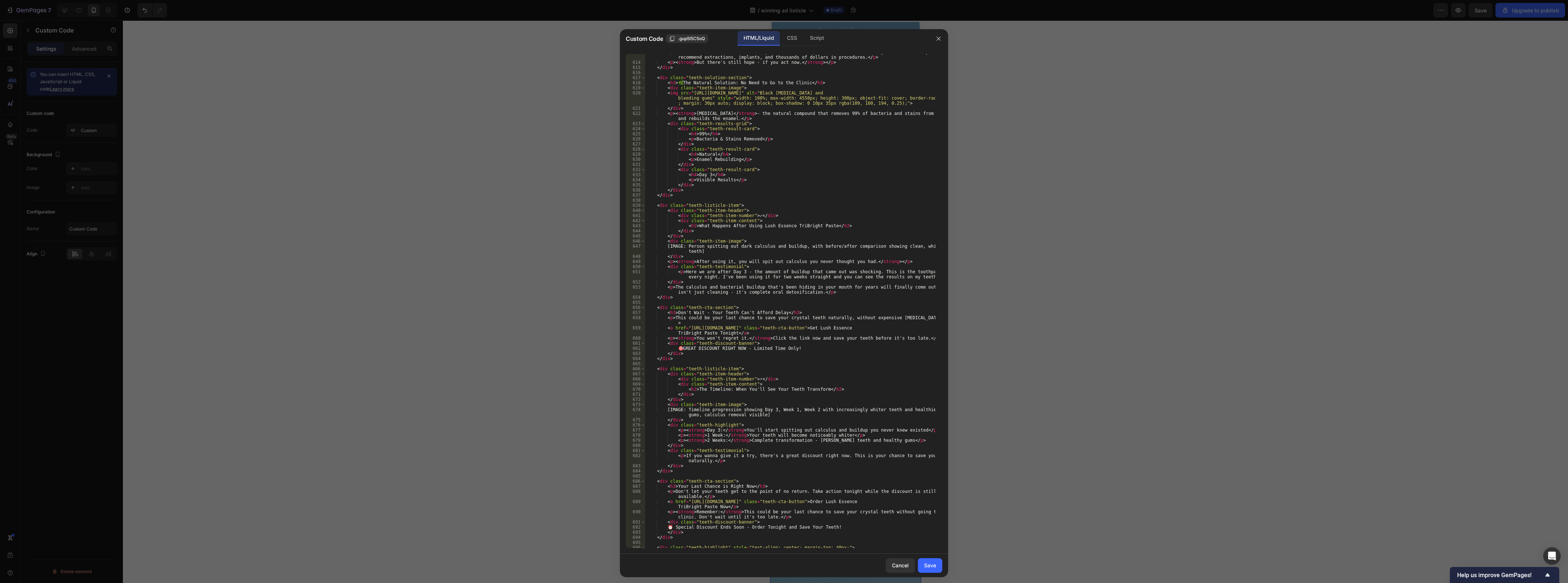
scroll to position [3190, 0]
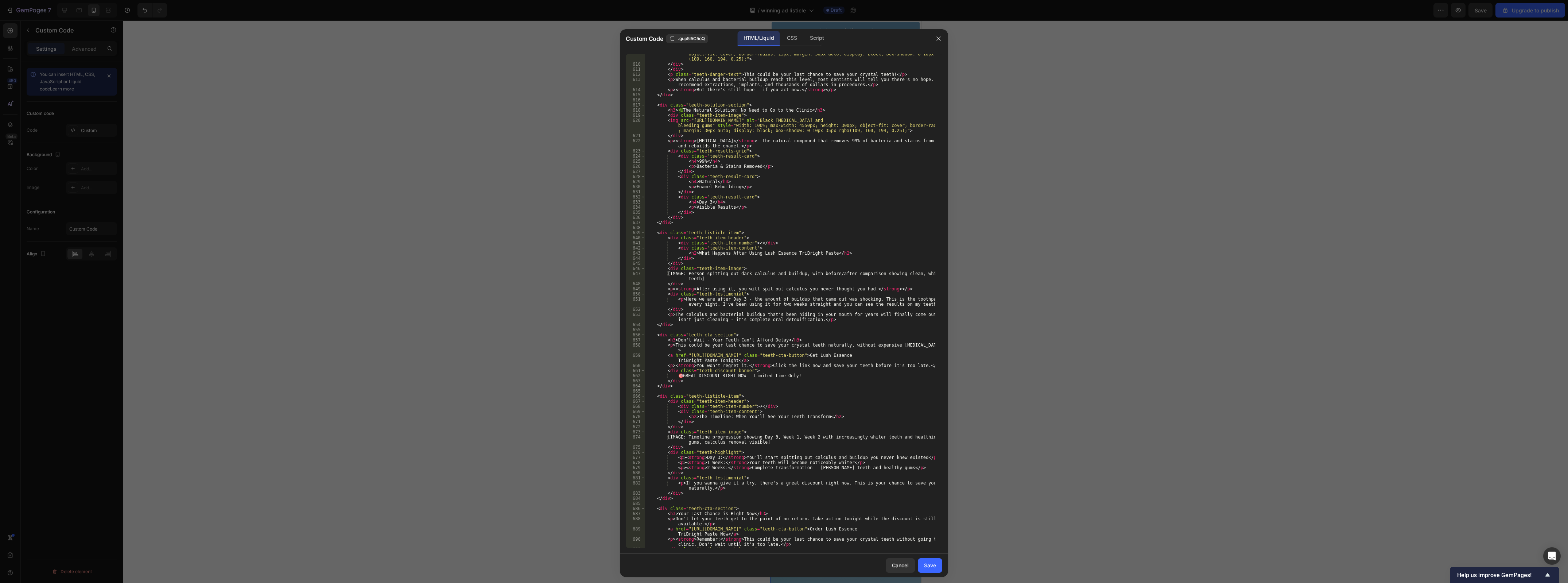
type textarea "[IMAGE: Person spitting out dark calculus and buildup, with before/after compar…"
drag, startPoint x: 691, startPoint y: 273, endPoint x: 697, endPoint y: 278, distance: 7.8
click at [697, 278] on div "< img src = "https://www.shutterstock.com/image-photo/teeth-tartar-calculus-dee…" at bounding box center [790, 302] width 290 height 520
click at [704, 280] on div "< img src = "https://www.shutterstock.com/image-photo/teeth-tartar-calculus-dee…" at bounding box center [790, 302] width 290 height 520
drag, startPoint x: 701, startPoint y: 280, endPoint x: 665, endPoint y: 271, distance: 37.1
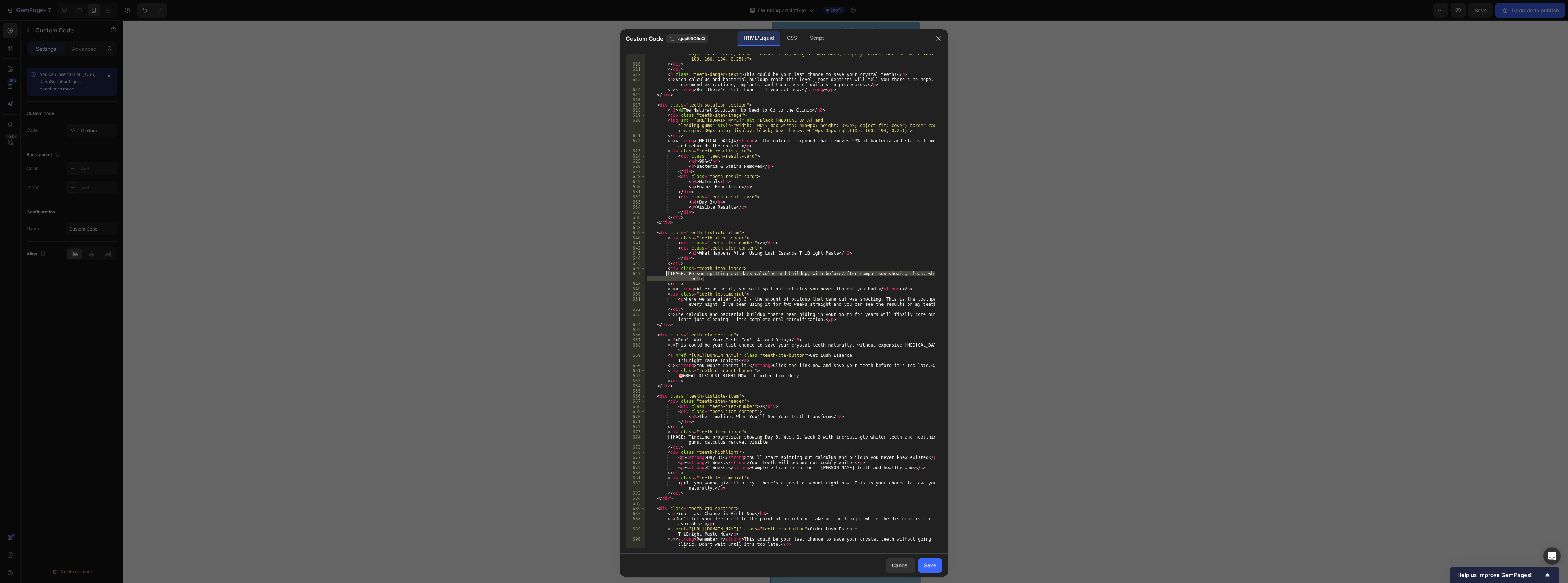
click at [665, 271] on div "< img src = "https://www.shutterstock.com/image-photo/teeth-tartar-calculus-dee…" at bounding box center [790, 302] width 290 height 520
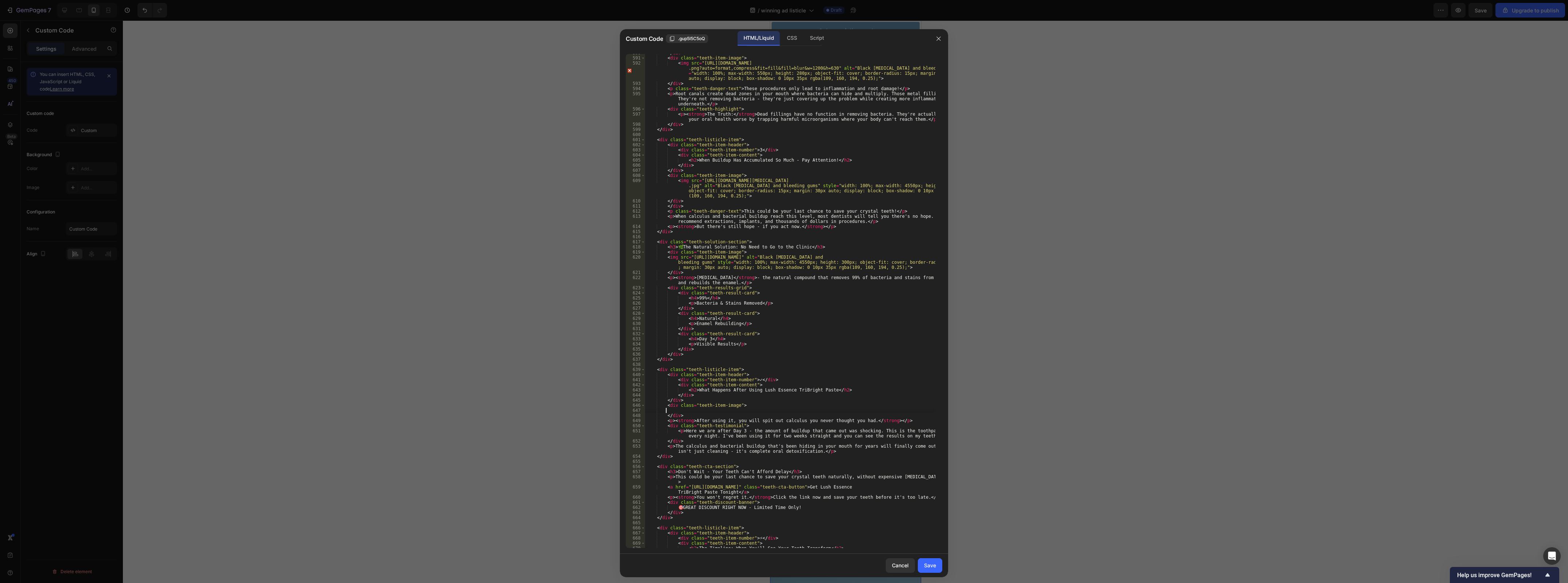
scroll to position [3026, 0]
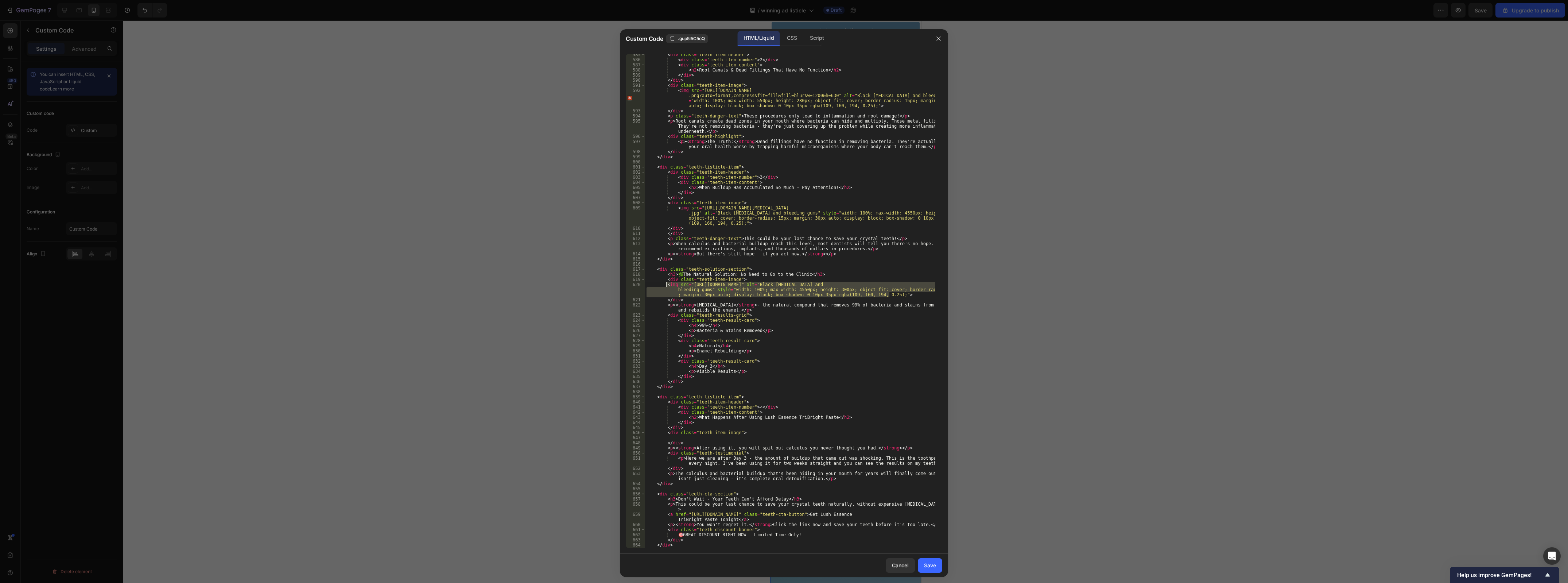
drag, startPoint x: 903, startPoint y: 296, endPoint x: 663, endPoint y: 285, distance: 240.3
click at [663, 285] on div "< div class = "teeth-item-header" > < div class = "teeth-item-number" > 2 </ di…" at bounding box center [790, 305] width 290 height 505
type textarea "<img src="https://upload.wikimedia.org/wikipedia/commons/d/db/06-10-06smile.jpg…"
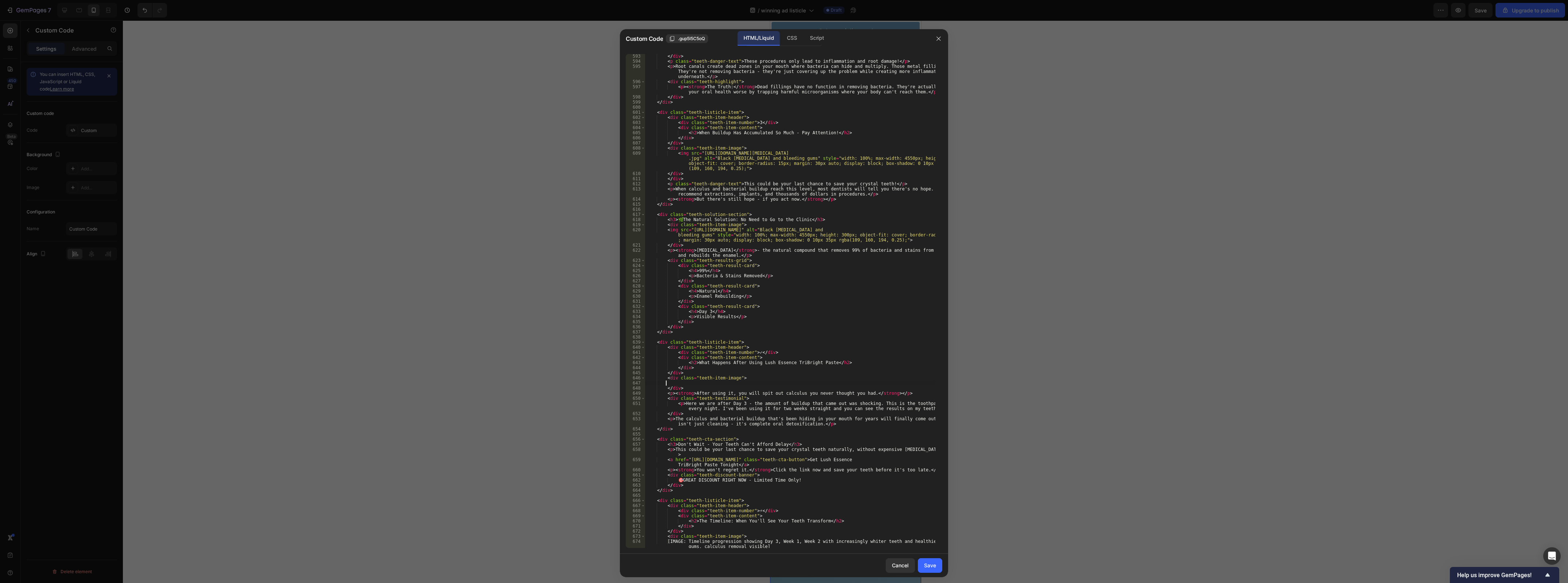
click at [694, 384] on div "</ div > < p class = "teeth-danger-text" > These procedures only lead to inflam…" at bounding box center [790, 306] width 290 height 505
click at [701, 387] on div "</ div > < p class = "teeth-danger-text" > These procedures only lead to inflam…" at bounding box center [790, 306] width 290 height 505
paste textarea "<img src="https://upload.wikimedia.org/wikipedia/commons/d/db/06-10-06smile.jpg…"
drag, startPoint x: 681, startPoint y: 389, endPoint x: 662, endPoint y: 389, distance: 19.0
click at [662, 389] on div "</ div > < p class = "teeth-danger-text" > These procedures only lead to inflam…" at bounding box center [790, 308] width 290 height 510
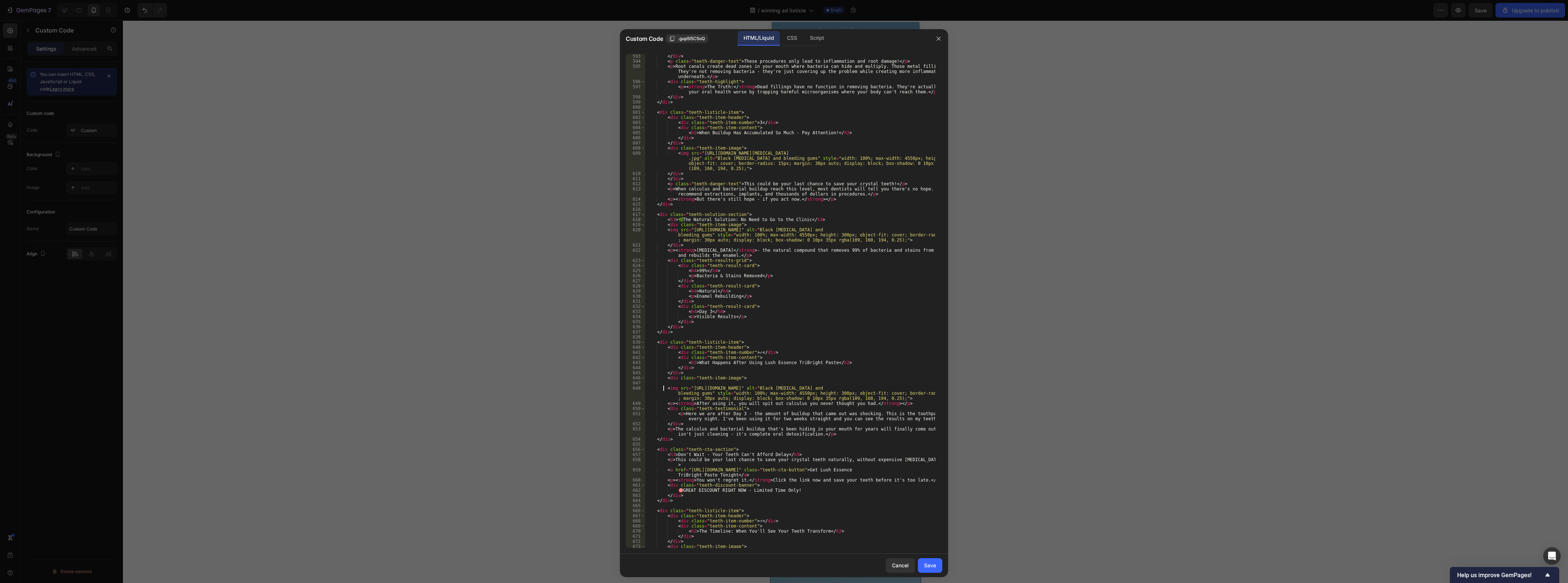
click at [801, 373] on div "</ div > < p class = "teeth-danger-text" > These procedures only lead to inflam…" at bounding box center [790, 308] width 290 height 510
click at [928, 565] on div "Save" at bounding box center [930, 565] width 12 height 8
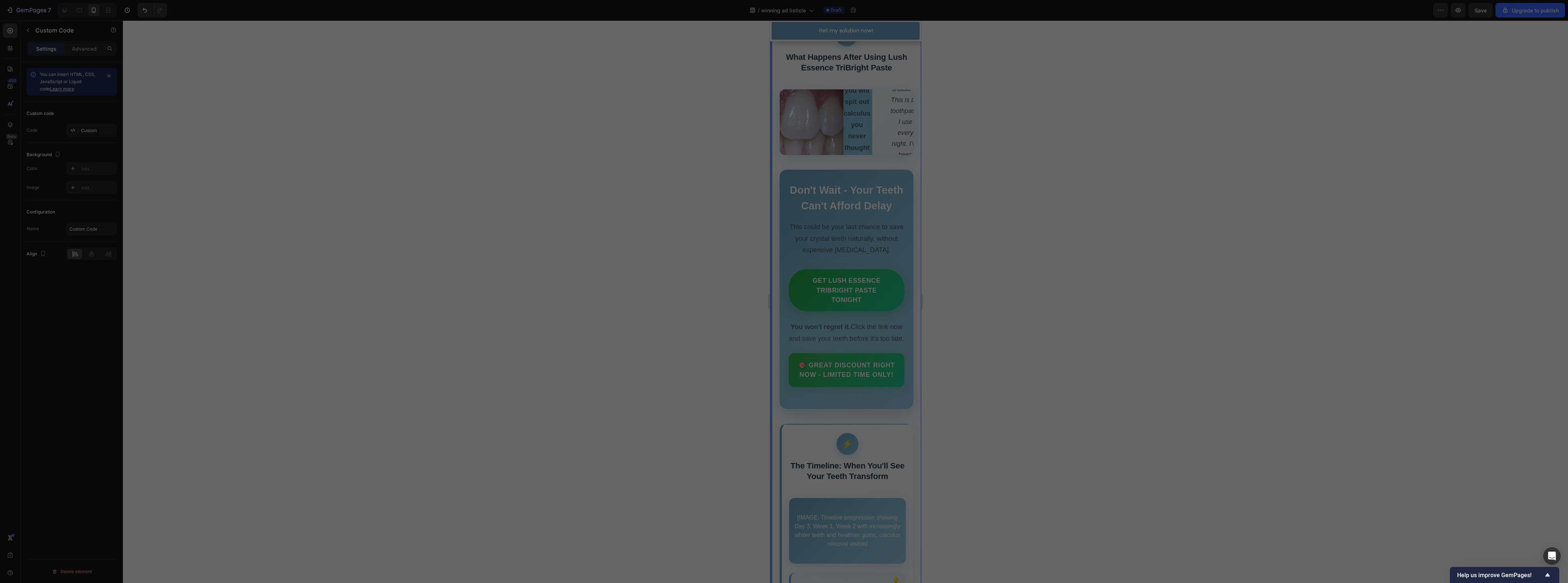
type textarea "</div> </div>"
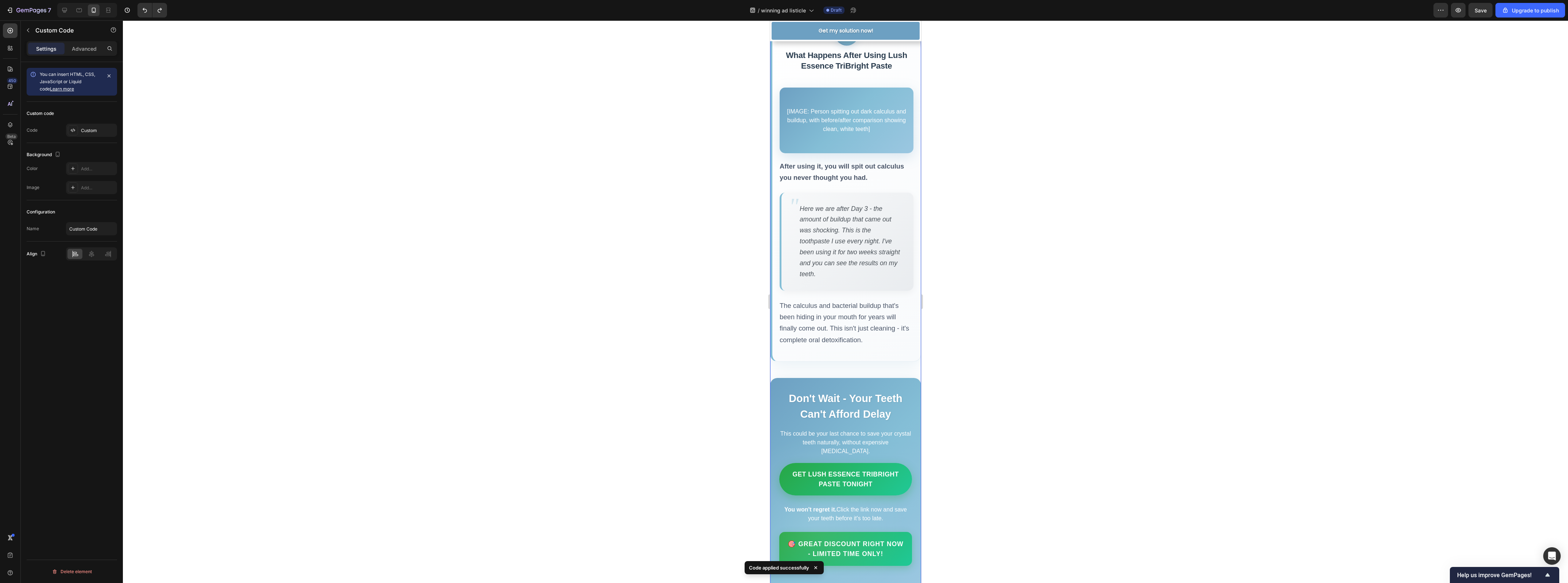
click at [843, 154] on div "[IMAGE: Person spitting out dark calculus and buildup, with before/after compar…" at bounding box center [846, 121] width 134 height 66
click at [844, 154] on div "[IMAGE: Person spitting out dark calculus and buildup, with before/after compar…" at bounding box center [846, 121] width 134 height 66
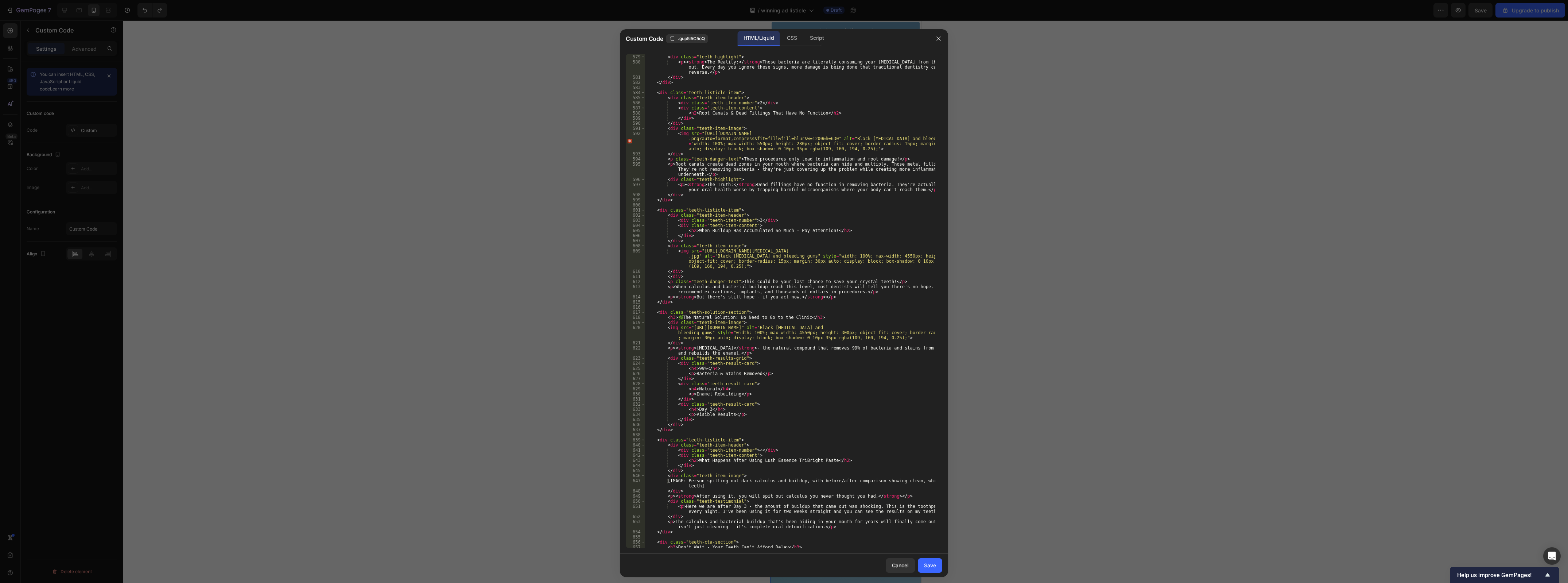
scroll to position [3120, 0]
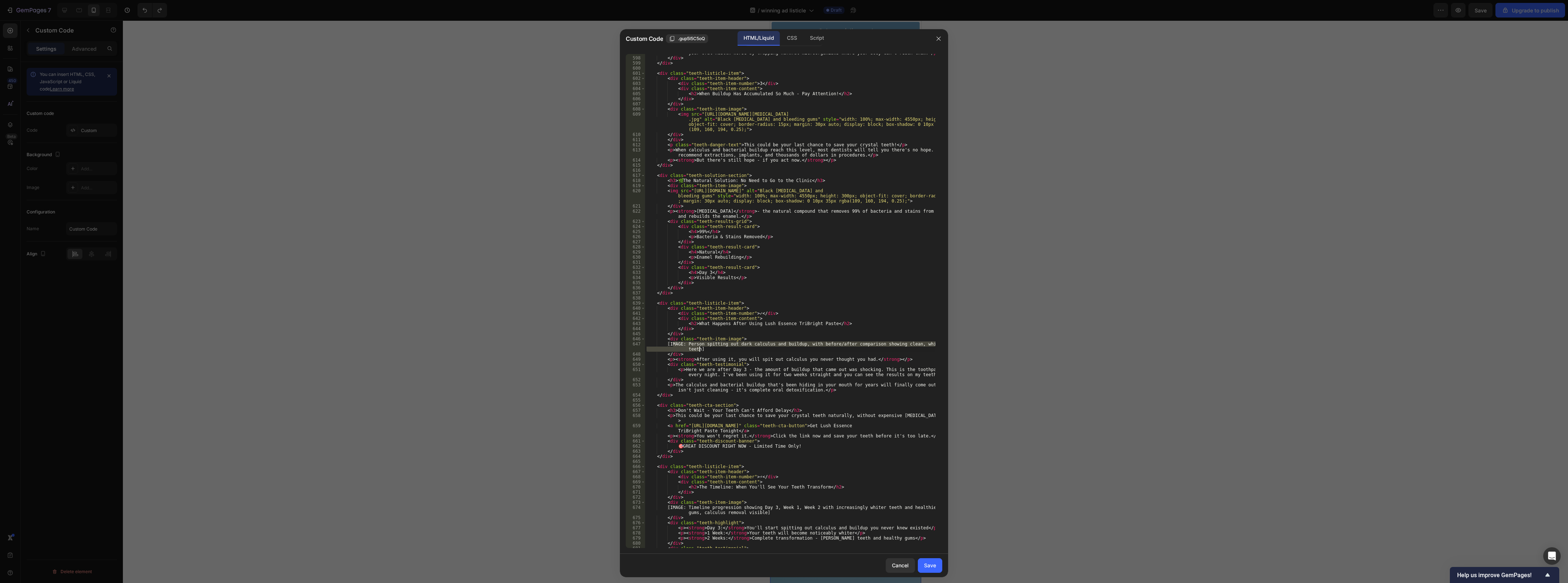
drag, startPoint x: 673, startPoint y: 343, endPoint x: 705, endPoint y: 349, distance: 32.6
click at [705, 349] on div "< p > < strong > The Truth: </ strong > Dead fillings have no function in remov…" at bounding box center [790, 300] width 290 height 510
paste textarea "<img src="https://upload.wikimedia.org/wikipedia/commons/d/db/06-10-06smile.jpg…"
type textarea "<img src="https://upload.wikimedia.org/wikipedia/commons/d/db/06-10-06smile.jpg…"
click at [931, 560] on button "Save" at bounding box center [930, 566] width 24 height 15
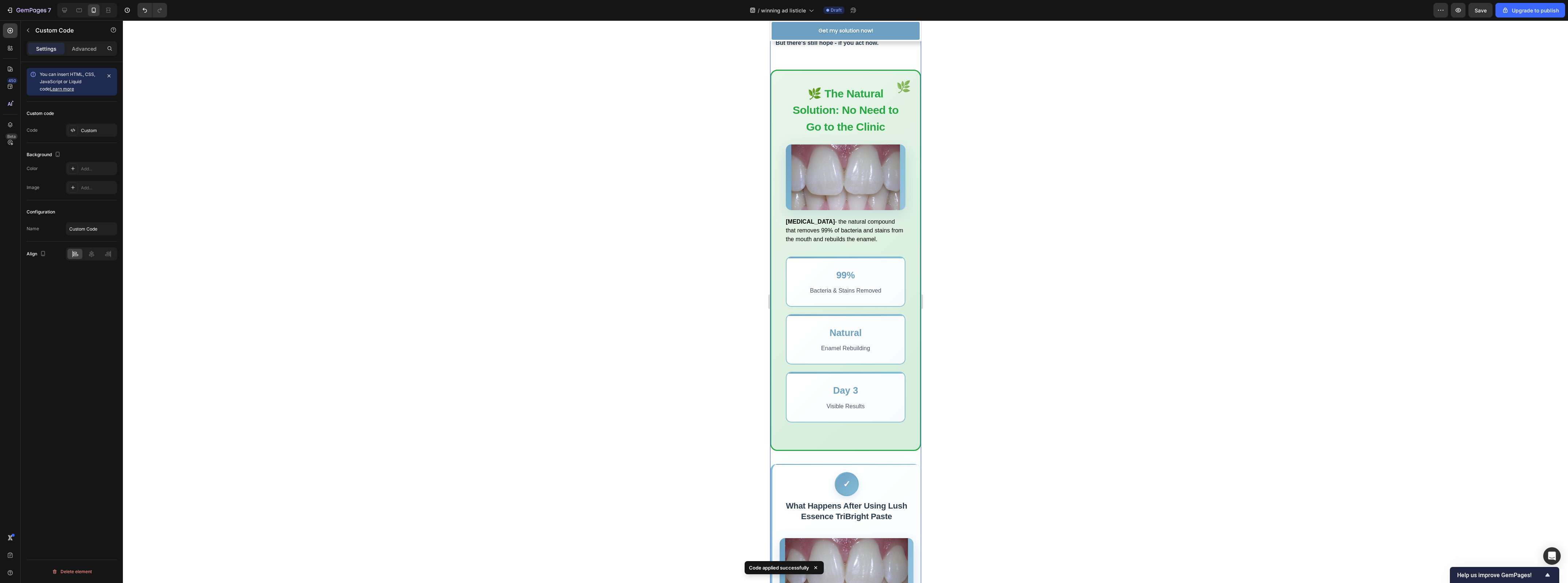
scroll to position [1642, 0]
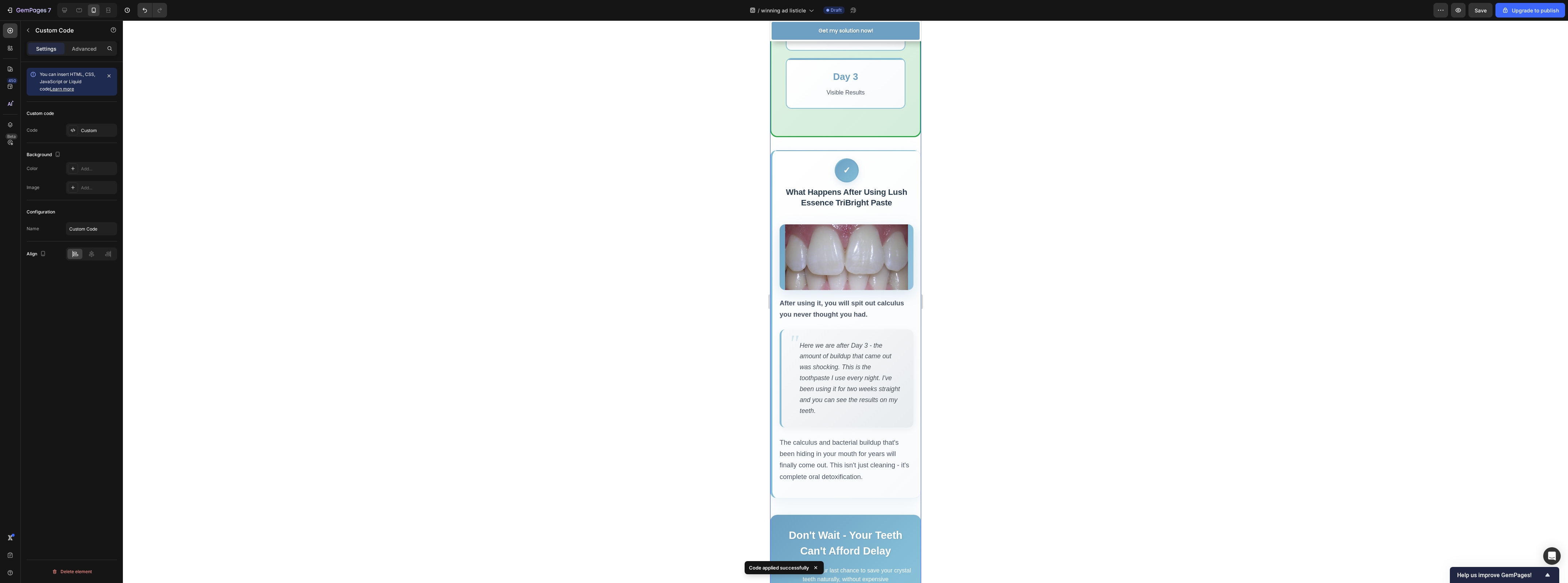
click at [859, 320] on p "After using it, you will spit out calculus you never thought you had." at bounding box center [846, 309] width 134 height 23
click at [859, 320] on p "After using it, you will spit out calculus you never thought you had." at bounding box center [846, 309] width 134 height 23
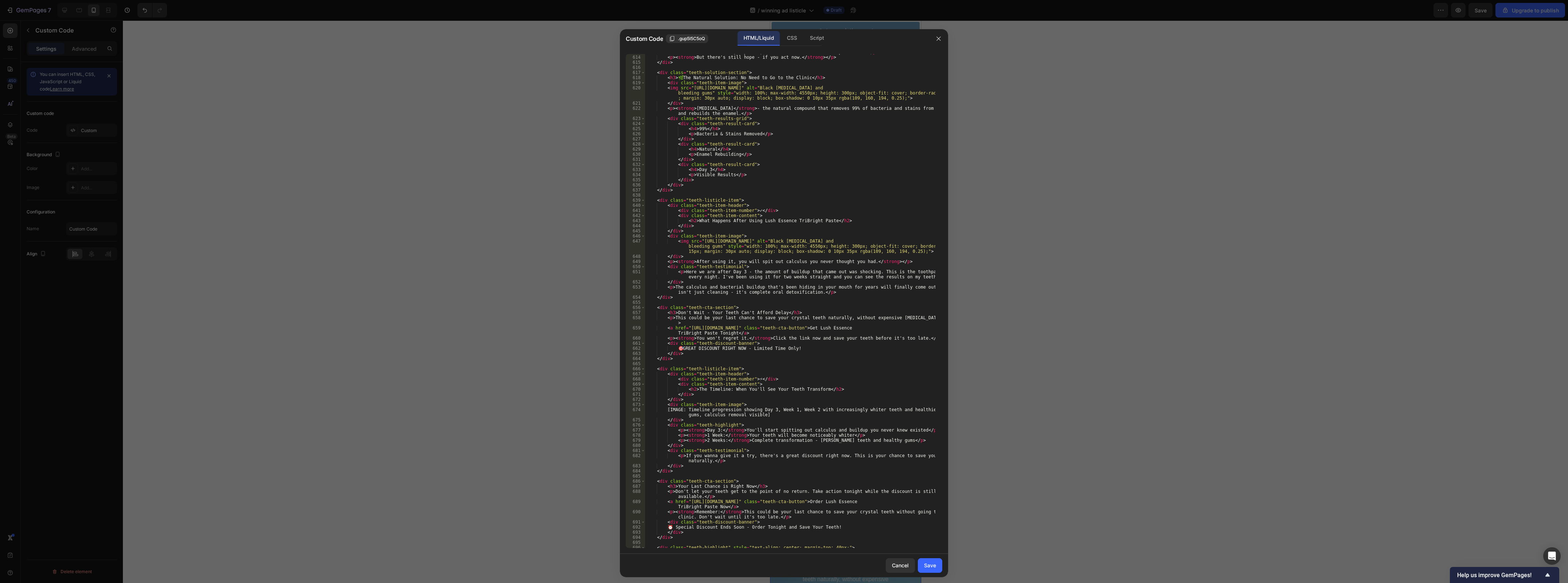
scroll to position [3114, 0]
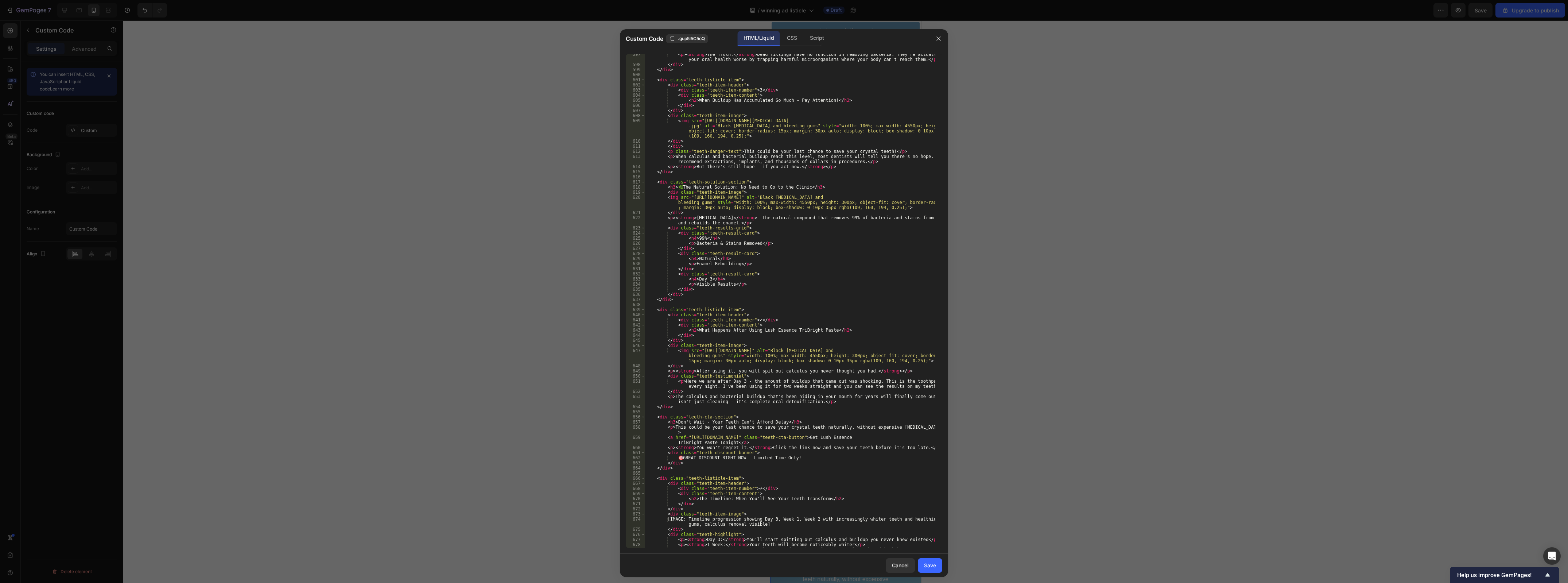
scroll to position [3114, 0]
drag, startPoint x: 699, startPoint y: 350, endPoint x: 717, endPoint y: 355, distance: 18.7
click at [717, 355] on div "< p > < strong > The Truth: </ strong > Dead fillings have no function in remov…" at bounding box center [790, 306] width 290 height 510
paste textarea "dentalhealthsociety.com/wp-content/uploads/before-and-after-images-of-clean-tee…"
type textarea "<img src="https://dentalhealthsociety.com/wp-content/uploads/before-and-after-i…"
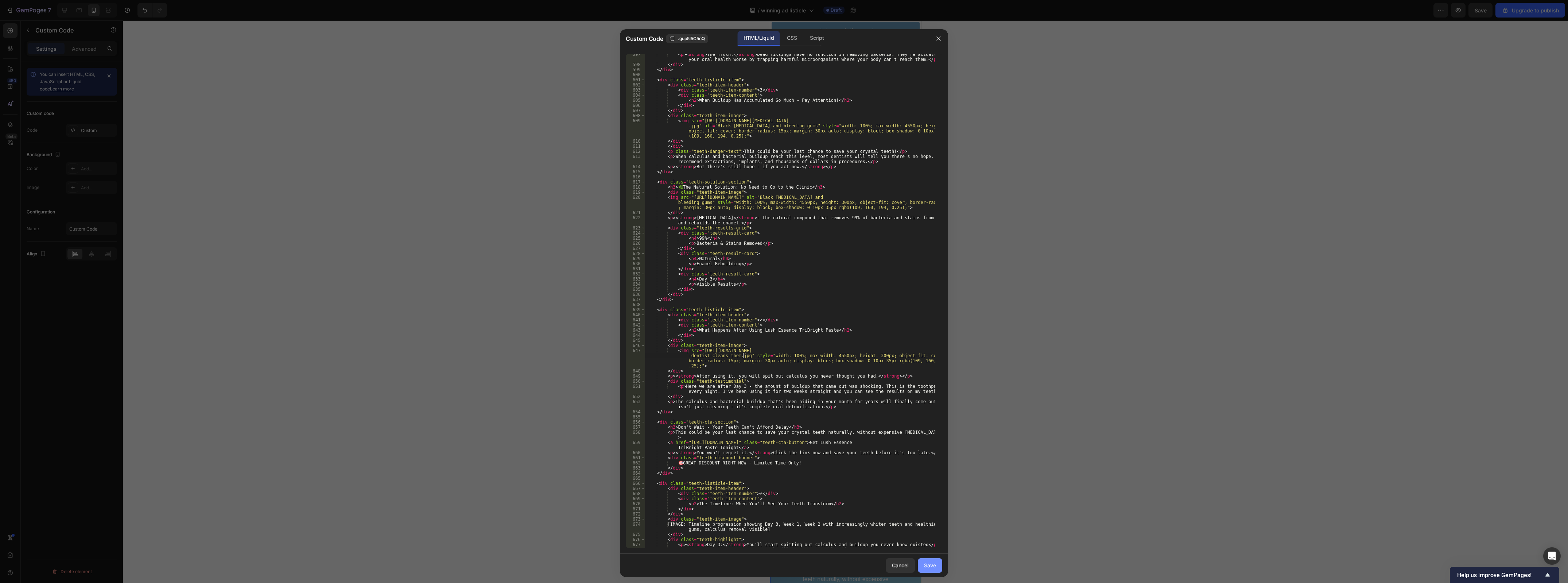
click at [925, 567] on div "Save" at bounding box center [930, 565] width 12 height 8
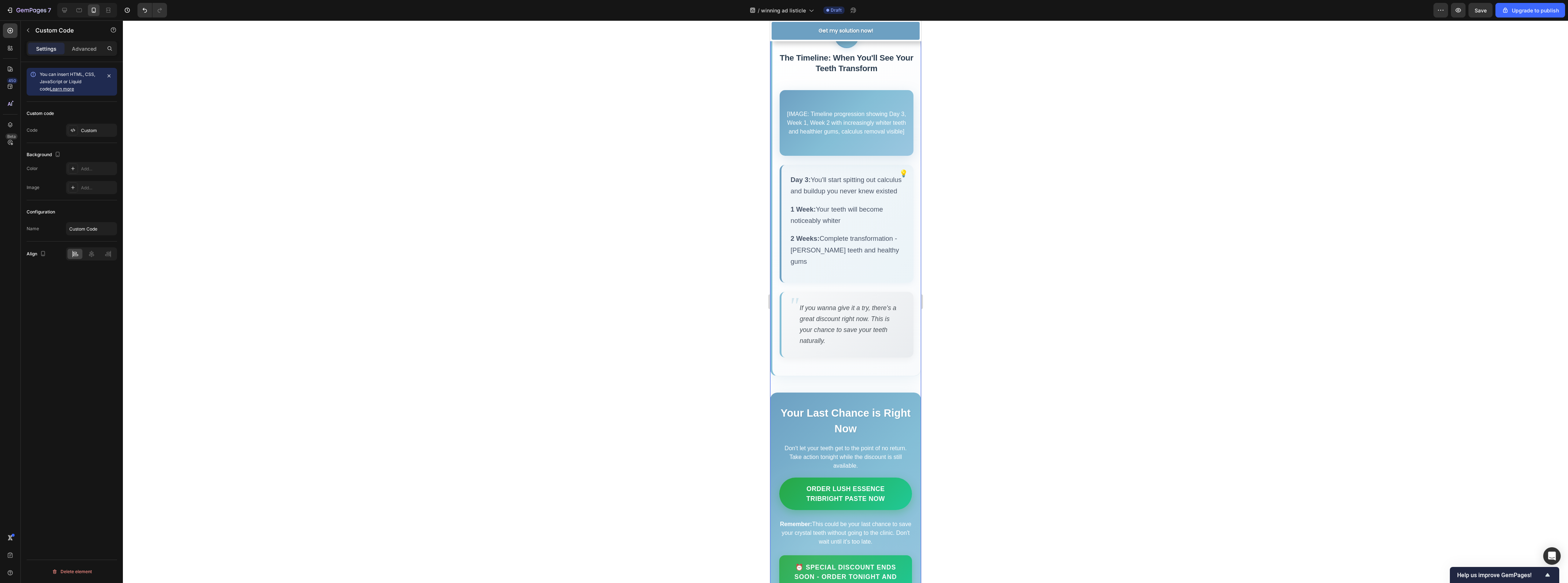
scroll to position [2319, 0]
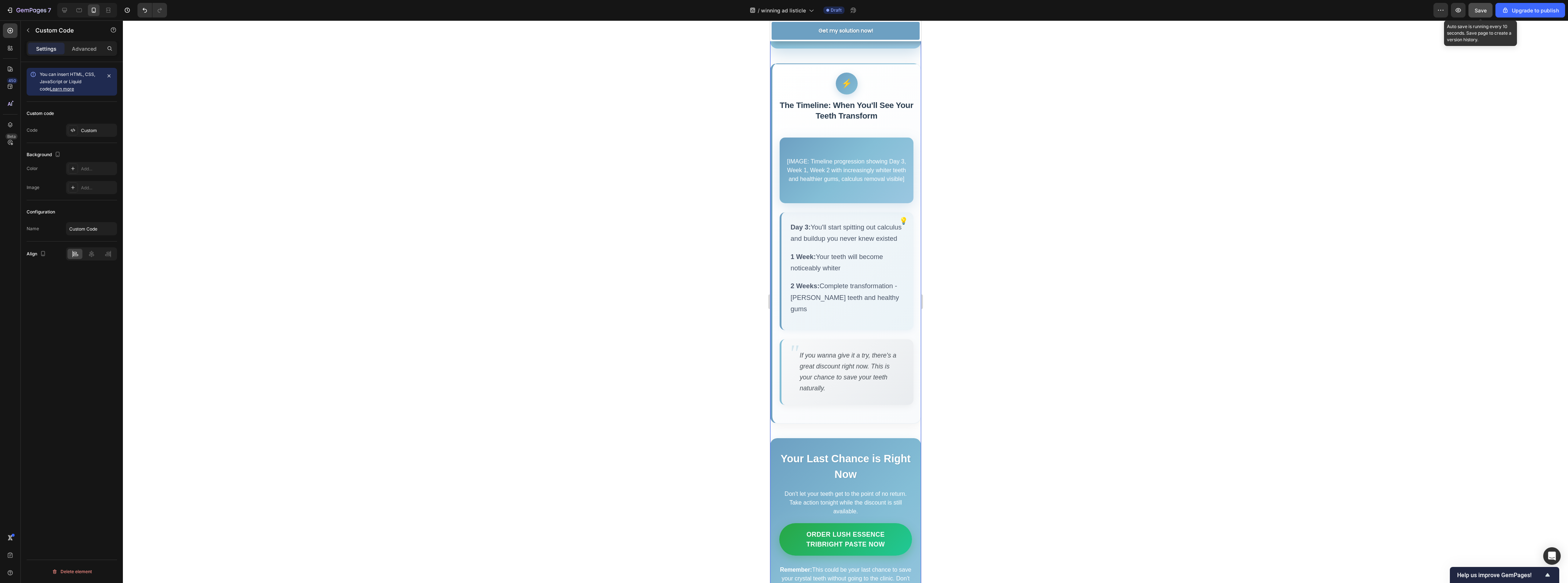
click at [1482, 8] on span "Save" at bounding box center [1481, 10] width 12 height 6
click at [1456, 8] on icon "button" at bounding box center [1458, 10] width 7 height 7
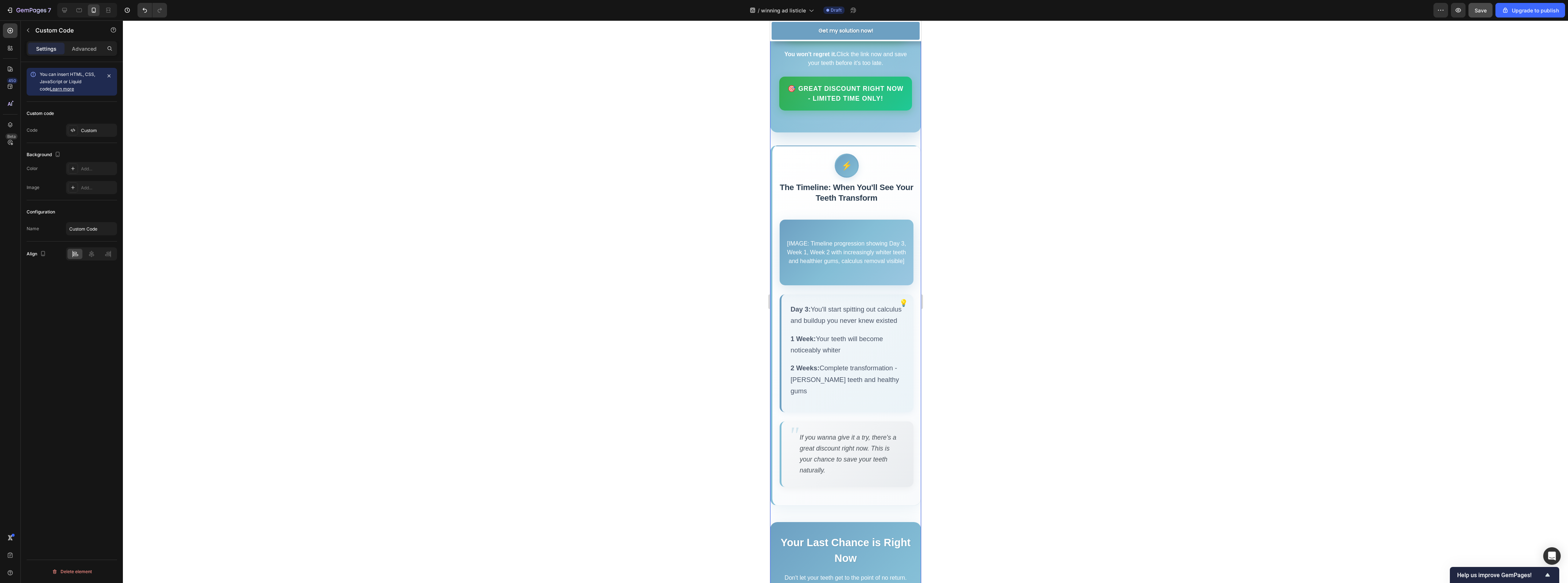
scroll to position [2227, 0]
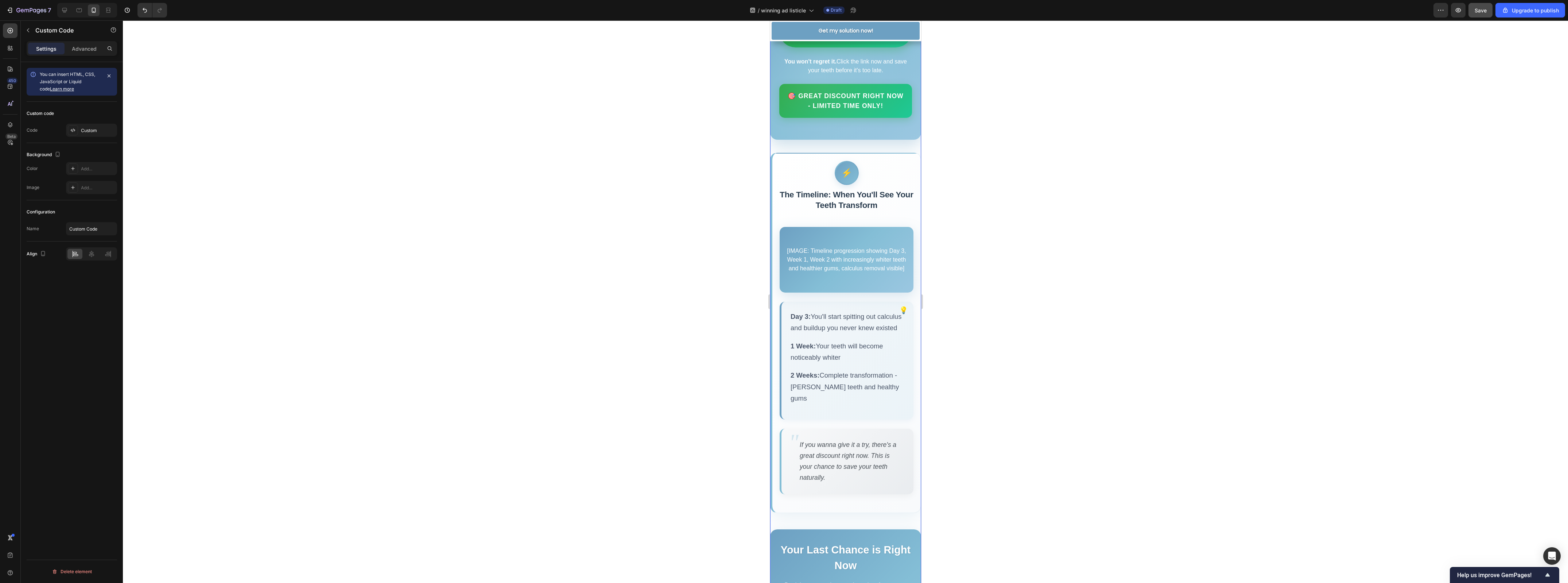
click at [840, 292] on div "[IMAGE: Timeline progression showing Day 3, Week 1, Week 2 with increasingly wh…" at bounding box center [846, 260] width 134 height 66
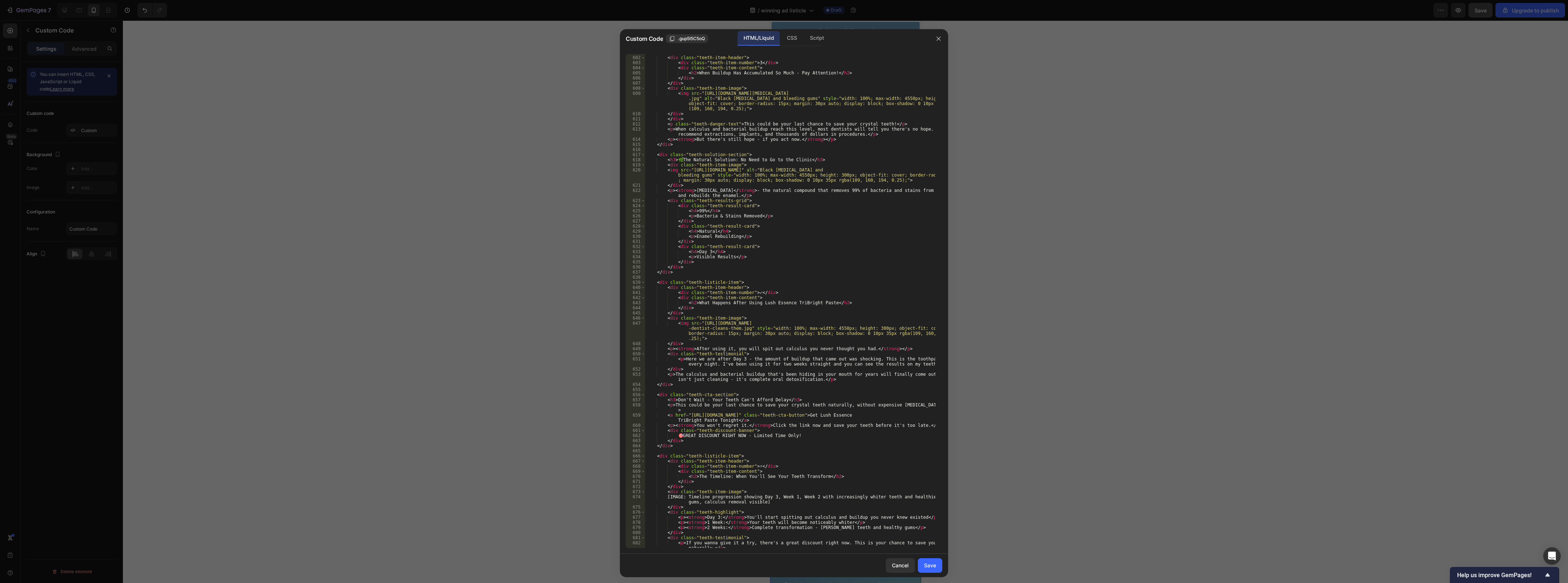
scroll to position [3256, 0]
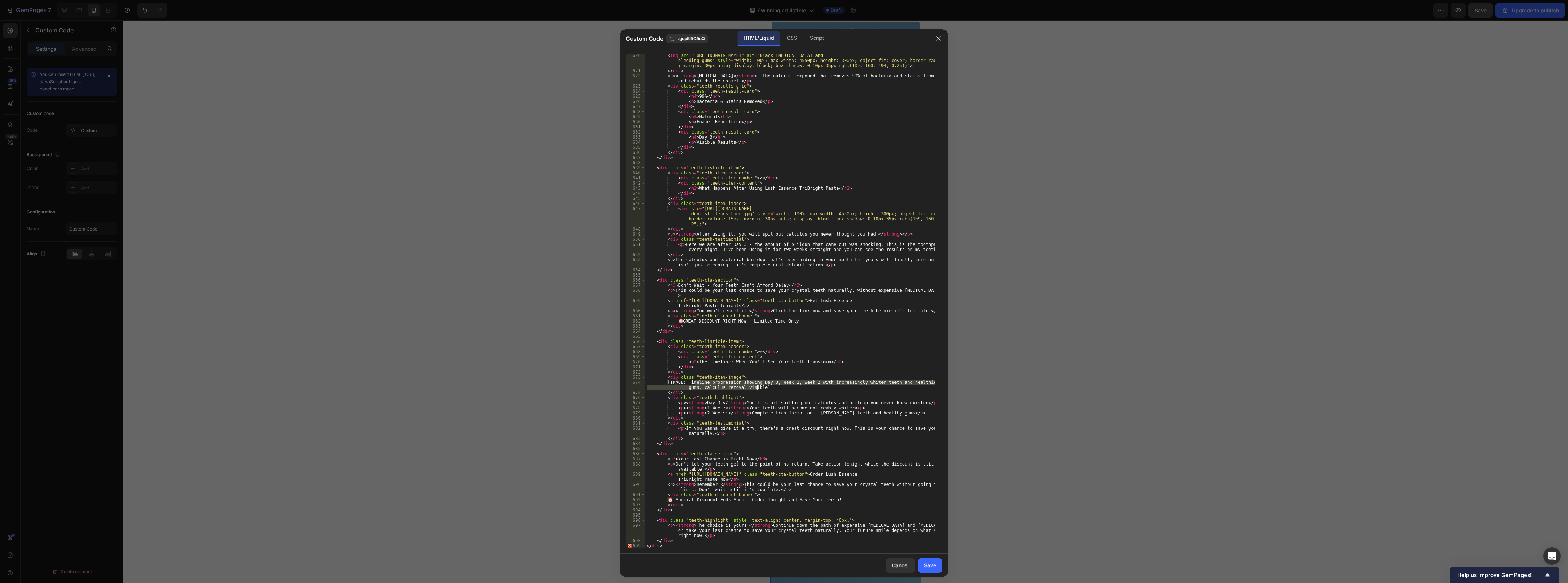
drag, startPoint x: 693, startPoint y: 382, endPoint x: 757, endPoint y: 387, distance: 64.2
click at [757, 387] on div "< img src = "https://upload.wikimedia.org/wikipedia/commons/d/db/06-10-06smile.…" at bounding box center [790, 310] width 290 height 515
paste textarea "https://sa1s3optim.patientpop.com/assets/images/provider/photos/2079116.jpg"
drag, startPoint x: 892, startPoint y: 387, endPoint x: 667, endPoint y: 387, distance: 225.0
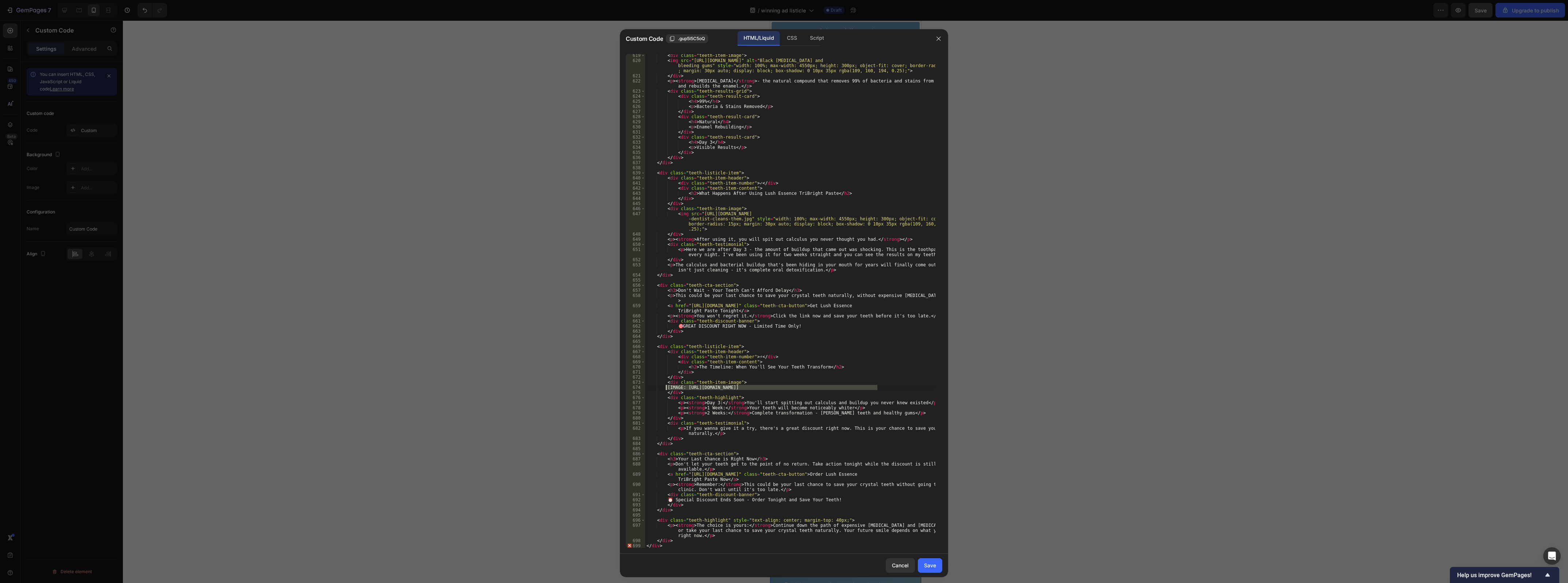
click at [667, 387] on div "< div class = "teeth-item-image" > < img src = "https://upload.wikimedia.org/wi…" at bounding box center [790, 305] width 290 height 505
drag, startPoint x: 710, startPoint y: 229, endPoint x: 665, endPoint y: 208, distance: 49.7
click at [665, 208] on div "< div class = "teeth-item-image" > < img src = "https://upload.wikimedia.org/wi…" at bounding box center [790, 305] width 290 height 505
drag, startPoint x: 895, startPoint y: 387, endPoint x: 673, endPoint y: 386, distance: 222.0
click at [673, 386] on div "< div class = "teeth-item-image" > < img src = "https://upload.wikimedia.org/wi…" at bounding box center [790, 305] width 290 height 505
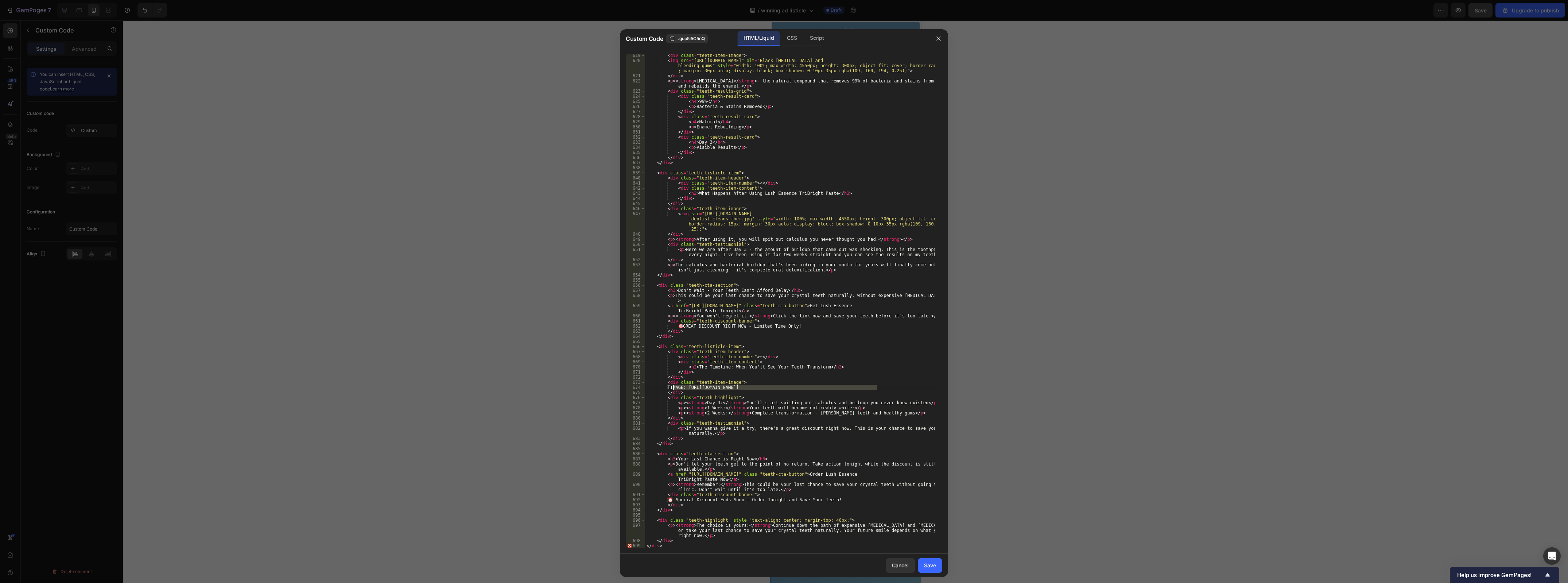
paste textarea "<img src="https://dentalhealthsociety.com/wp-content/uploads/before-and-after-i…"
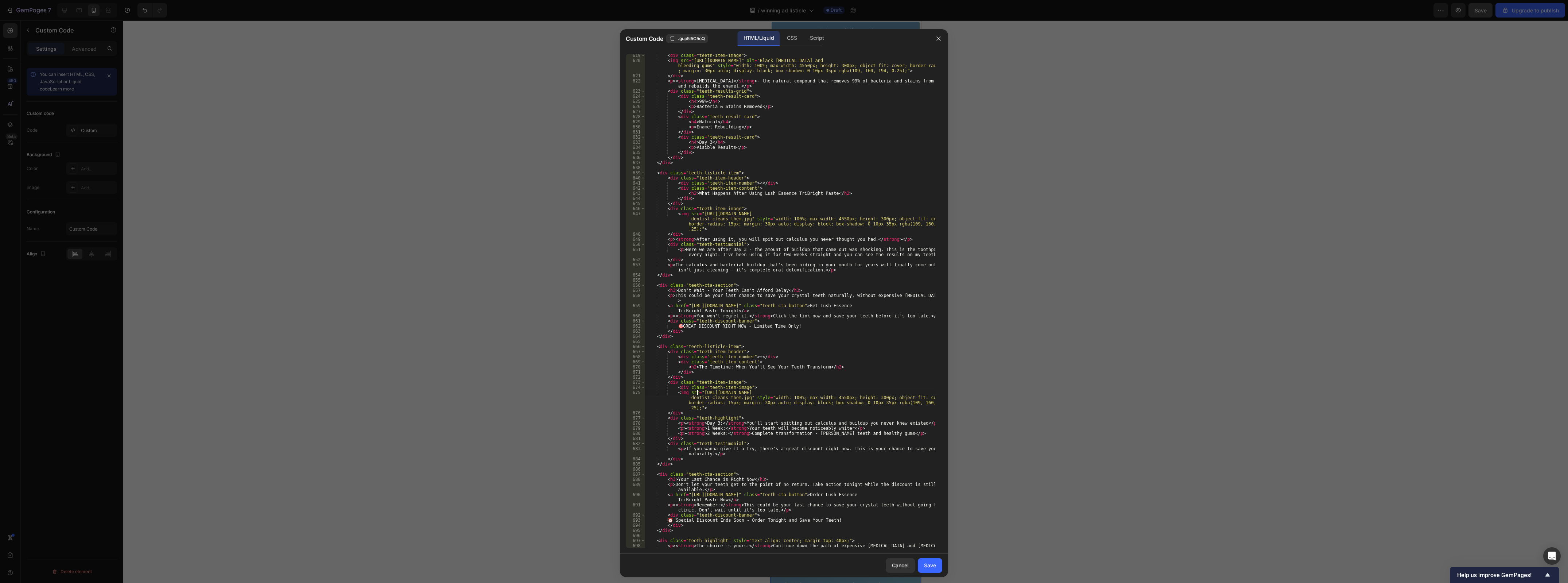
click at [697, 393] on div "< div class = "teeth-item-image" > < img src = "https://upload.wikimedia.org/wi…" at bounding box center [790, 310] width 290 height 515
click at [699, 393] on div "< div class = "teeth-item-image" > < img src = "https://upload.wikimedia.org/wi…" at bounding box center [790, 310] width 290 height 515
drag, startPoint x: 699, startPoint y: 393, endPoint x: 742, endPoint y: 397, distance: 43.2
click at [742, 397] on div "< div class = "teeth-item-image" > < img src = "https://upload.wikimedia.org/wi…" at bounding box center [790, 310] width 290 height 515
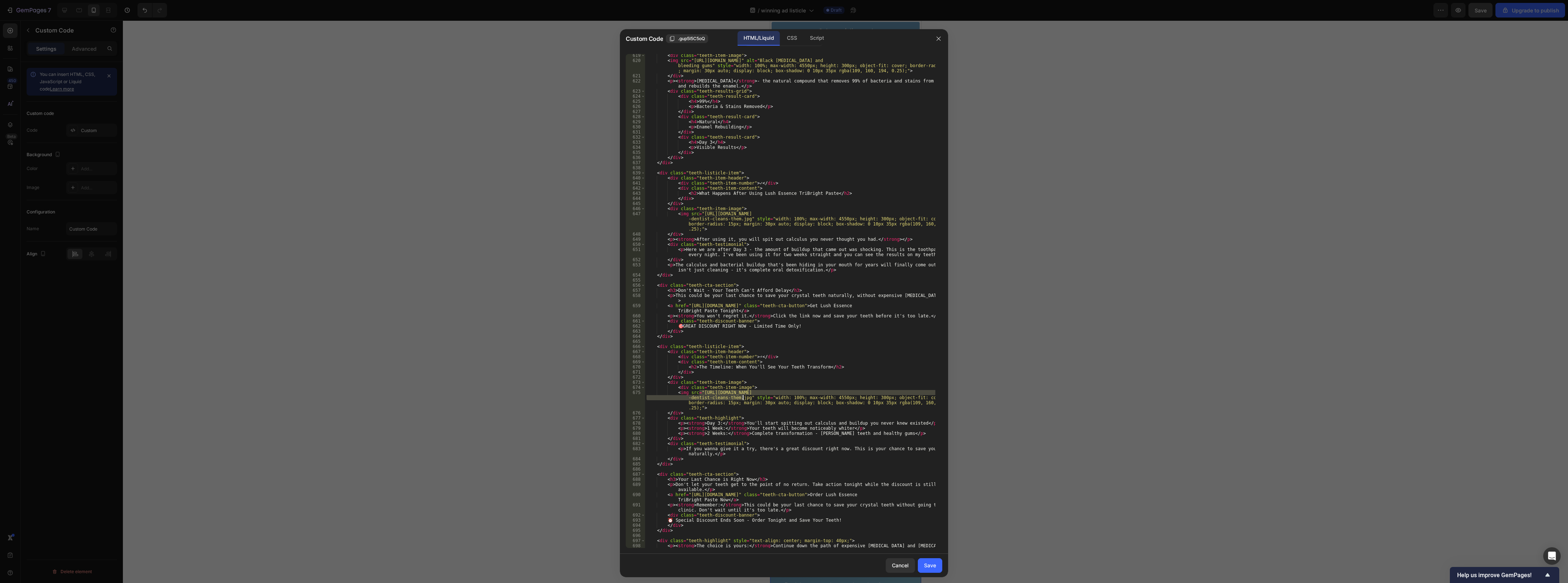
paste textarea "sa1s3optim.patientpop.com/assets/images/provider/photos/2079116"
type textarea "<img src="https://sa1s3optim.patientpop.com/assets/images/provider/photos/20791…"
click at [939, 568] on button "Save" at bounding box center [930, 566] width 24 height 15
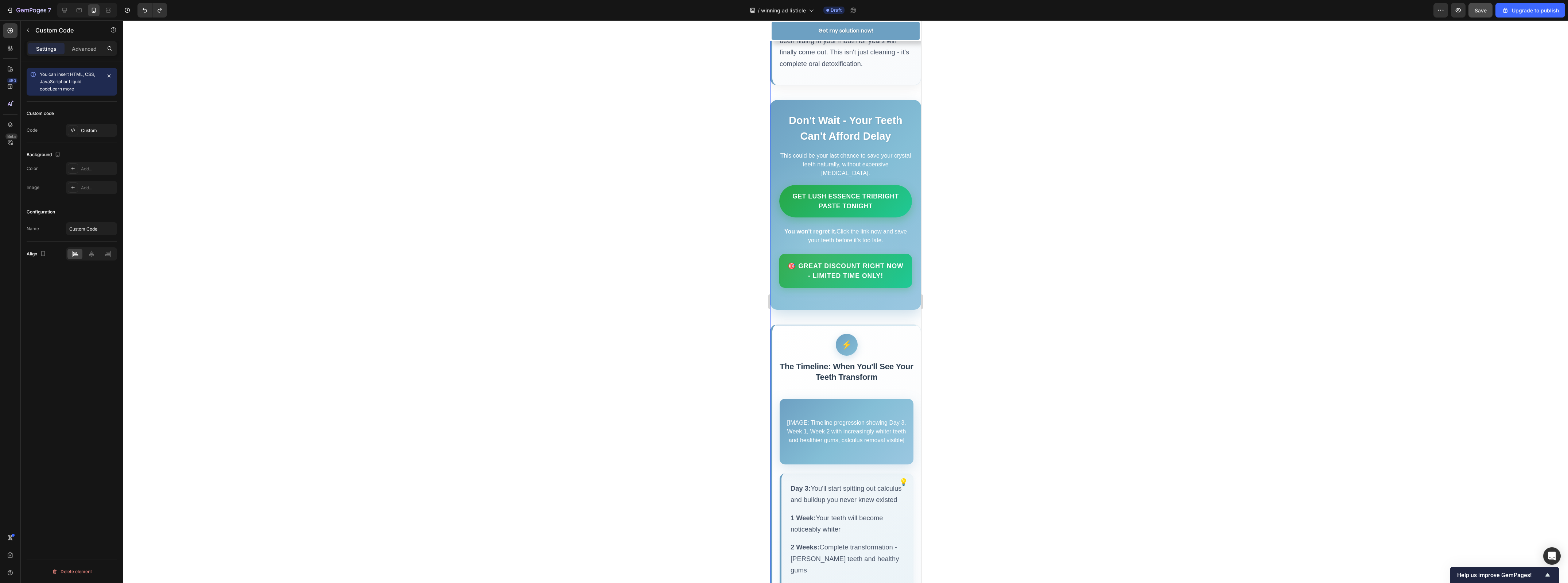
scroll to position [2227, 0]
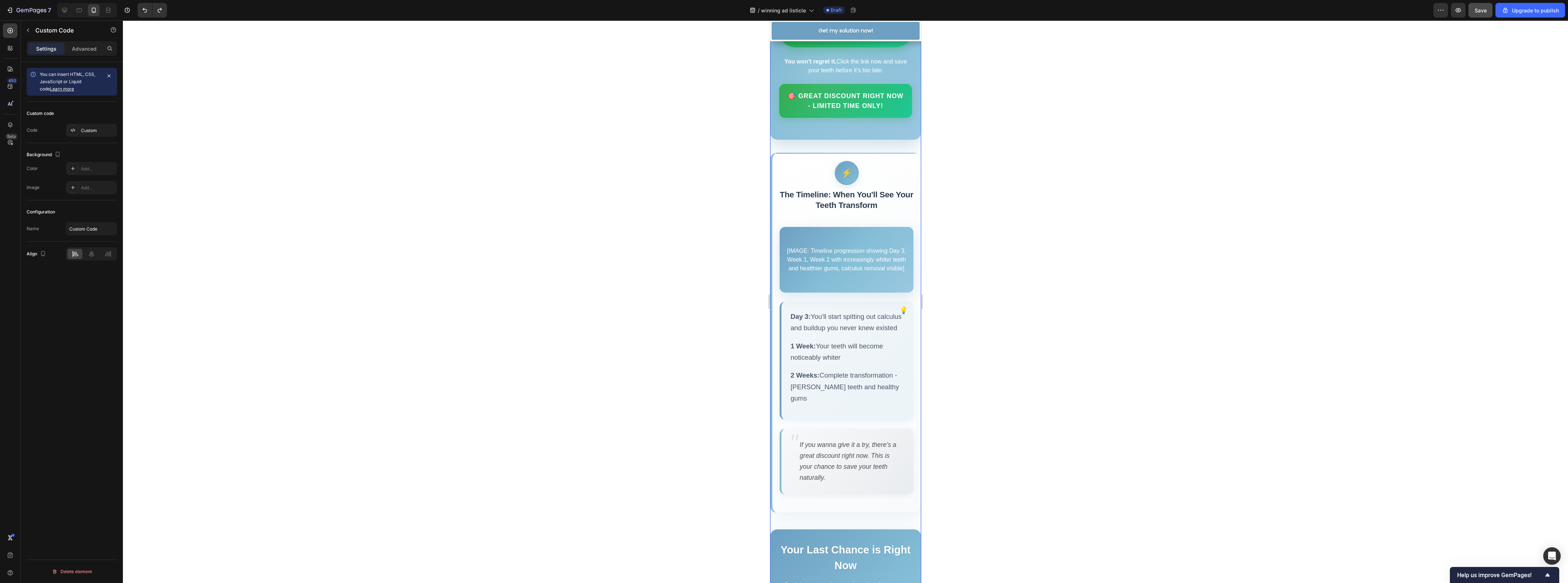
click at [870, 292] on div "[IMAGE: Timeline progression showing Day 3, Week 1, Week 2 with increasingly wh…" at bounding box center [846, 260] width 134 height 66
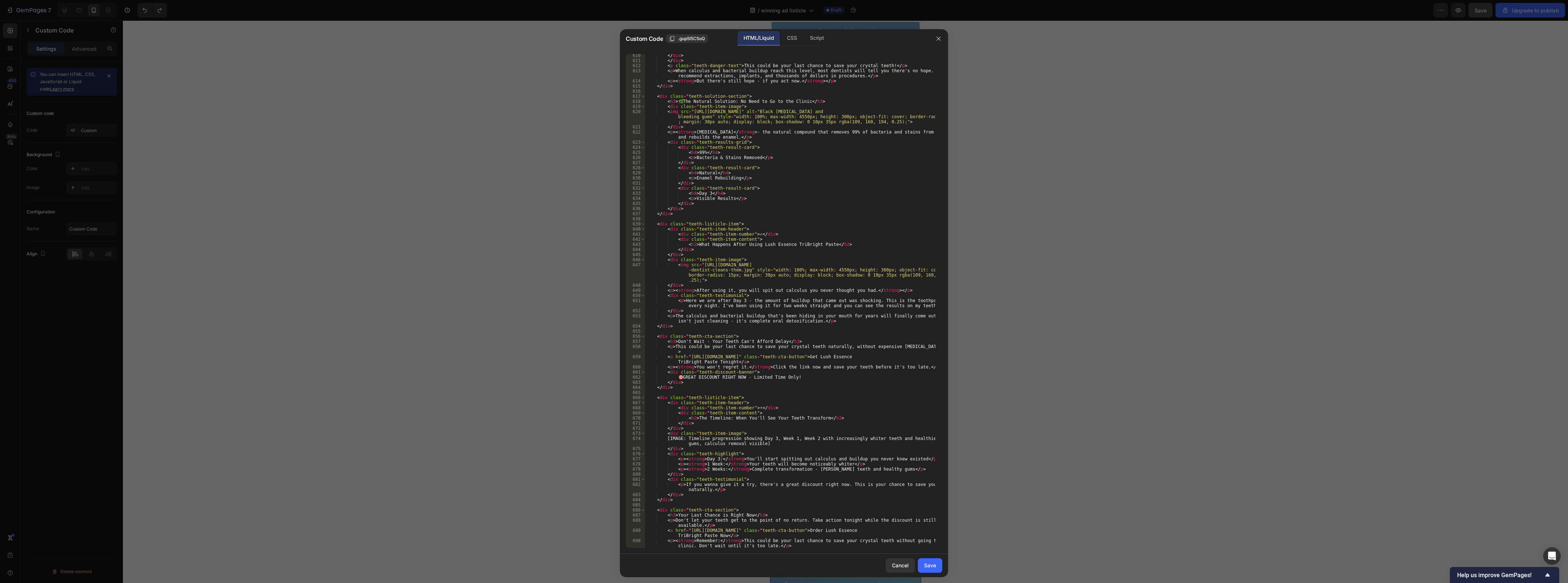
scroll to position [3256, 0]
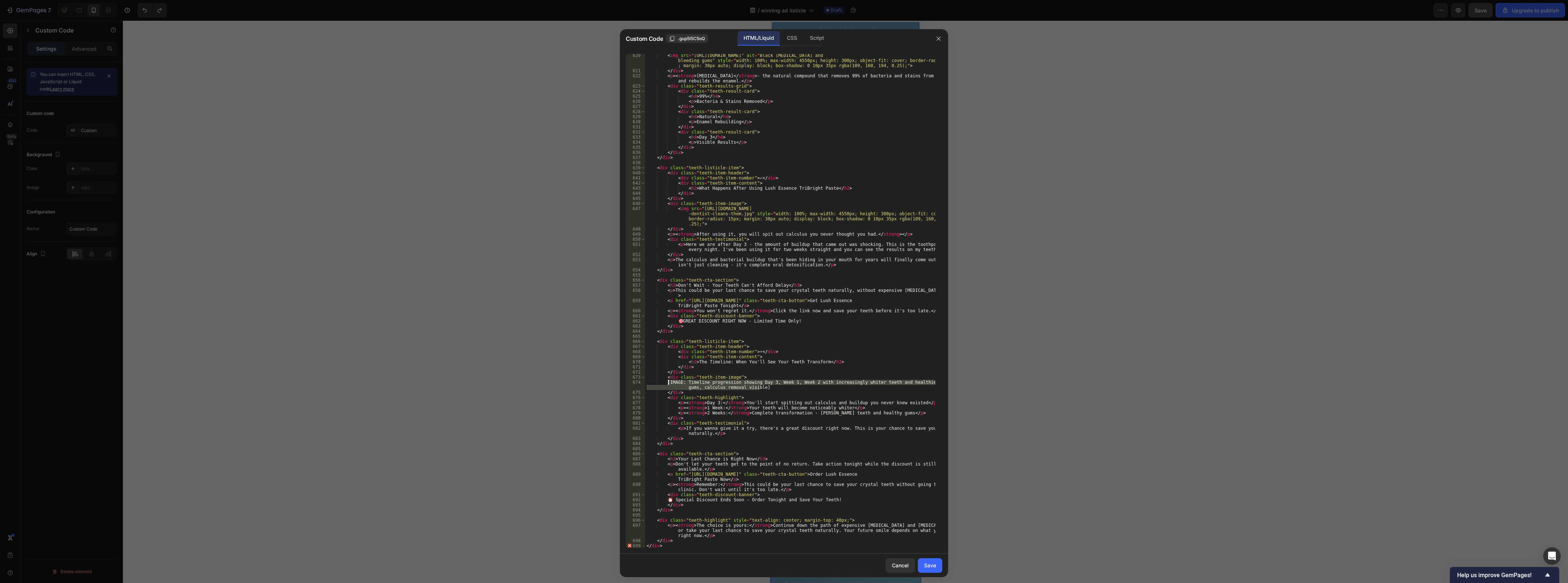
drag, startPoint x: 763, startPoint y: 388, endPoint x: 669, endPoint y: 382, distance: 94.2
click at [669, 382] on div "< img src = "https://upload.wikimedia.org/wikipedia/commons/d/db/06-10-06smile.…" at bounding box center [790, 310] width 290 height 515
paste textarea "https://sa1s3optim.patientpop.com/assets/images/provider/photos/2079116.jpg"
drag, startPoint x: 858, startPoint y: 387, endPoint x: 661, endPoint y: 386, distance: 197.0
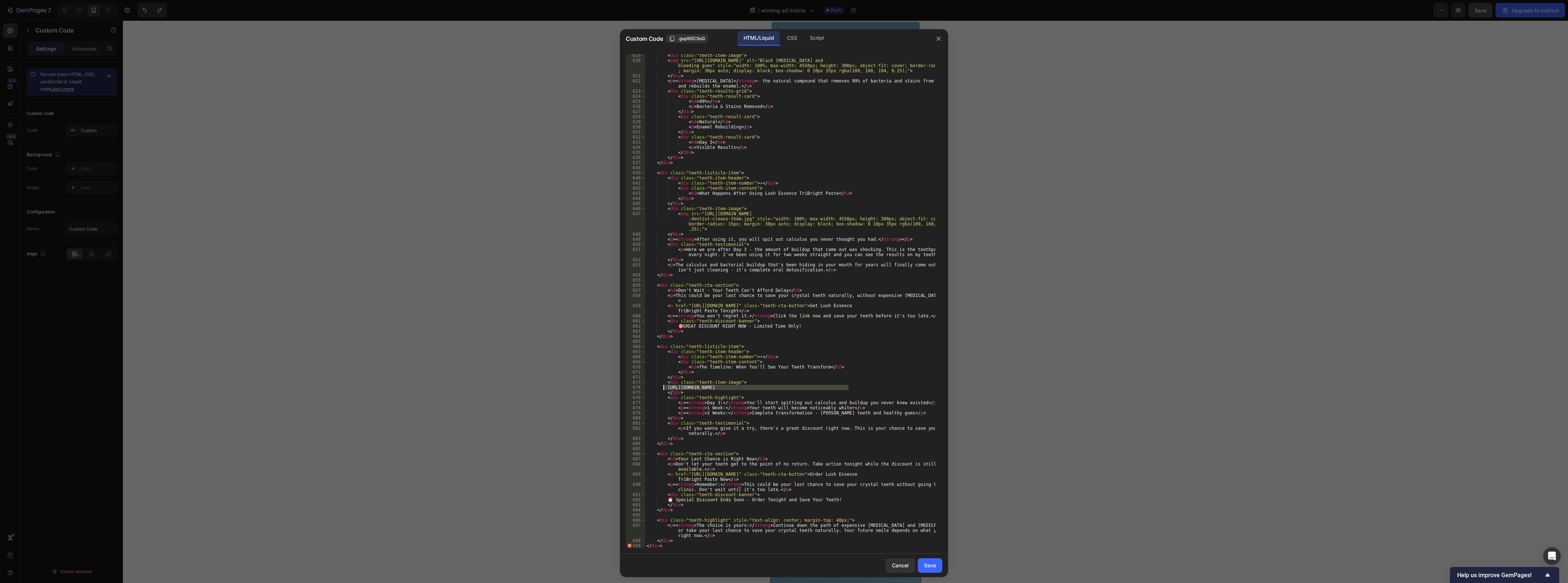
click at [661, 386] on div "< div class = "teeth-item-image" > < img src = "https://upload.wikimedia.org/wi…" at bounding box center [790, 305] width 290 height 505
drag, startPoint x: 761, startPoint y: 321, endPoint x: 661, endPoint y: 307, distance: 101.0
click at [661, 307] on div "< div class = "teeth-item-image" > < img src = "https://upload.wikimedia.org/wi…" at bounding box center [790, 305] width 290 height 505
click at [744, 306] on div "< div class = "teeth-item-image" > < img src = "https://upload.wikimedia.org/wi…" at bounding box center [790, 301] width 290 height 494
drag, startPoint x: 715, startPoint y: 232, endPoint x: 673, endPoint y: 213, distance: 46.1
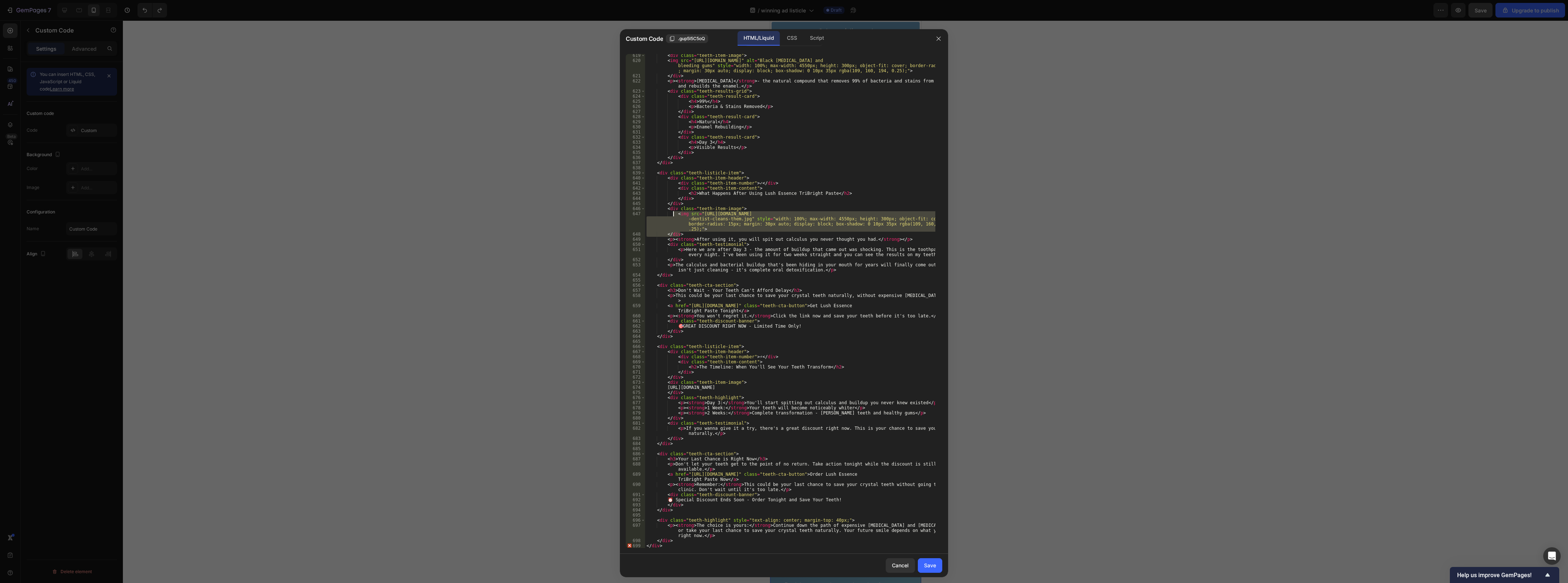
click at [673, 213] on div "< div class = "teeth-item-image" > < img src = "https://upload.wikimedia.org/wi…" at bounding box center [790, 305] width 290 height 505
drag, startPoint x: 828, startPoint y: 387, endPoint x: 659, endPoint y: 389, distance: 169.0
click at [659, 389] on div "< div class = "teeth-item-image" > < img src = "https://upload.wikimedia.org/wi…" at bounding box center [790, 305] width 290 height 505
paste textarea "</div>"
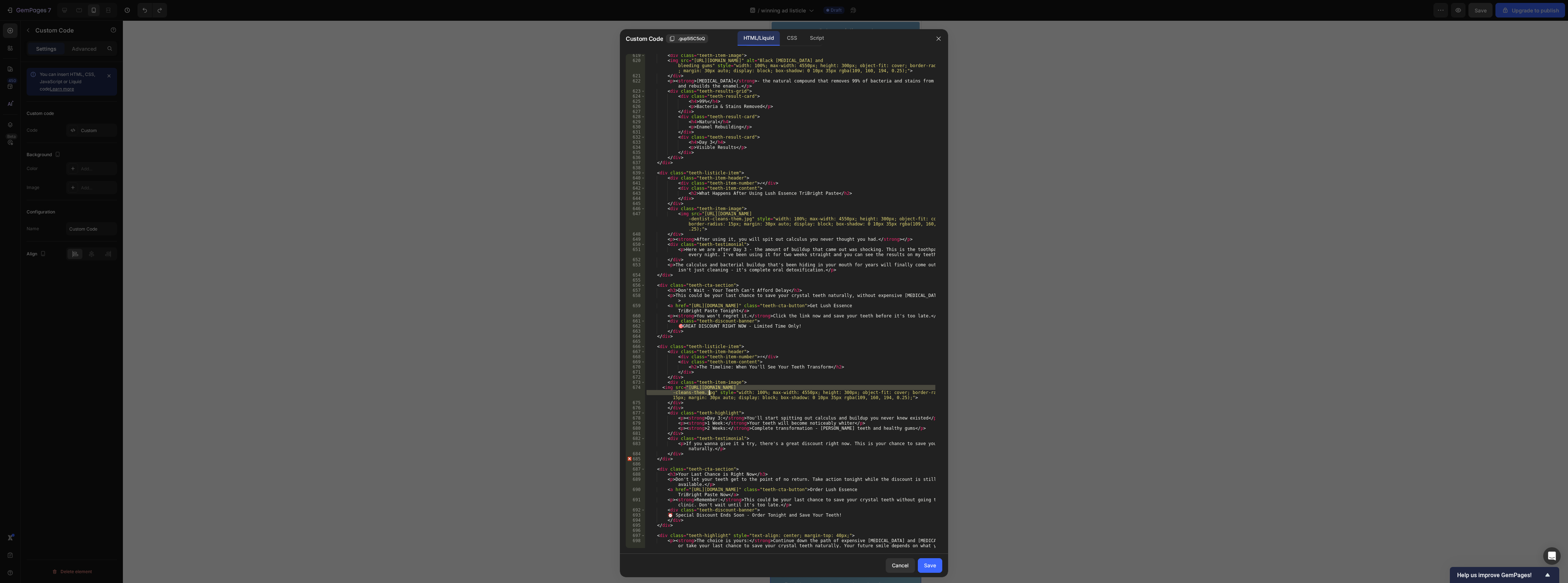
drag, startPoint x: 684, startPoint y: 388, endPoint x: 709, endPoint y: 394, distance: 25.7
click at [709, 394] on div "< div class = "teeth-item-image" > < img src = "https://upload.wikimedia.org/wi…" at bounding box center [790, 310] width 290 height 515
paste textarea "sa1s3optim.patientpop.com/assets/images/provider/photos/2079116"
type textarea "<img src="https://sa1s3optim.patientpop.com/assets/images/provider/photos/20791…"
click at [934, 563] on div "Save" at bounding box center [930, 565] width 12 height 8
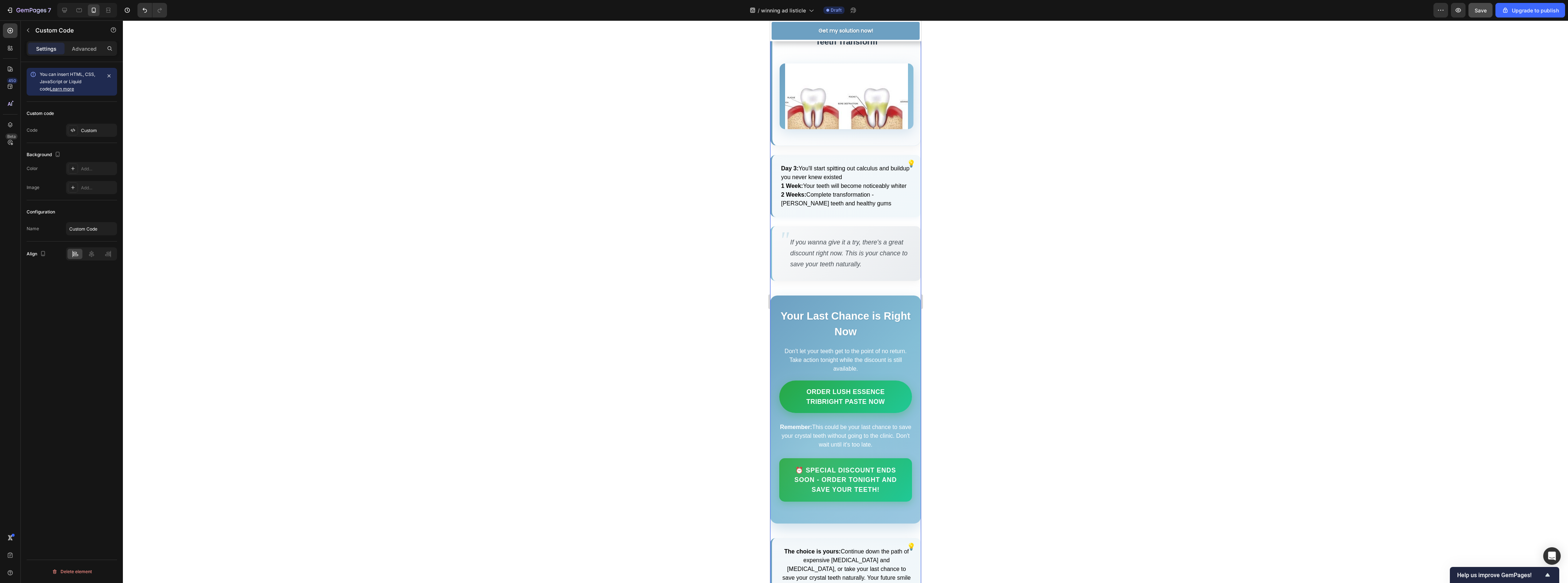
scroll to position [2227, 0]
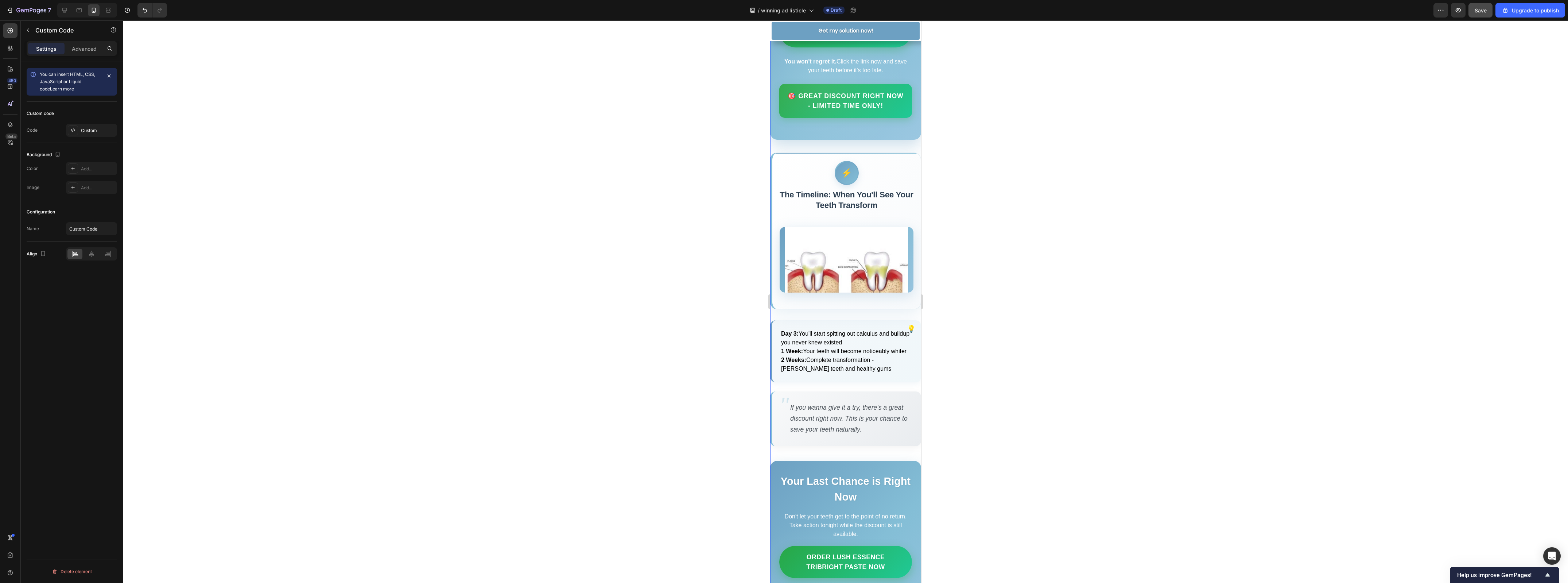
click at [875, 314] on img at bounding box center [846, 260] width 123 height 110
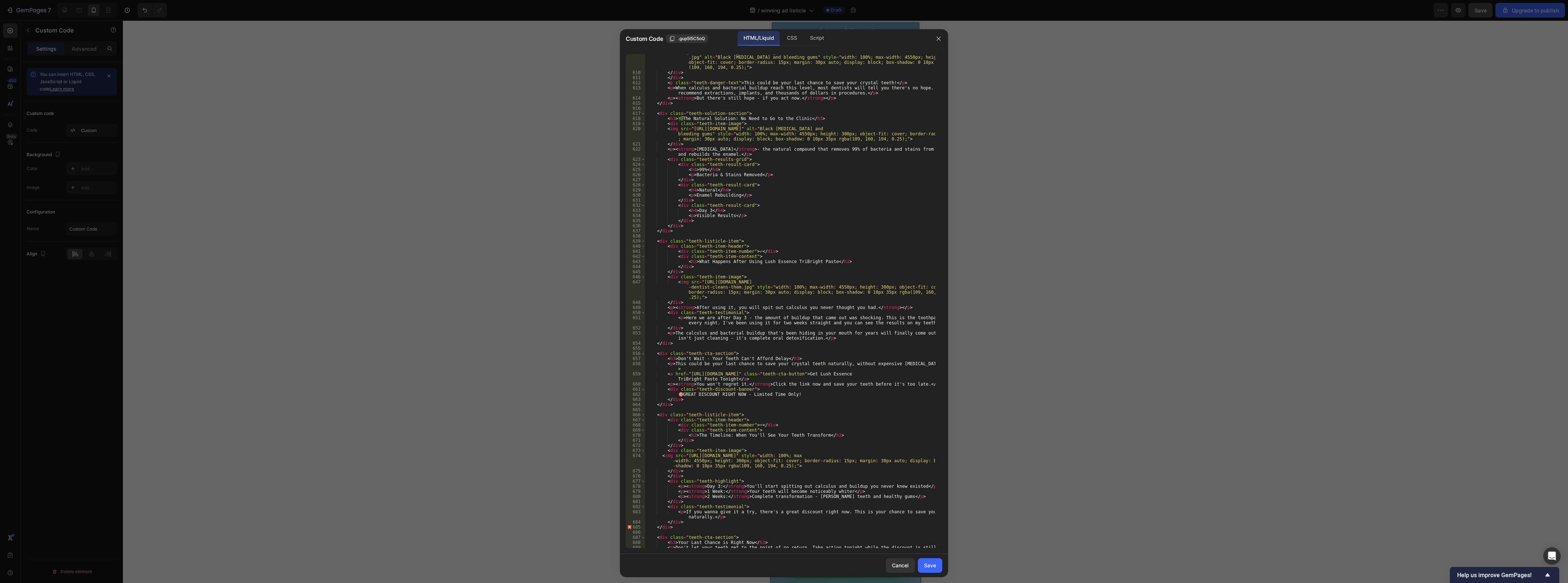
scroll to position [3265, 0]
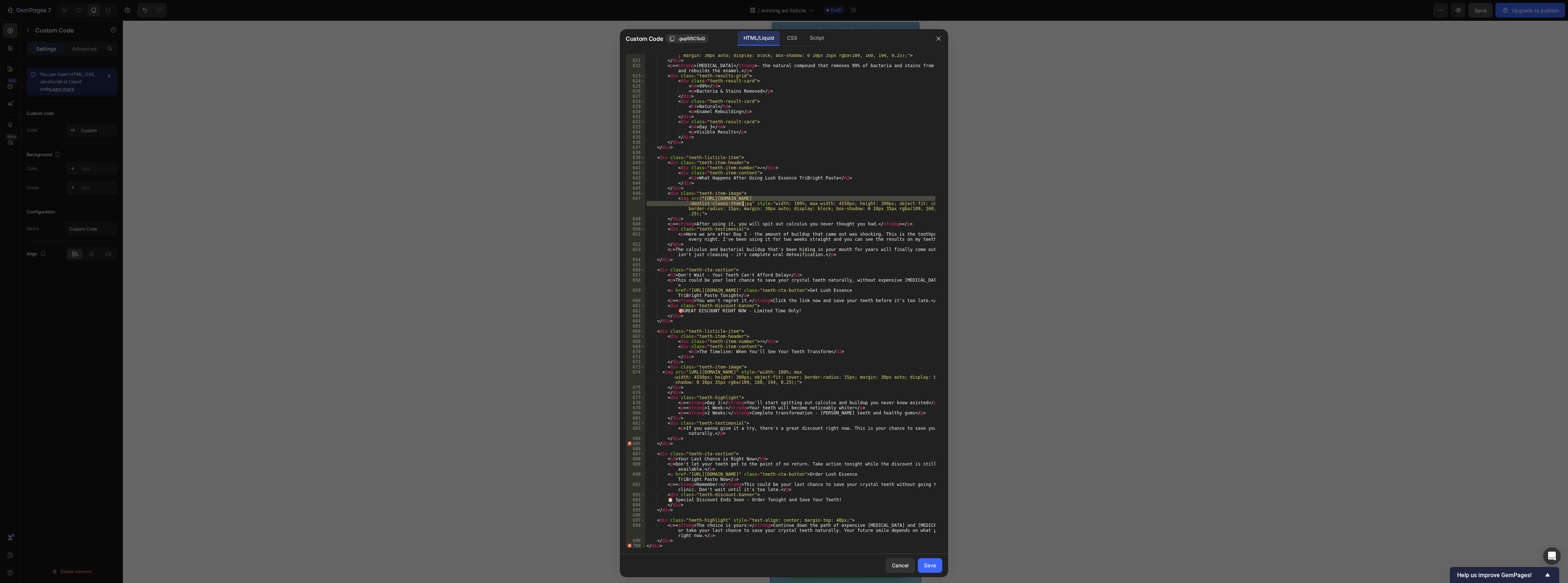
drag, startPoint x: 699, startPoint y: 199, endPoint x: 743, endPoint y: 206, distance: 44.6
click at [743, 206] on div "< img src = "https://upload.wikimedia.org/wikipedia/commons/d/db/06-10-06smile.…" at bounding box center [790, 300] width 290 height 515
paste textarea "images.stockcake.com/public/4/f/9/4f9aed4f-d61e-4794-93ac-7617ccefb3bf_large/de…"
type textarea "<img src="https://images.stockcake.com/public/4/f/9/4f9aed4f-d61e-4794-93ac-761…"
click at [940, 565] on button "Save" at bounding box center [930, 566] width 24 height 15
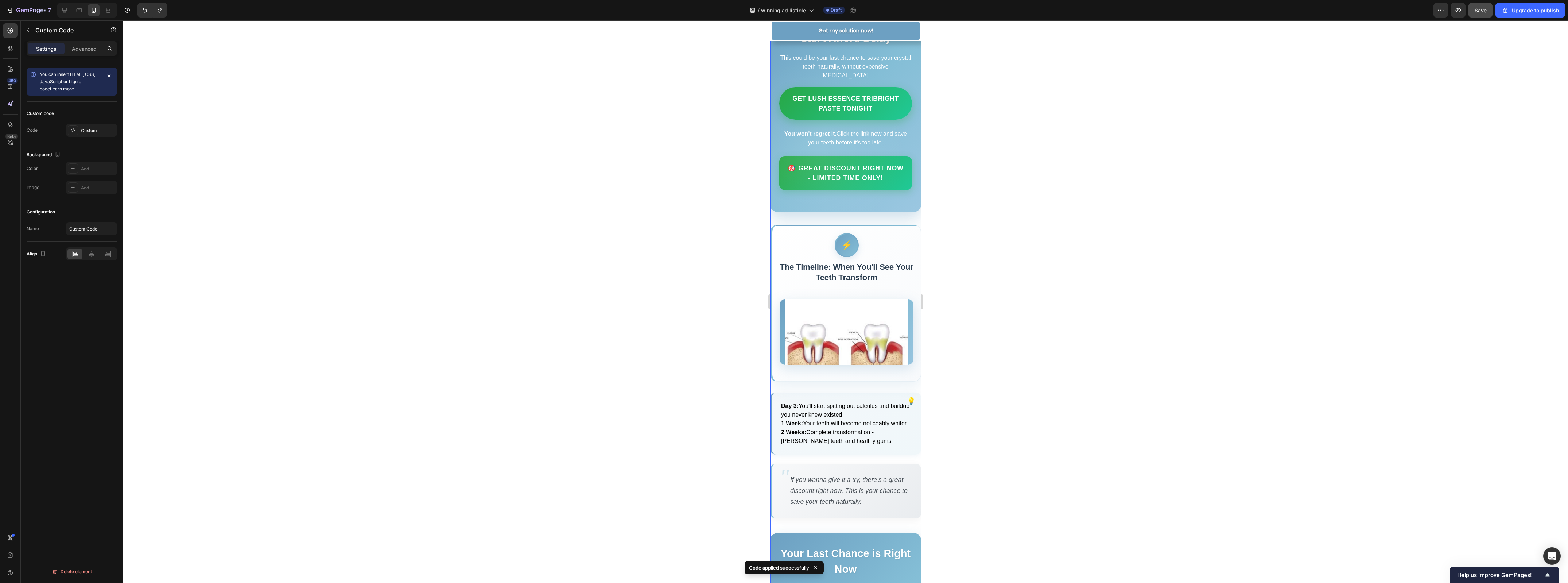
scroll to position [2156, 0]
click at [866, 364] on div at bounding box center [846, 331] width 134 height 66
click at [866, 386] on img at bounding box center [846, 331] width 123 height 110
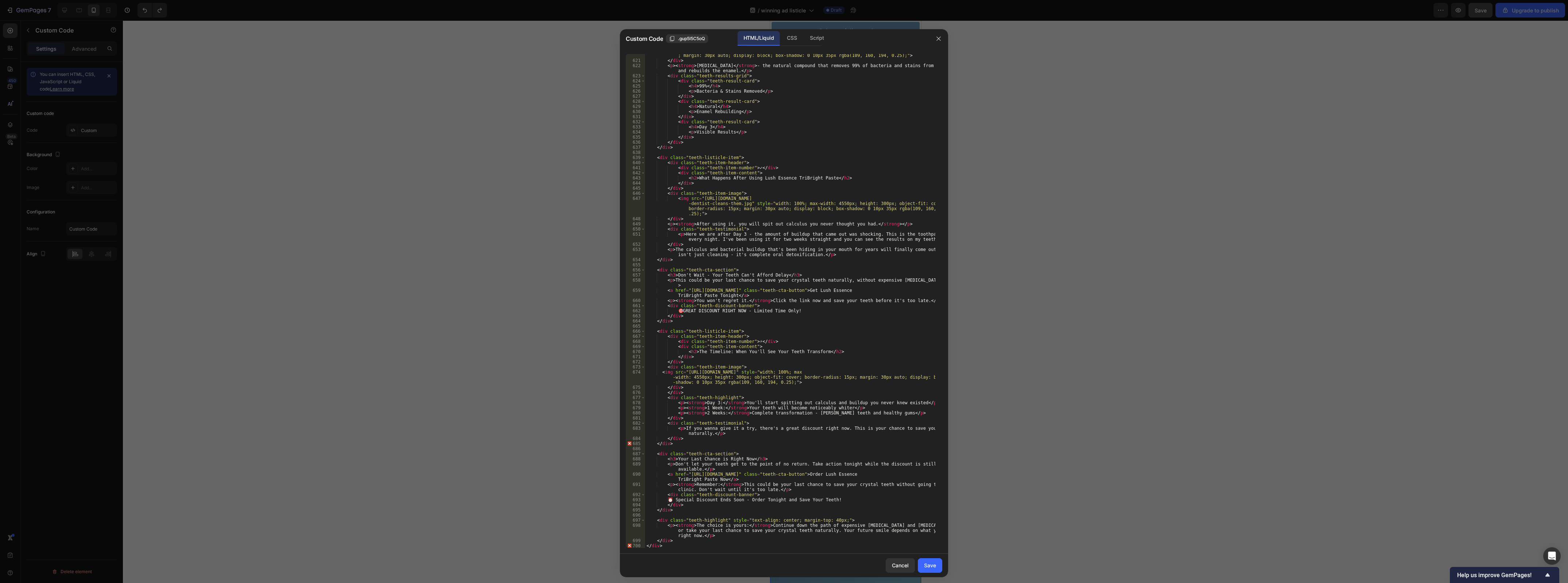
scroll to position [3265, 0]
drag, startPoint x: 685, startPoint y: 373, endPoint x: 866, endPoint y: 372, distance: 181.0
click at [866, 372] on div "< img src = "https://upload.wikimedia.org/wikipedia/commons/d/db/06-10-06smile.…" at bounding box center [790, 300] width 290 height 515
paste textarea "images.stockcake.com/public/4/f/9/4f9aed4f-d61e-4794-93ac-7617ccefb3bf_large/de…"
type textarea "<img src="https://images.stockcake.com/public/4/f/9/4f9aed4f-d61e-4794-93ac-761…"
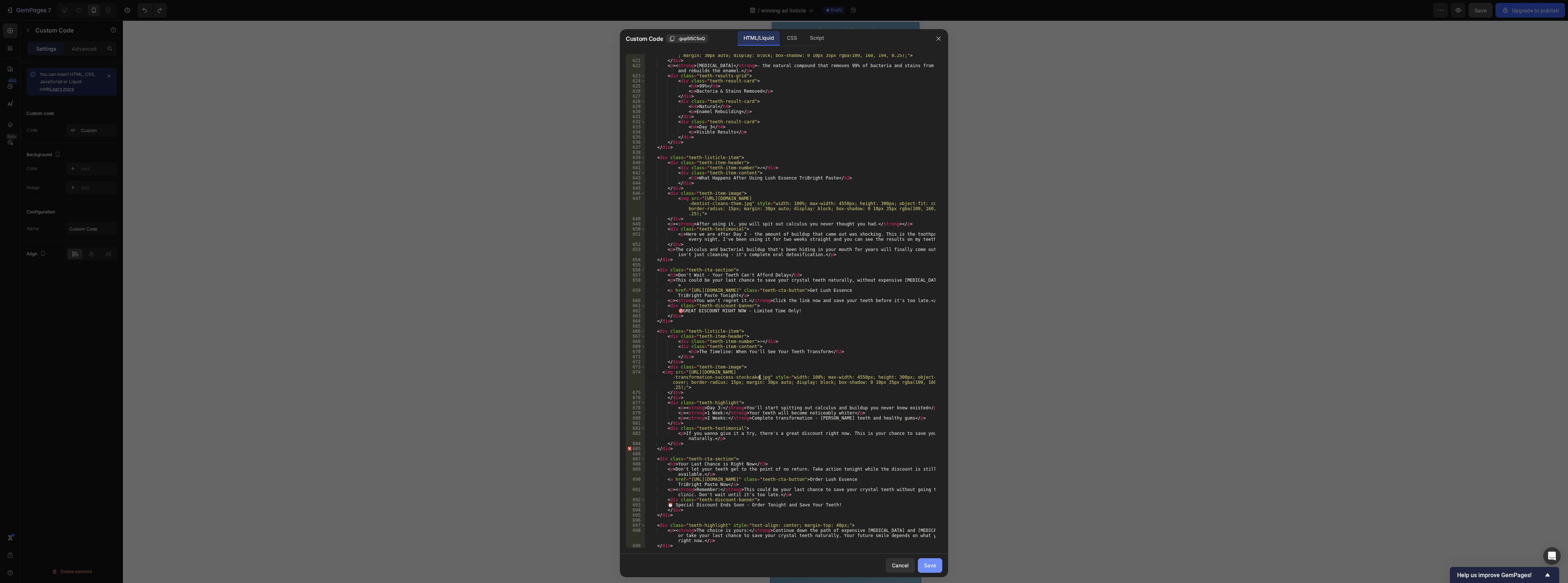
click at [925, 567] on div "Save" at bounding box center [930, 565] width 12 height 8
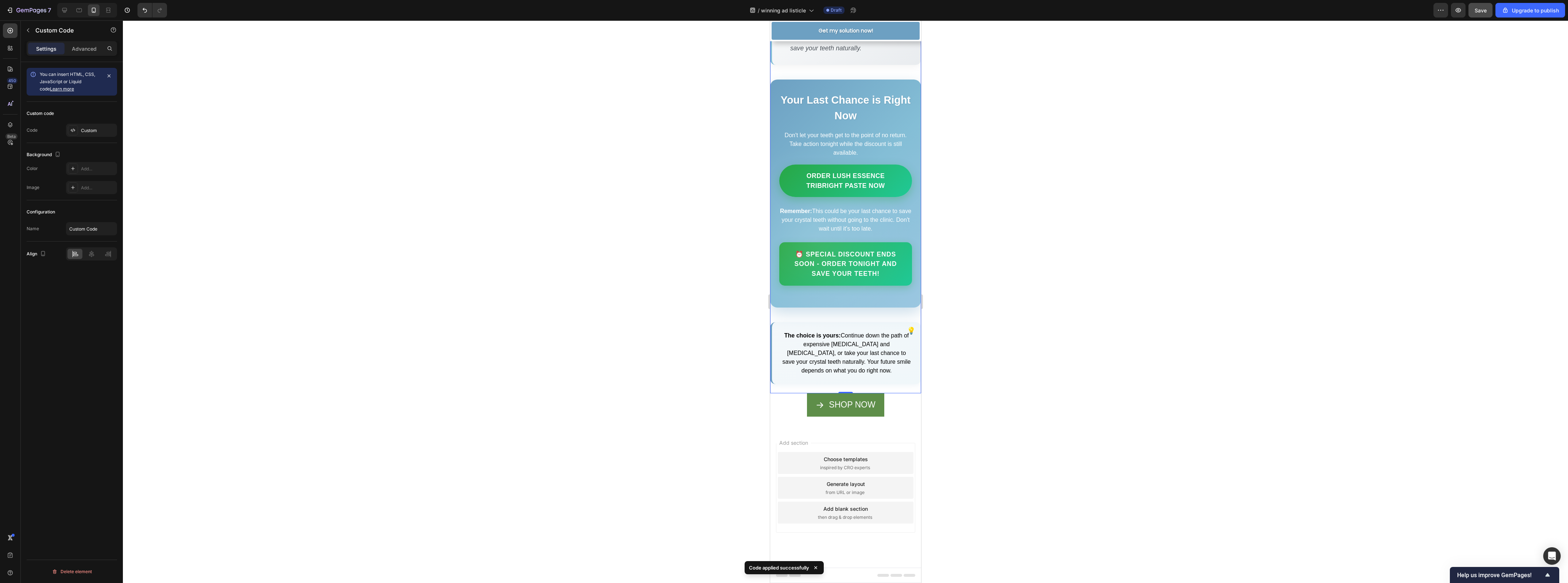
scroll to position [2704, 0]
click at [1521, 8] on div "Upgrade to publish" at bounding box center [1530, 10] width 57 height 8
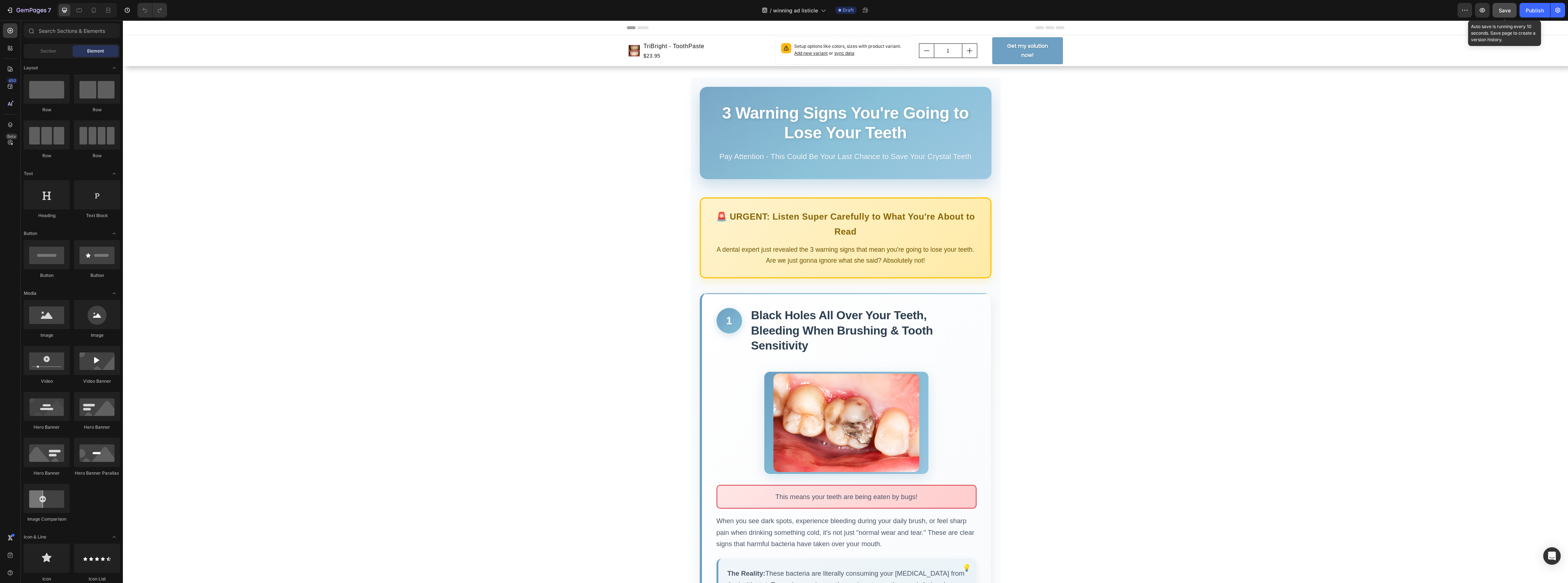
click at [1508, 10] on span "Save" at bounding box center [1505, 10] width 12 height 6
click at [1538, 11] on div "Publish" at bounding box center [1535, 10] width 18 height 8
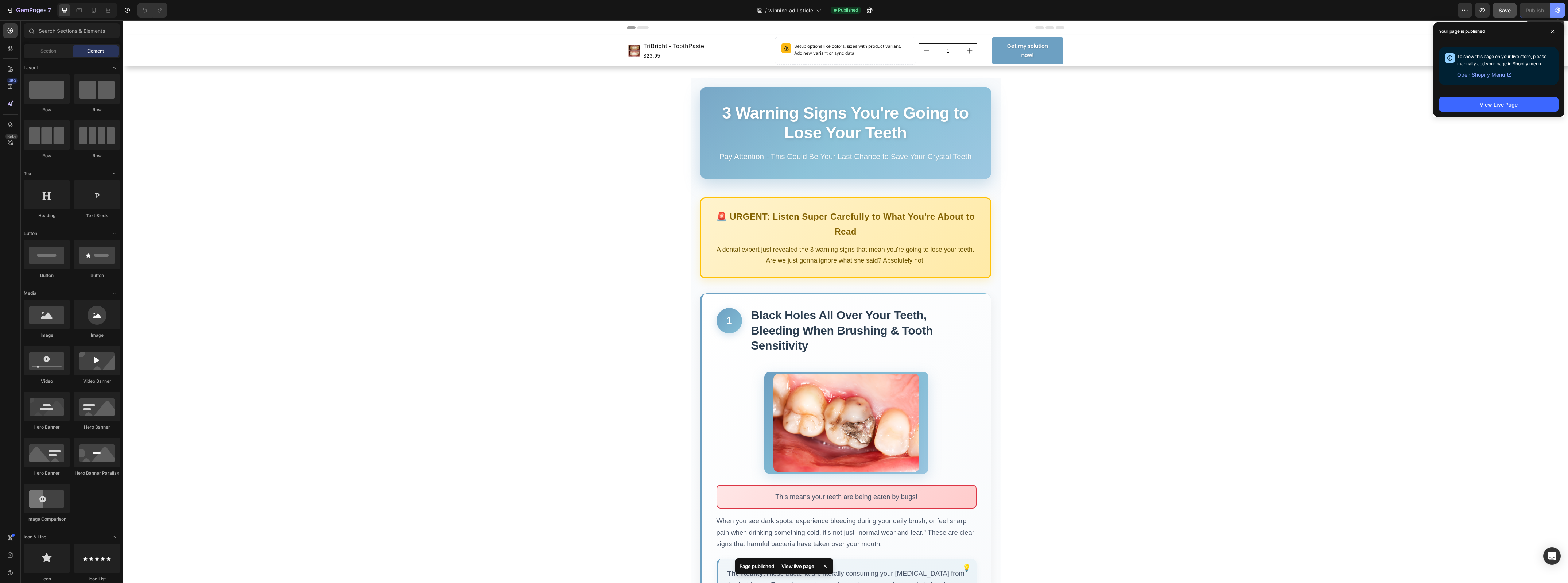
click at [1554, 8] on icon "button" at bounding box center [1558, 10] width 7 height 7
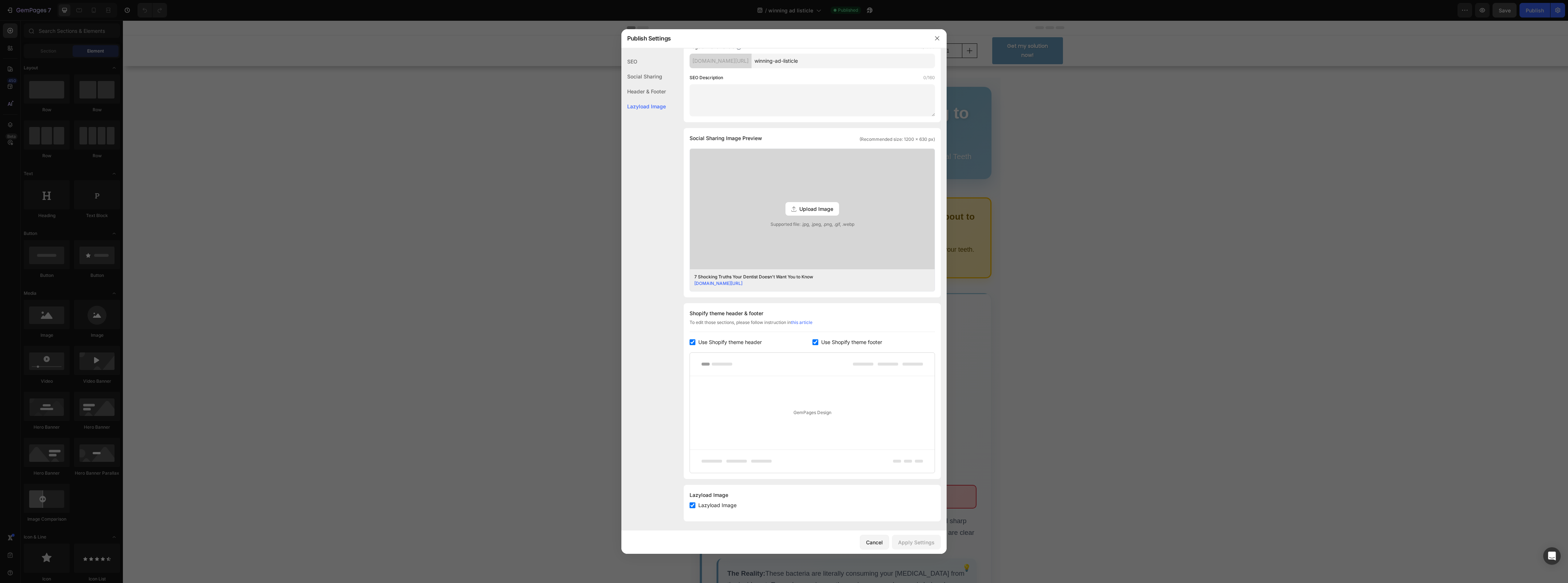
scroll to position [97, 0]
click at [810, 209] on span "Upload Image" at bounding box center [816, 206] width 34 height 8
click at [0, 0] on input "Upload Image Supported file: .jpg, .jpeg, .png, .gif, .webp" at bounding box center [0, 0] width 0 height 0
click at [831, 199] on div "Upload Image Supported file: .jpg, .jpeg, .png, .gif, .webp" at bounding box center [812, 207] width 245 height 121
click at [0, 0] on input "Upload Image Supported file: .jpg, .jpeg, .png, .gif, .webp" at bounding box center [0, 0] width 0 height 0
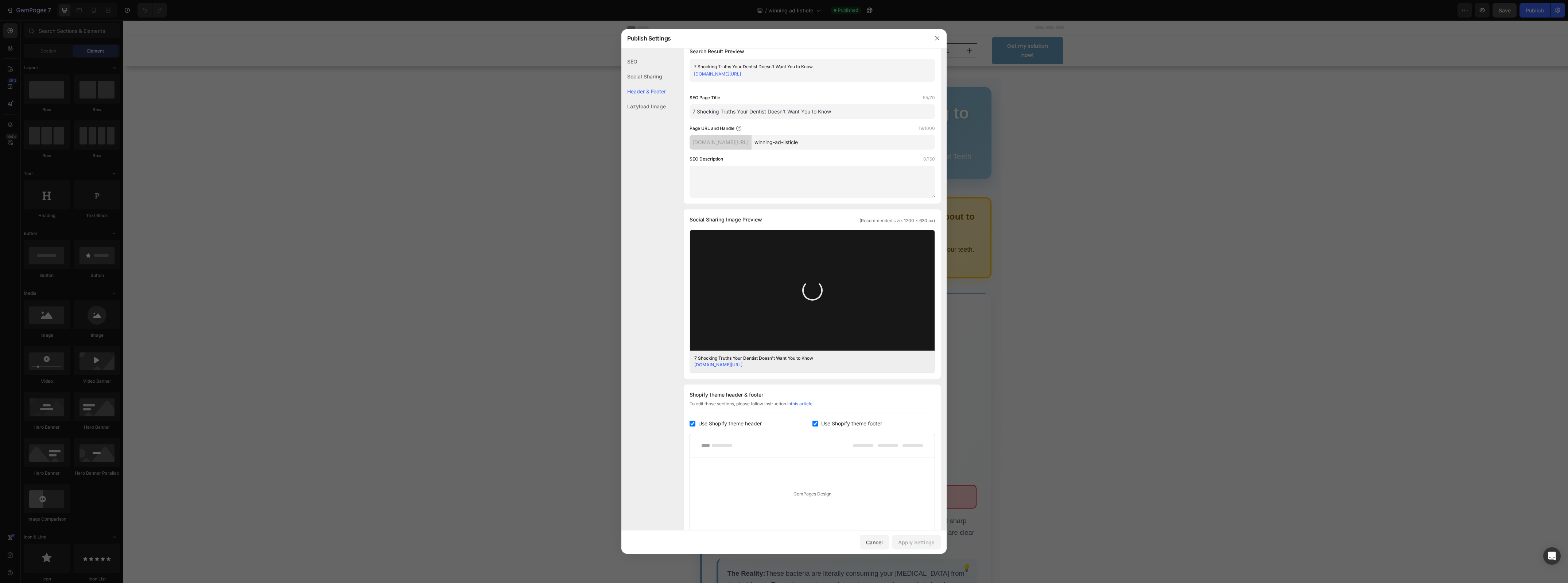
scroll to position [0, 0]
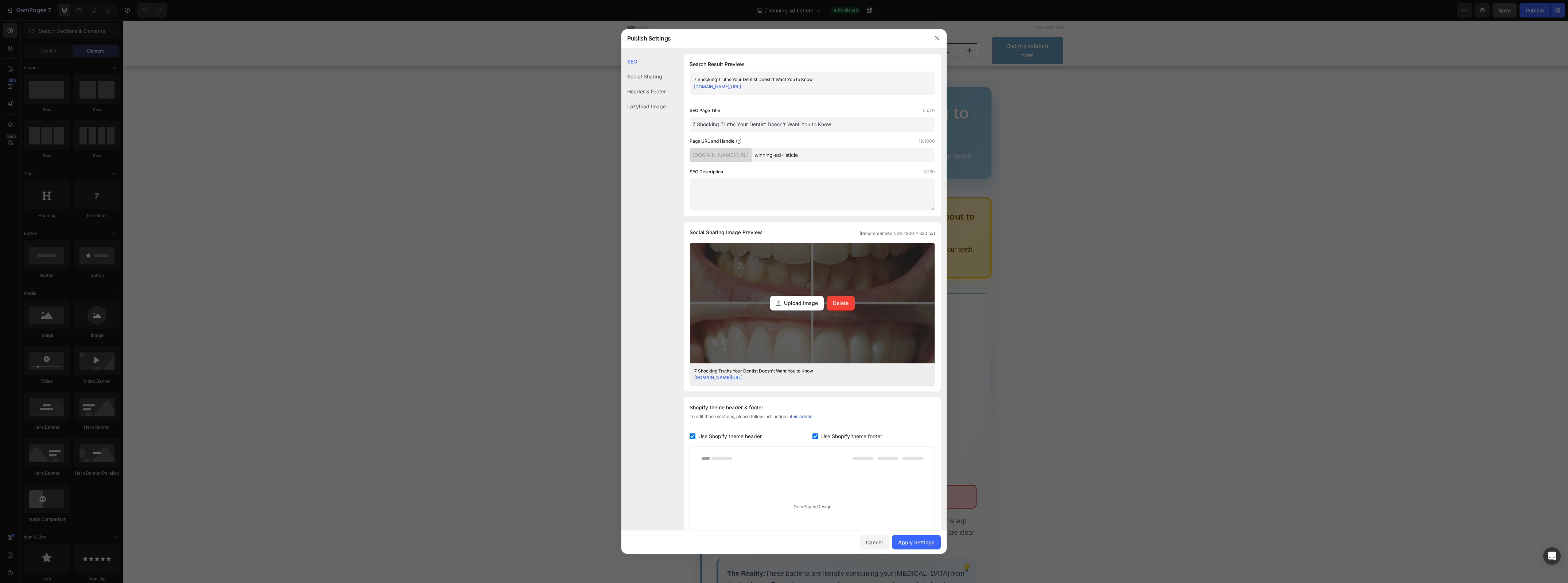
drag, startPoint x: 785, startPoint y: 294, endPoint x: 777, endPoint y: 253, distance: 41.8
click at [777, 253] on div "Upload Image Delete" at bounding box center [812, 303] width 245 height 121
click at [0, 0] on input "Upload Image Delete" at bounding box center [0, 0] width 0 height 0
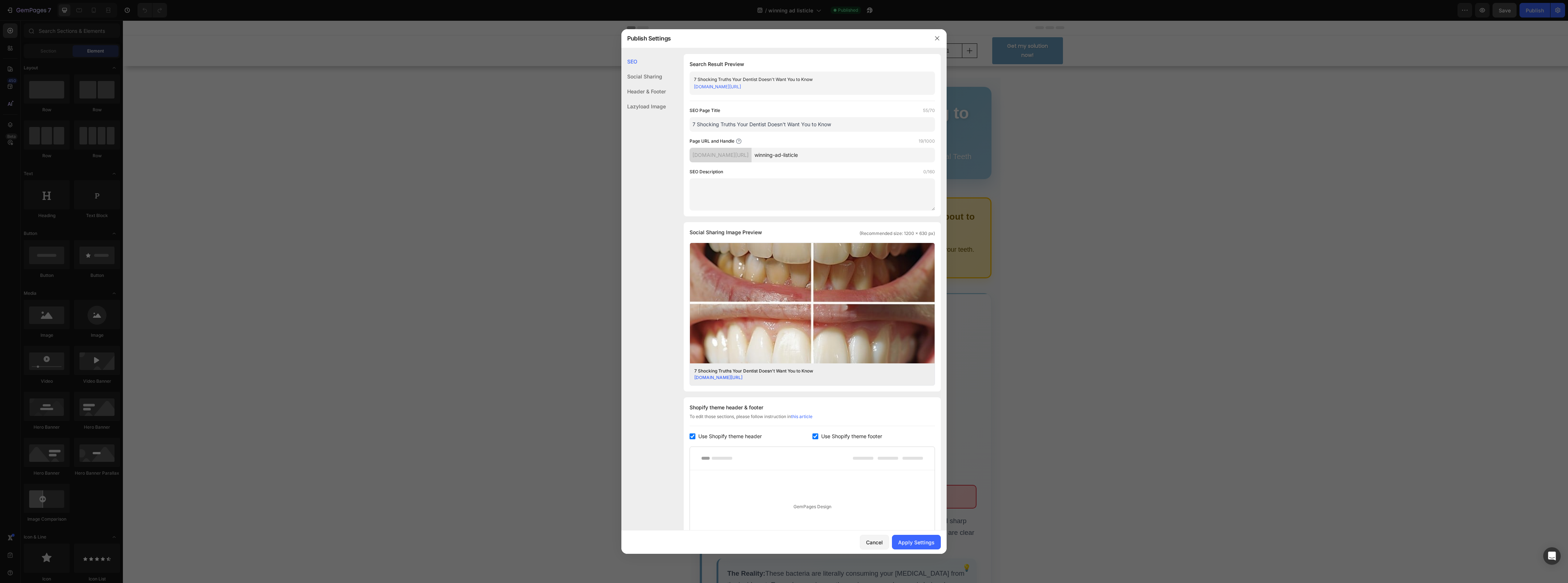
drag, startPoint x: 831, startPoint y: 155, endPoint x: 777, endPoint y: 150, distance: 54.2
click at [777, 150] on input "winning-ad-listicle" at bounding box center [843, 155] width 183 height 15
type input "W2"
drag, startPoint x: 780, startPoint y: 86, endPoint x: 686, endPoint y: 90, distance: 94.1
click at [686, 89] on div "Search Result Preview 7 Shocking Truths Your Dentist Doesn't Want You to Know t…" at bounding box center [812, 135] width 257 height 163
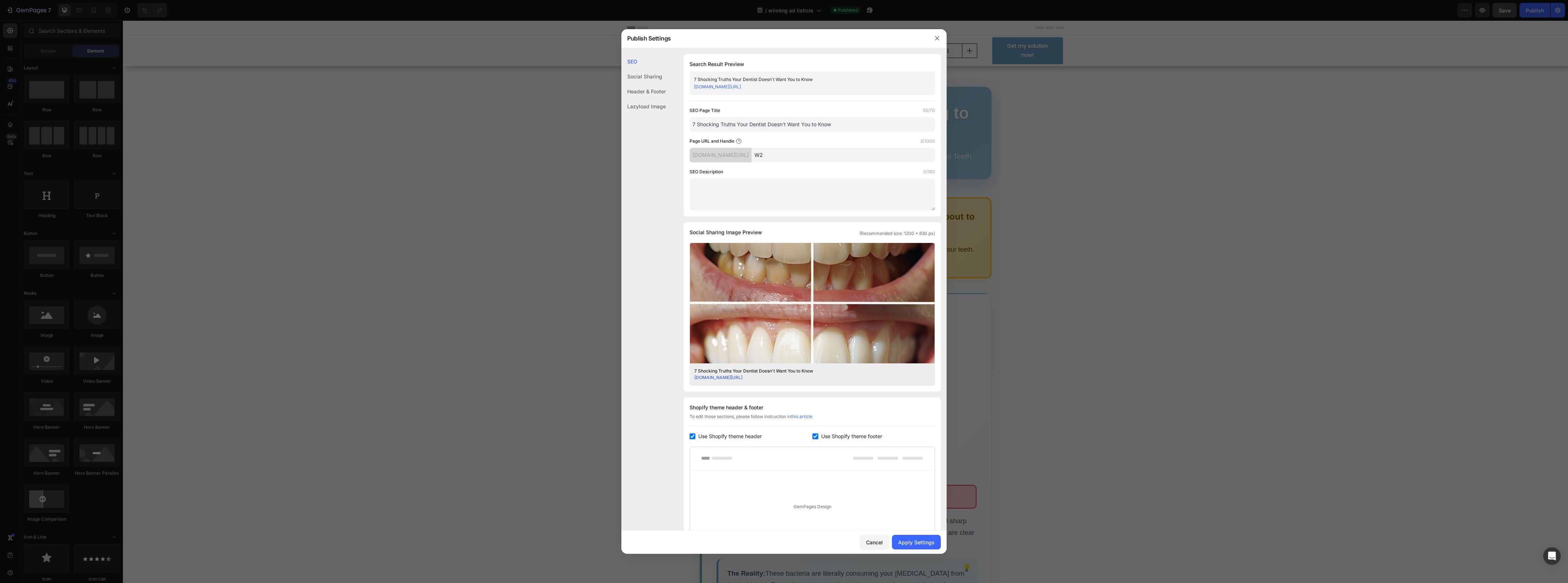
click at [796, 114] on div "SEO Page Title 55/70" at bounding box center [812, 111] width 245 height 7
click at [930, 548] on button "Apply Settings" at bounding box center [916, 542] width 49 height 15
click at [870, 542] on div "Cancel" at bounding box center [875, 542] width 17 height 8
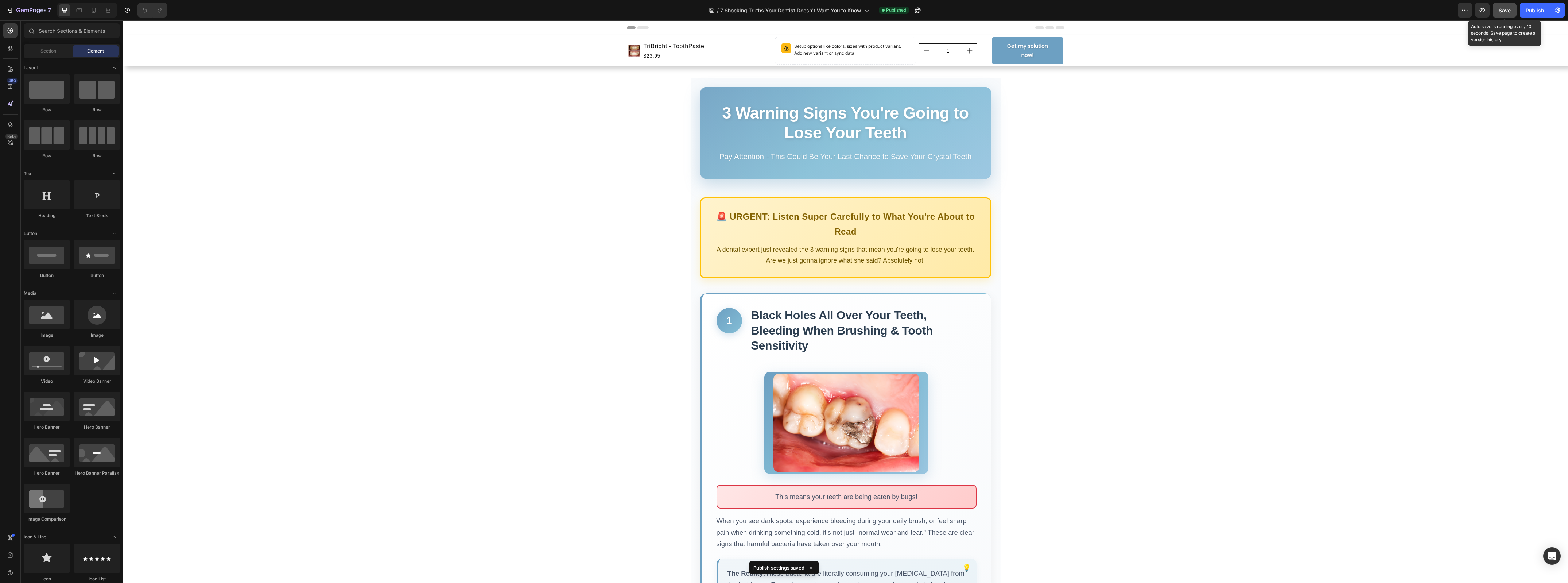
click at [1497, 10] on button "Save" at bounding box center [1505, 10] width 24 height 15
click at [1532, 7] on div "Publish" at bounding box center [1535, 10] width 18 height 8
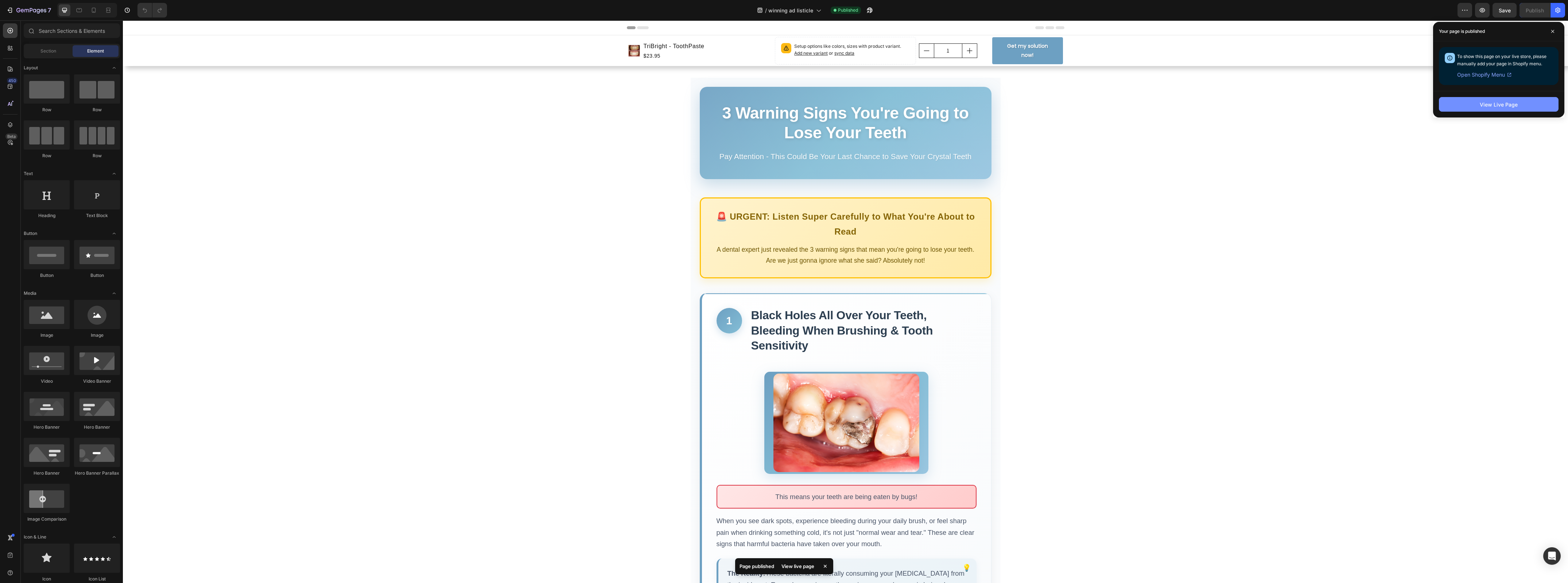
click at [1486, 107] on div "View Live Page" at bounding box center [1499, 104] width 38 height 8
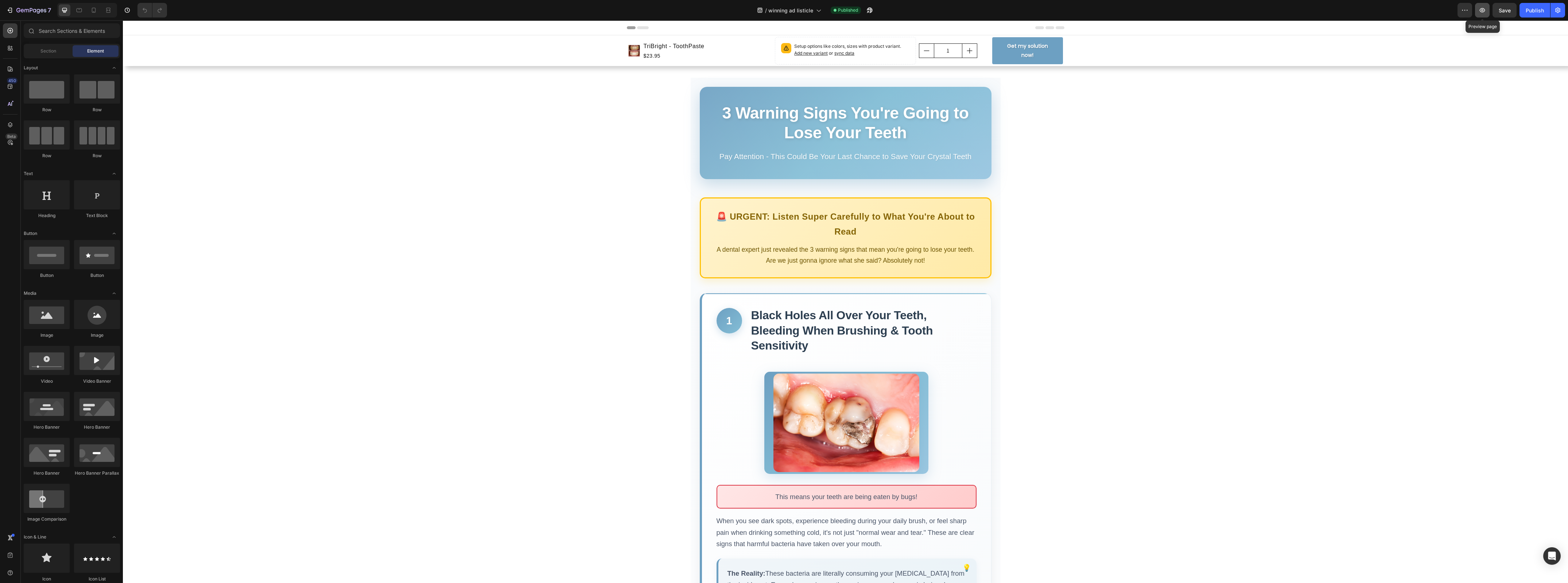
click at [1482, 10] on icon "button" at bounding box center [1482, 10] width 7 height 7
click at [1528, 8] on div "Publish" at bounding box center [1535, 10] width 18 height 8
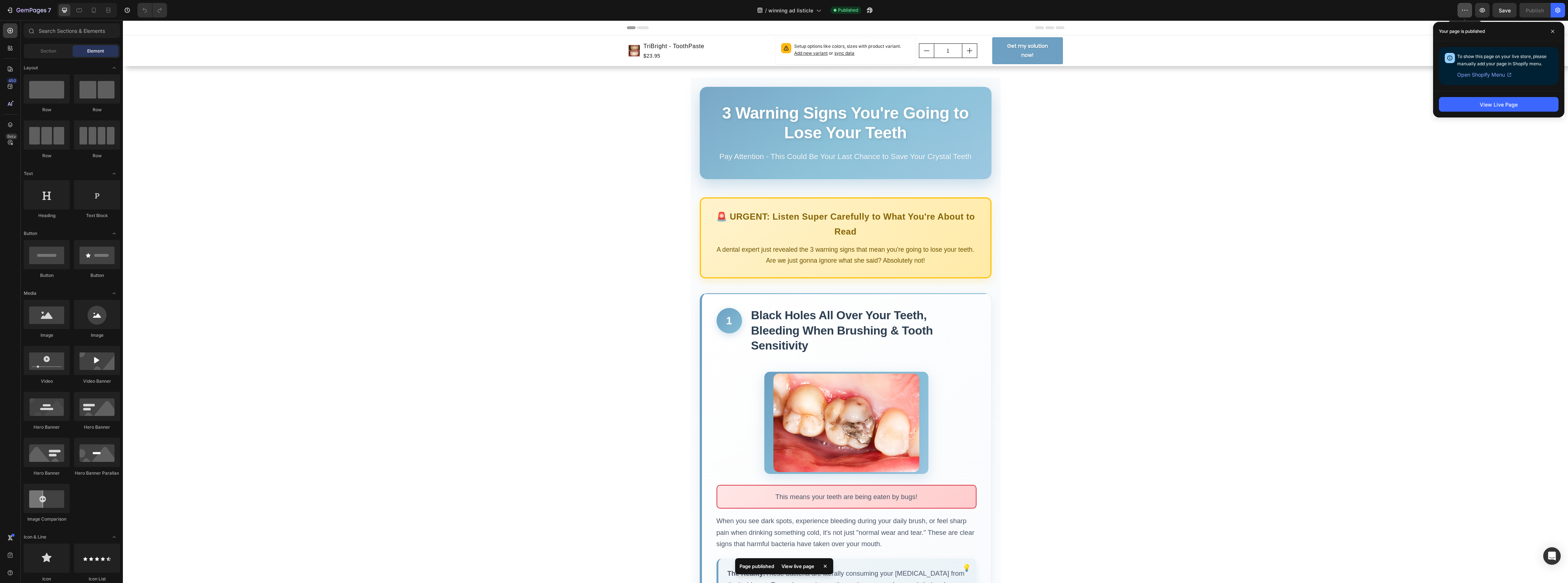
click at [1465, 12] on icon "button" at bounding box center [1465, 10] width 7 height 7
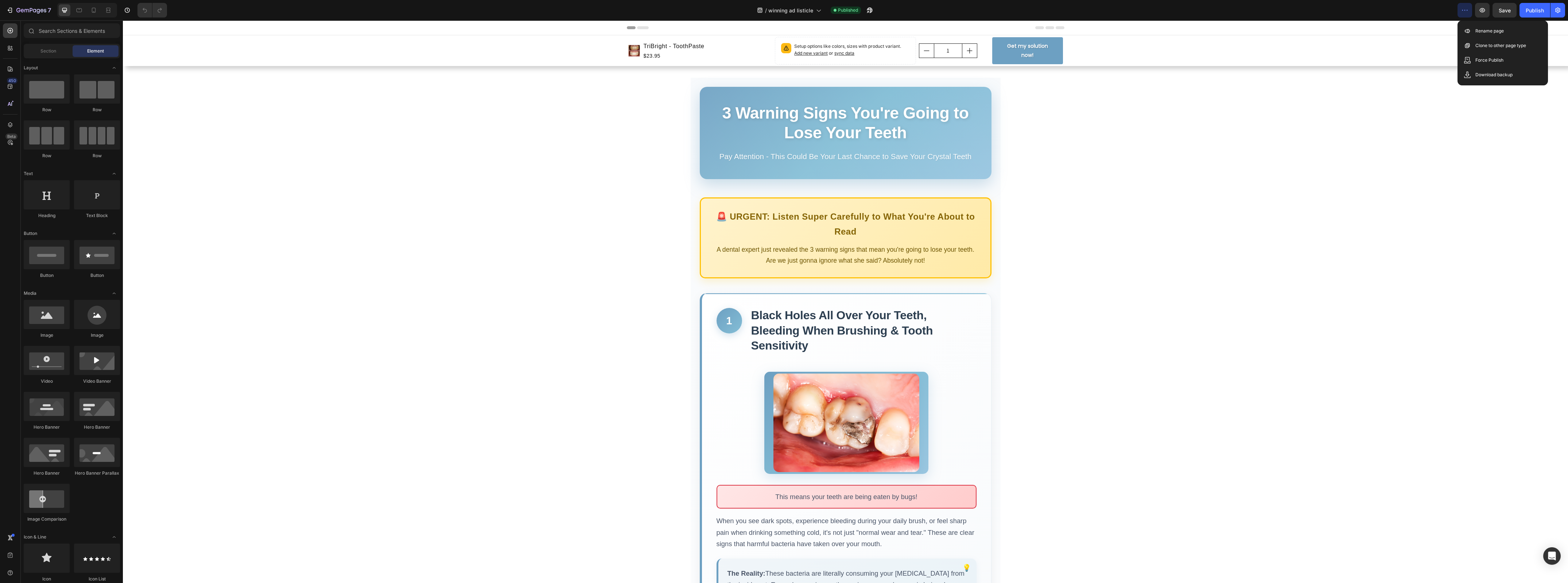
click at [1465, 13] on icon "button" at bounding box center [1465, 10] width 7 height 7
click at [1536, 12] on div "Publish" at bounding box center [1535, 10] width 18 height 8
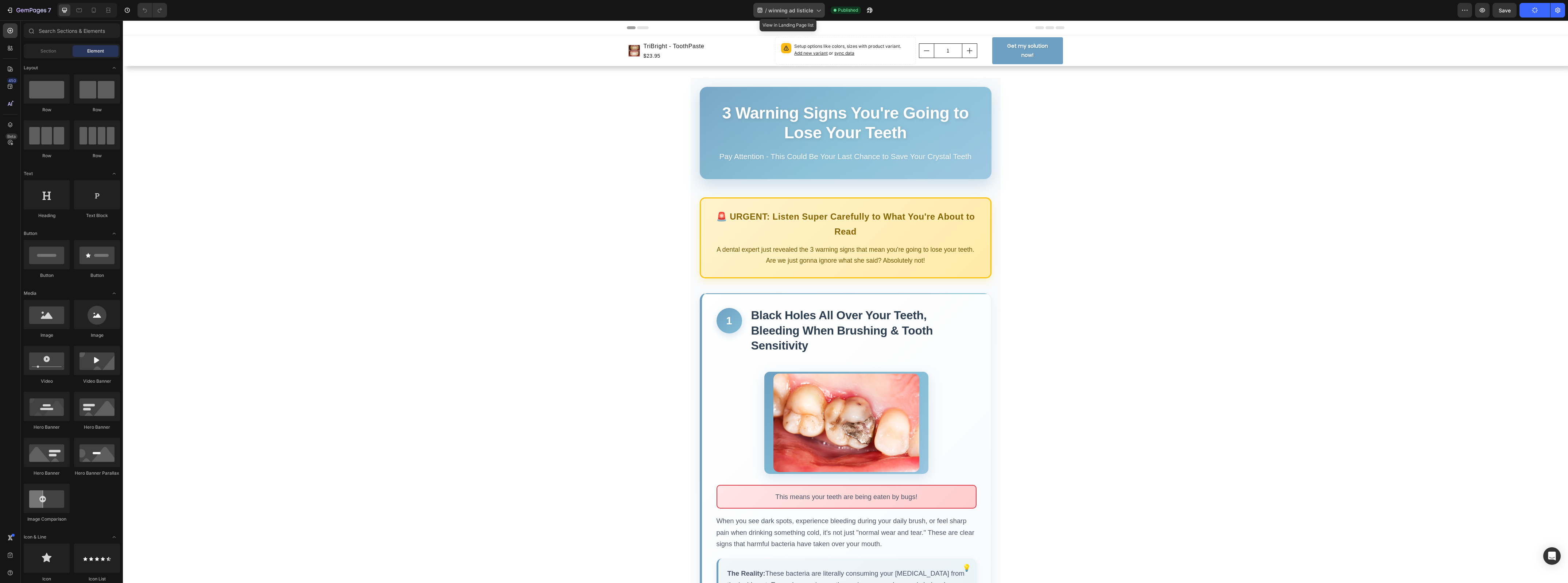
click at [796, 8] on span "winning ad listicle" at bounding box center [791, 10] width 45 height 8
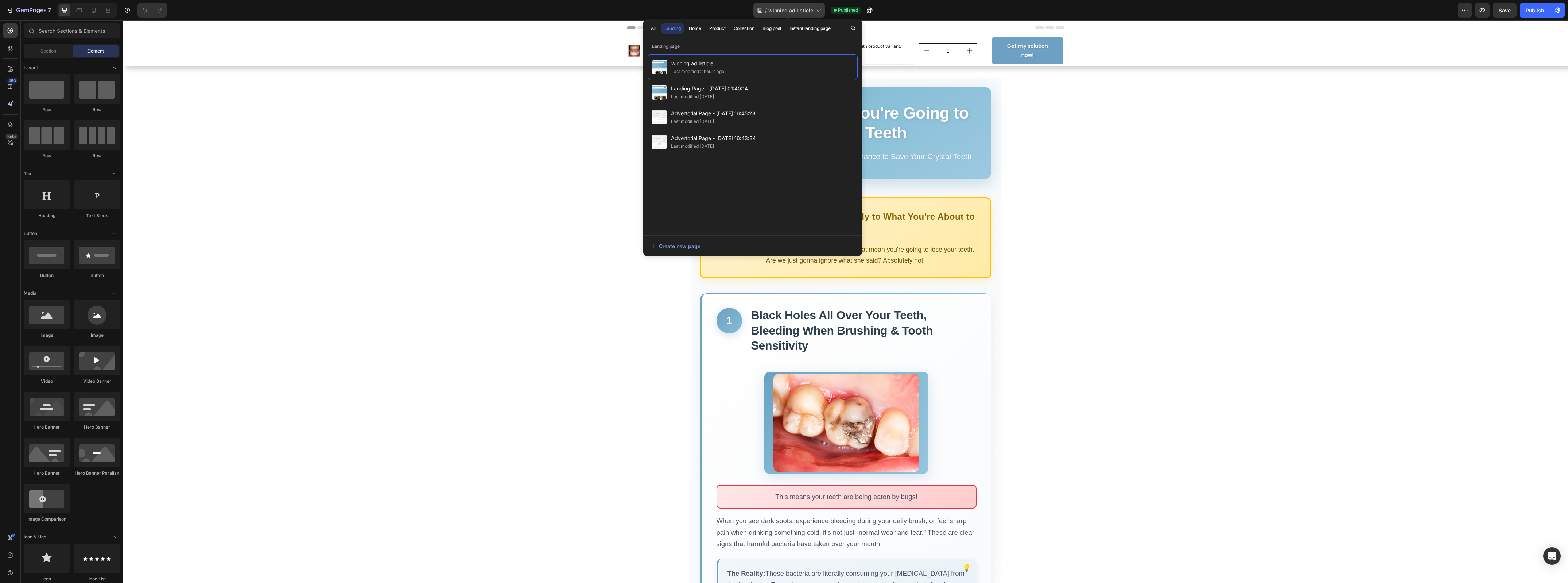
click at [796, 8] on span "winning ad listicle" at bounding box center [791, 10] width 45 height 8
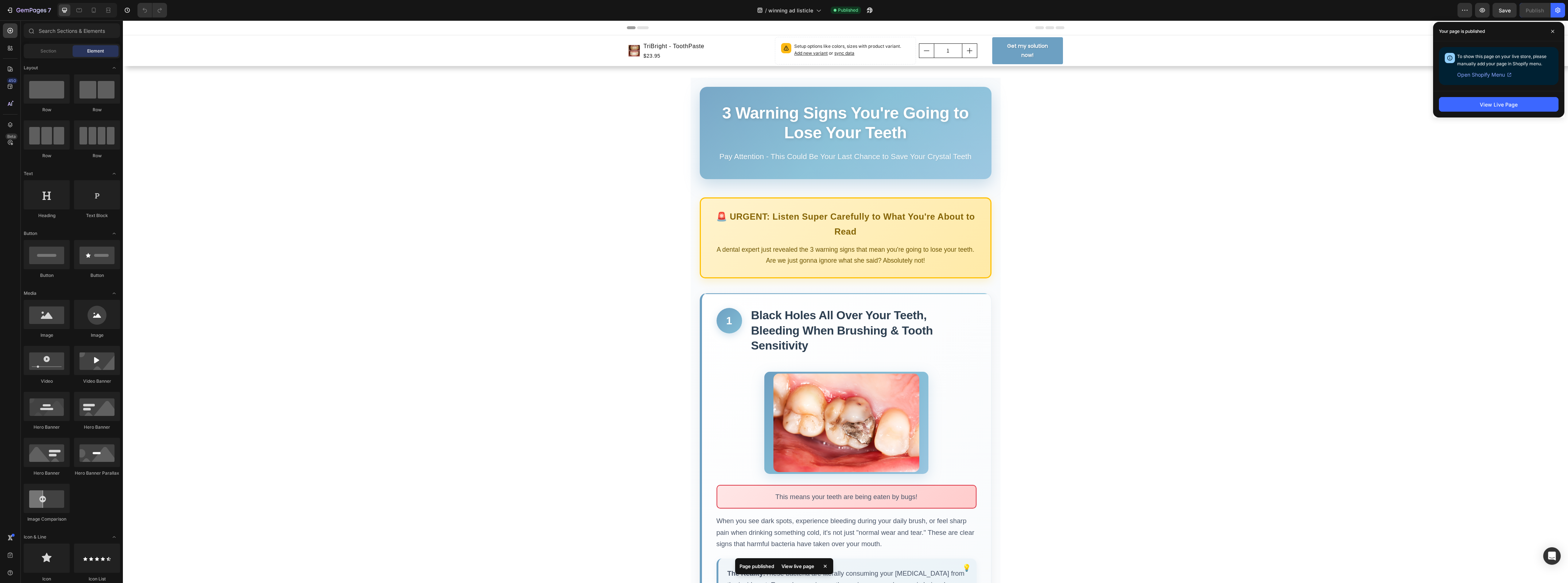
click at [1494, 74] on span "Open Shopify Menu" at bounding box center [1481, 75] width 47 height 9
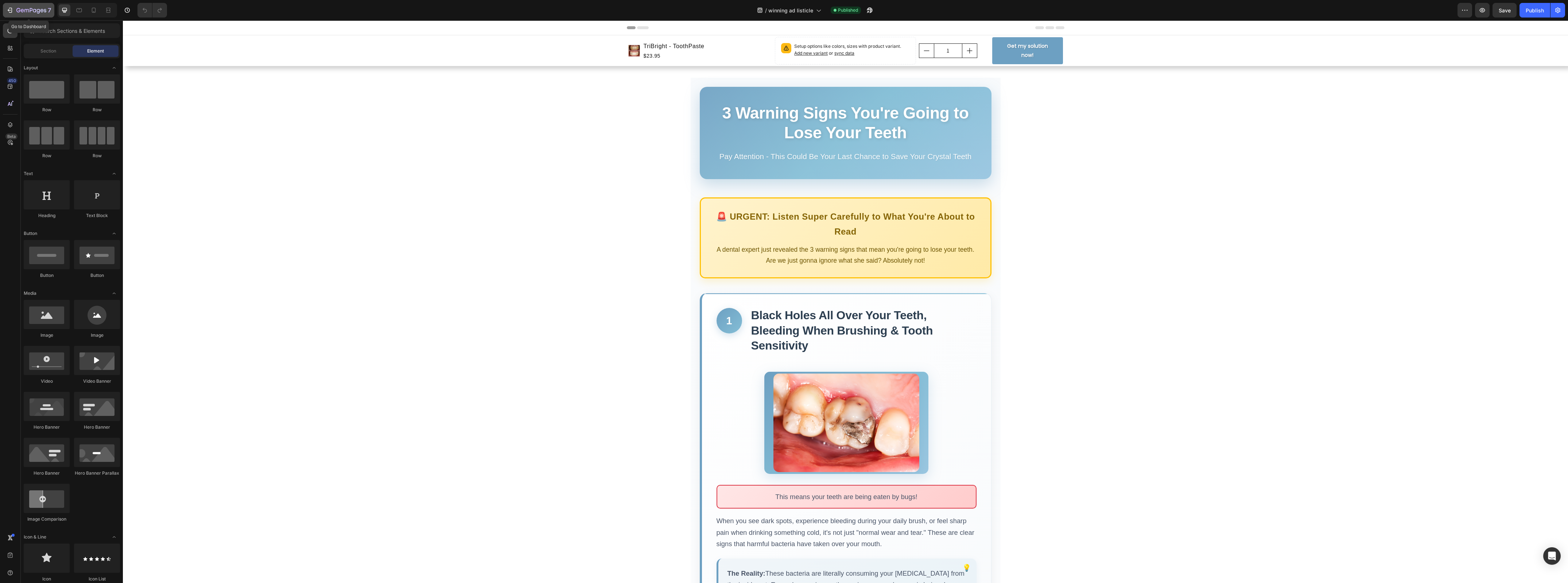
click at [44, 8] on icon "button" at bounding box center [31, 11] width 30 height 6
click at [1464, 11] on icon "button" at bounding box center [1465, 10] width 7 height 7
click at [1518, 63] on div "Force Publish" at bounding box center [1503, 60] width 84 height 15
click at [1561, 14] on button "button" at bounding box center [1558, 10] width 15 height 15
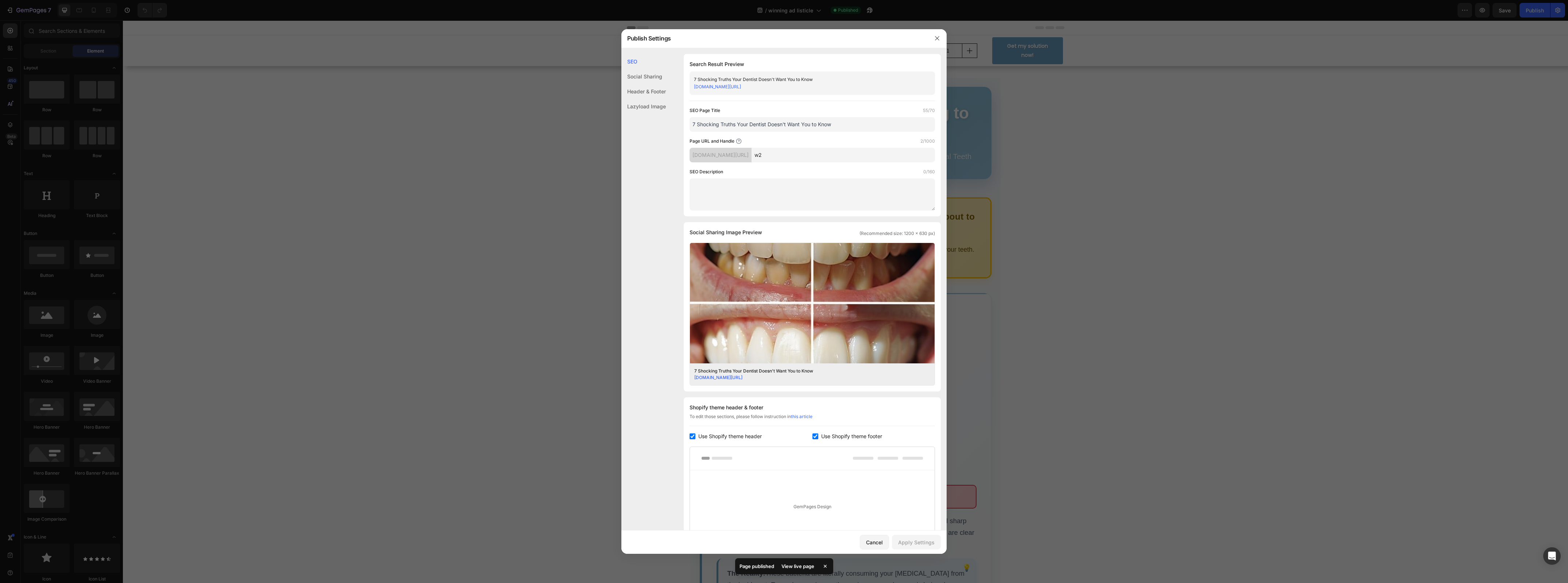
click at [807, 564] on div "View live page" at bounding box center [798, 566] width 41 height 10
